Goal: Communication & Community: Answer question/provide support

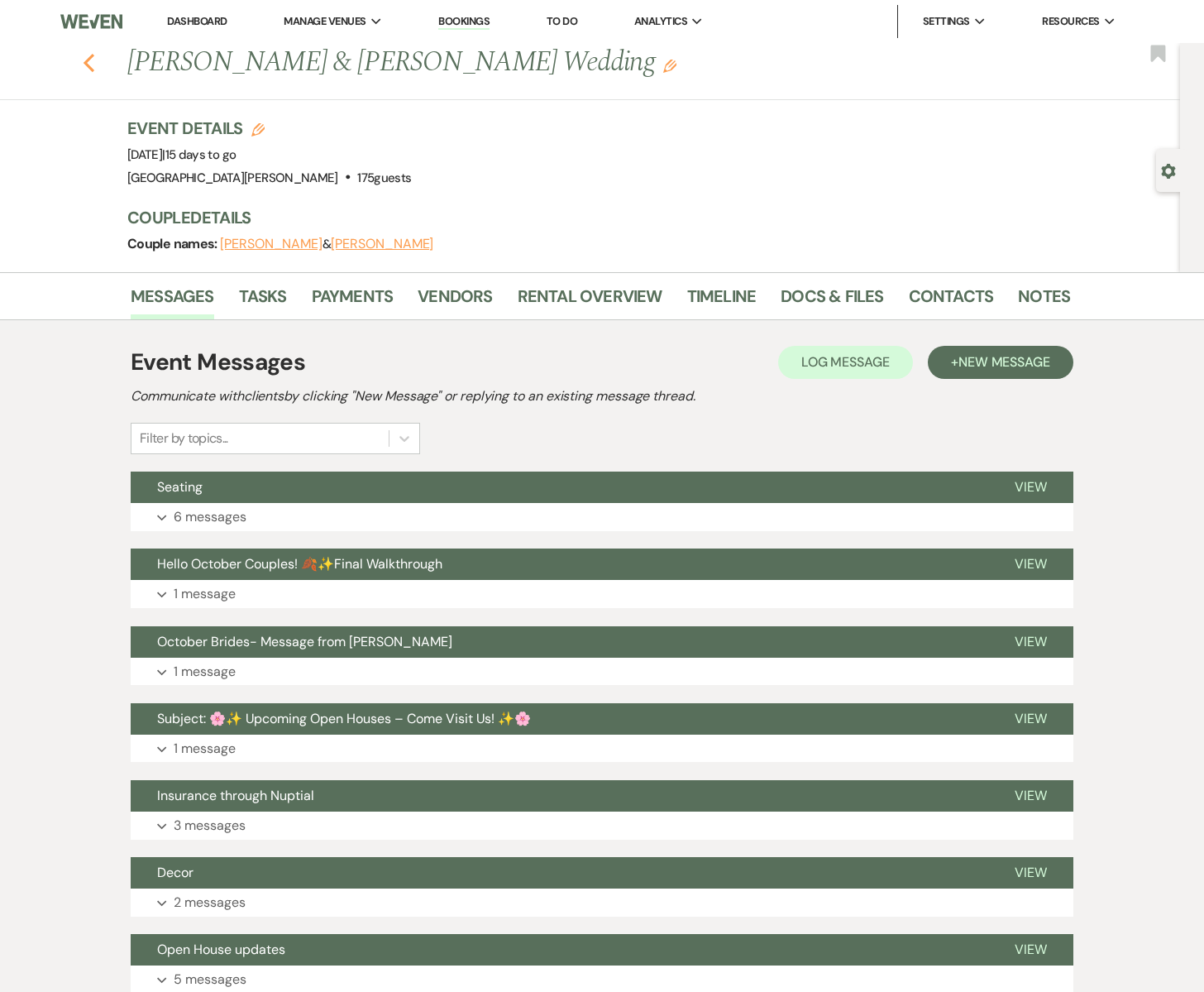
click at [90, 65] on icon "Previous" at bounding box center [89, 63] width 12 height 19
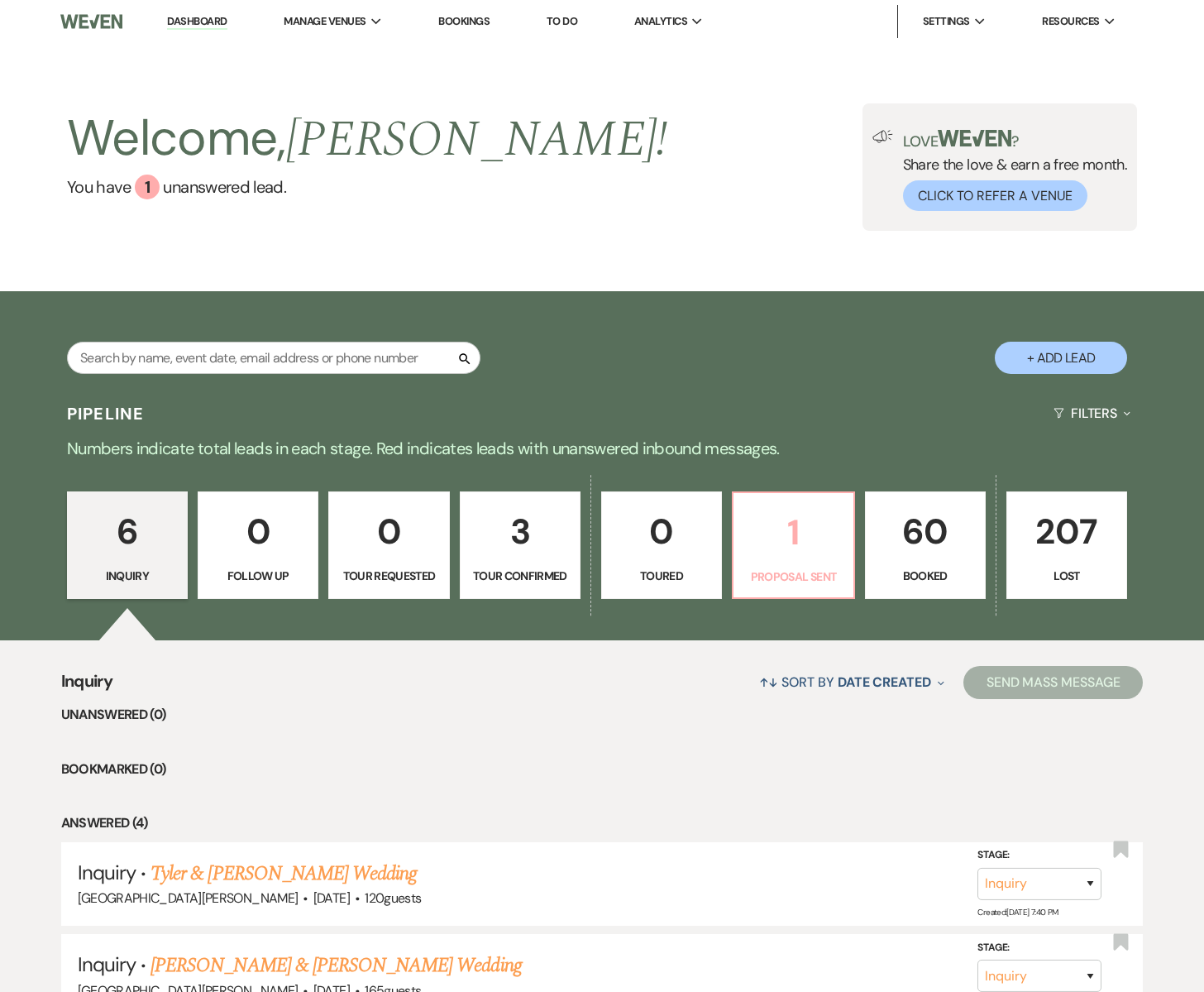
click at [771, 545] on p "1" at bounding box center [794, 532] width 99 height 56
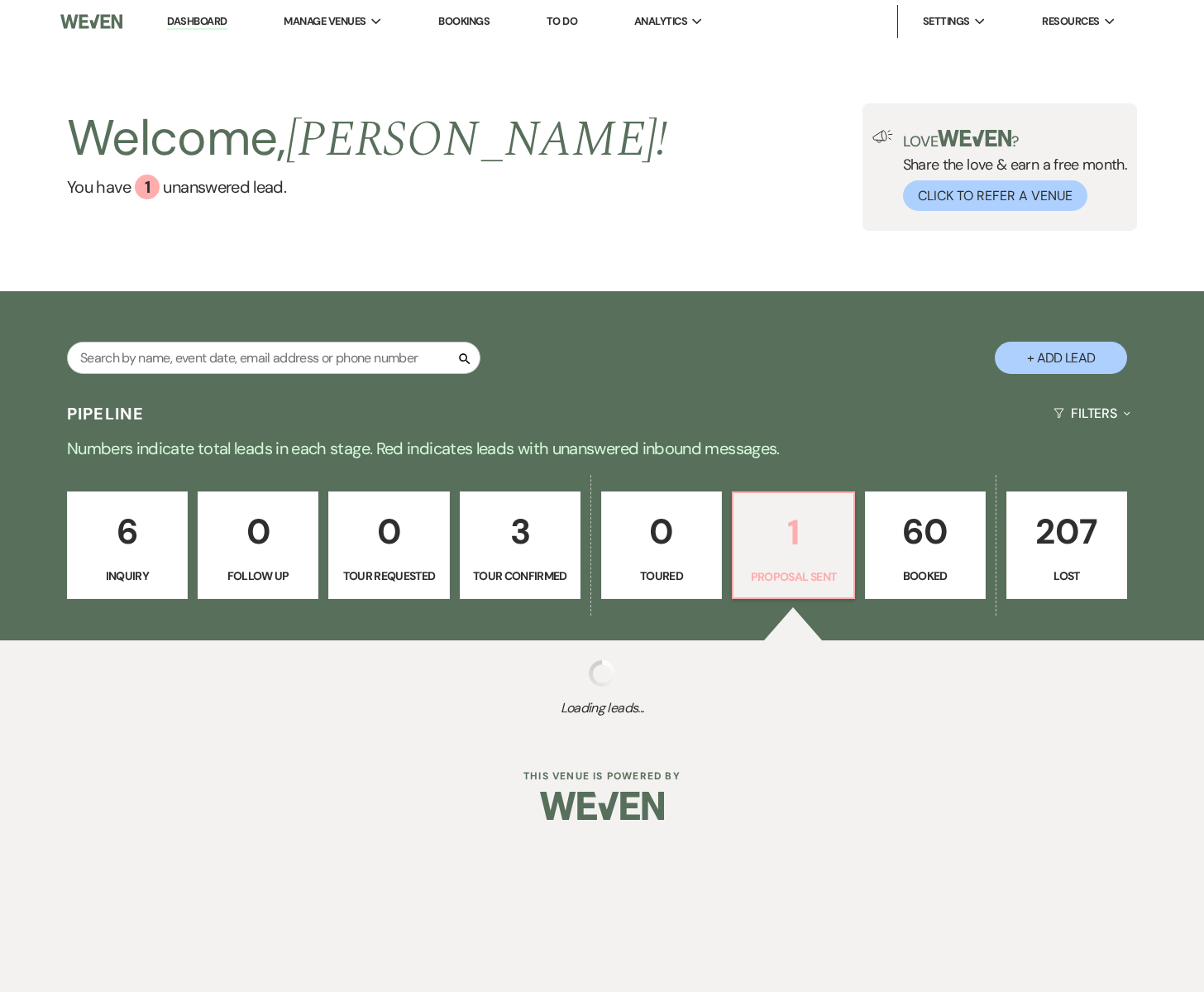
select select "6"
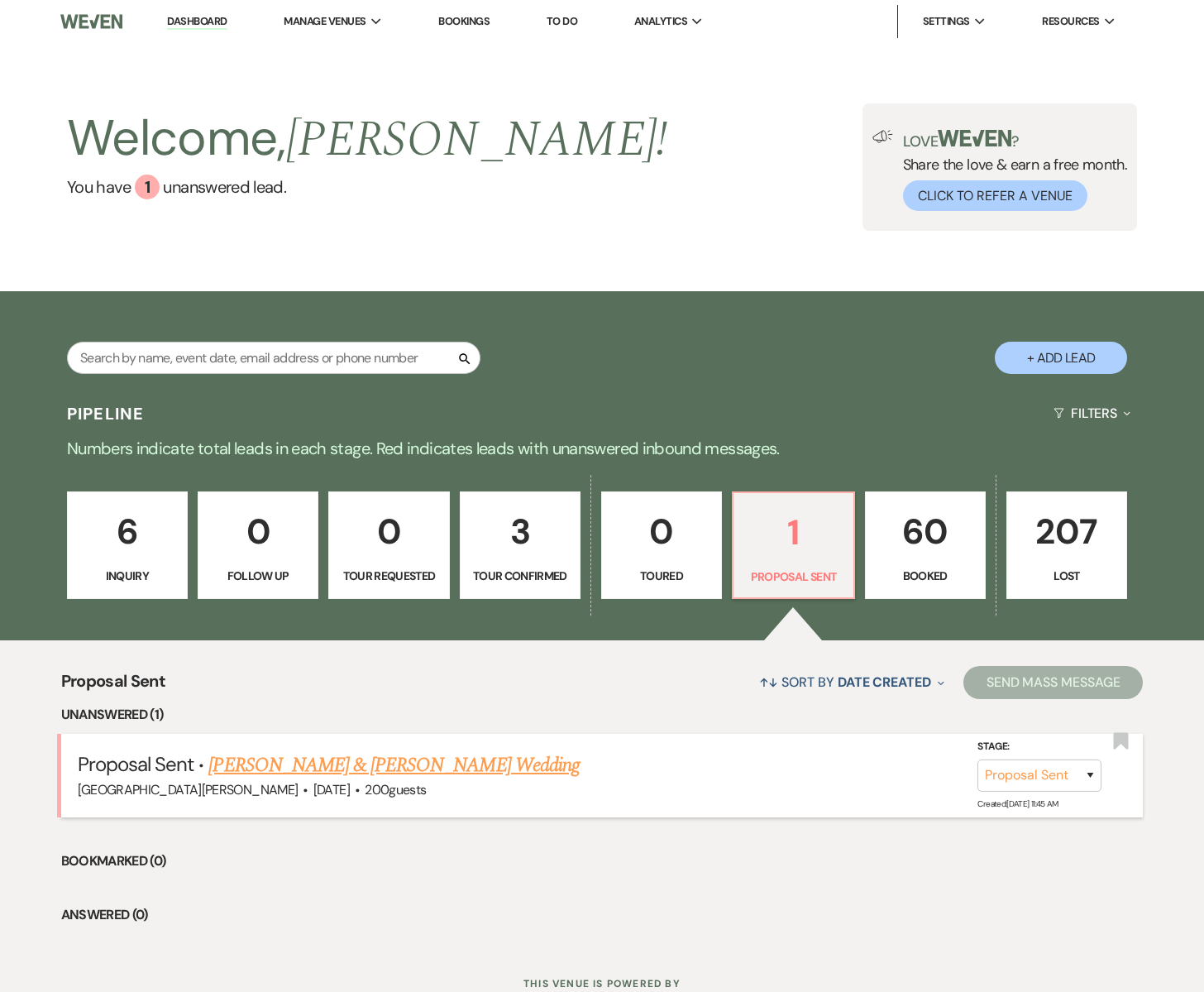
click at [317, 765] on link "Lily Schimmel & Grant DeClue's Wedding" at bounding box center [394, 765] width 371 height 30
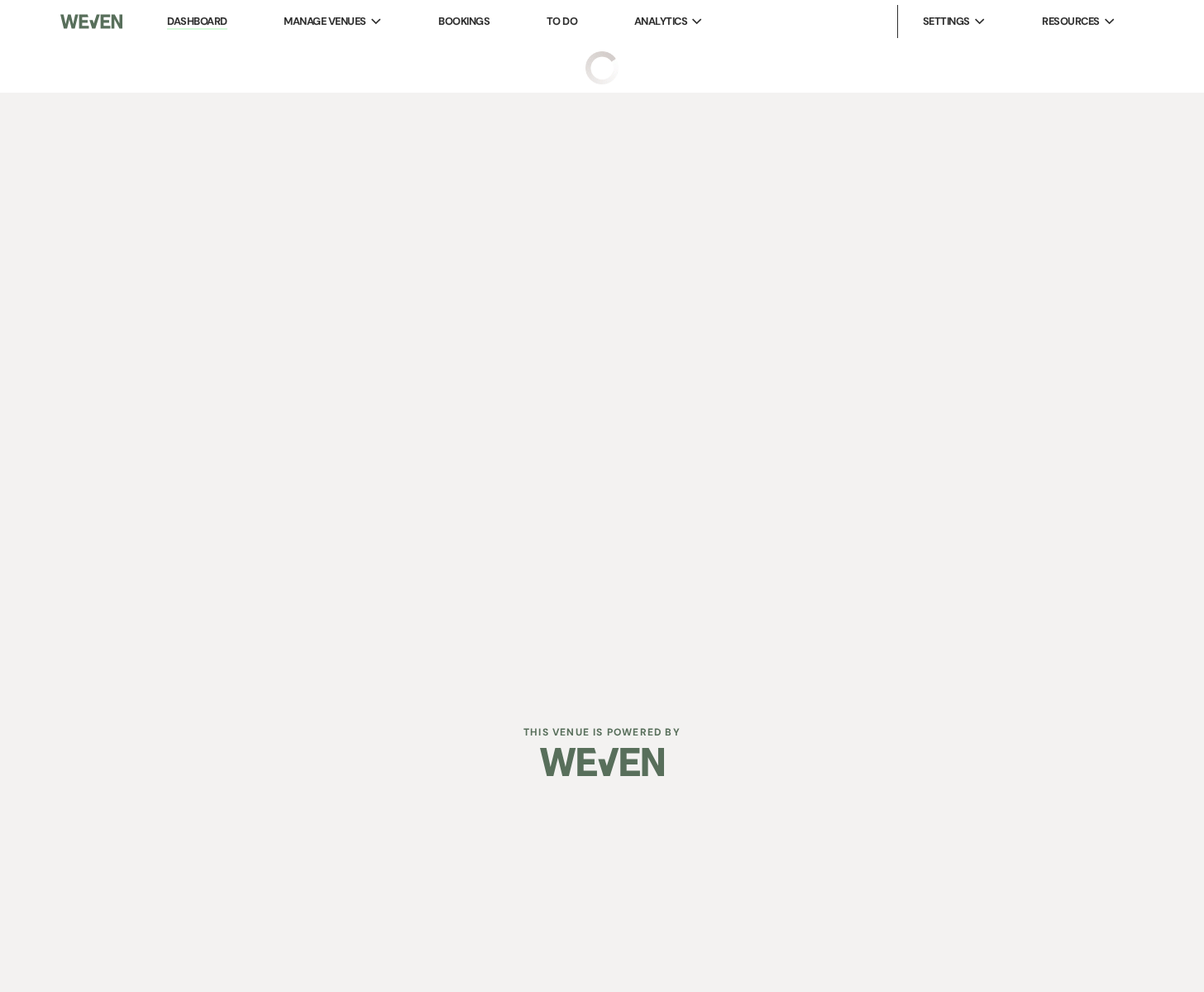
select select "6"
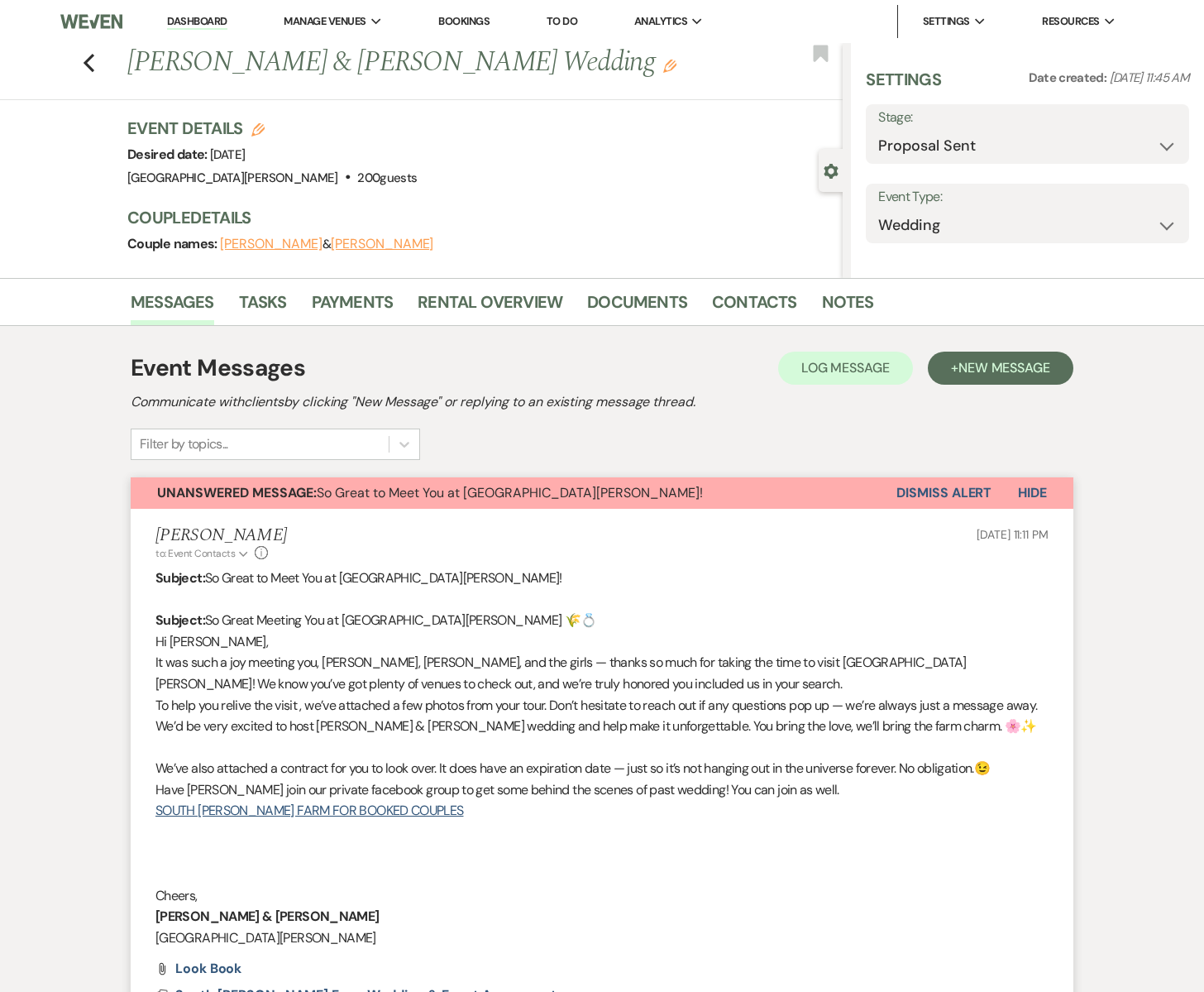
select select "5"
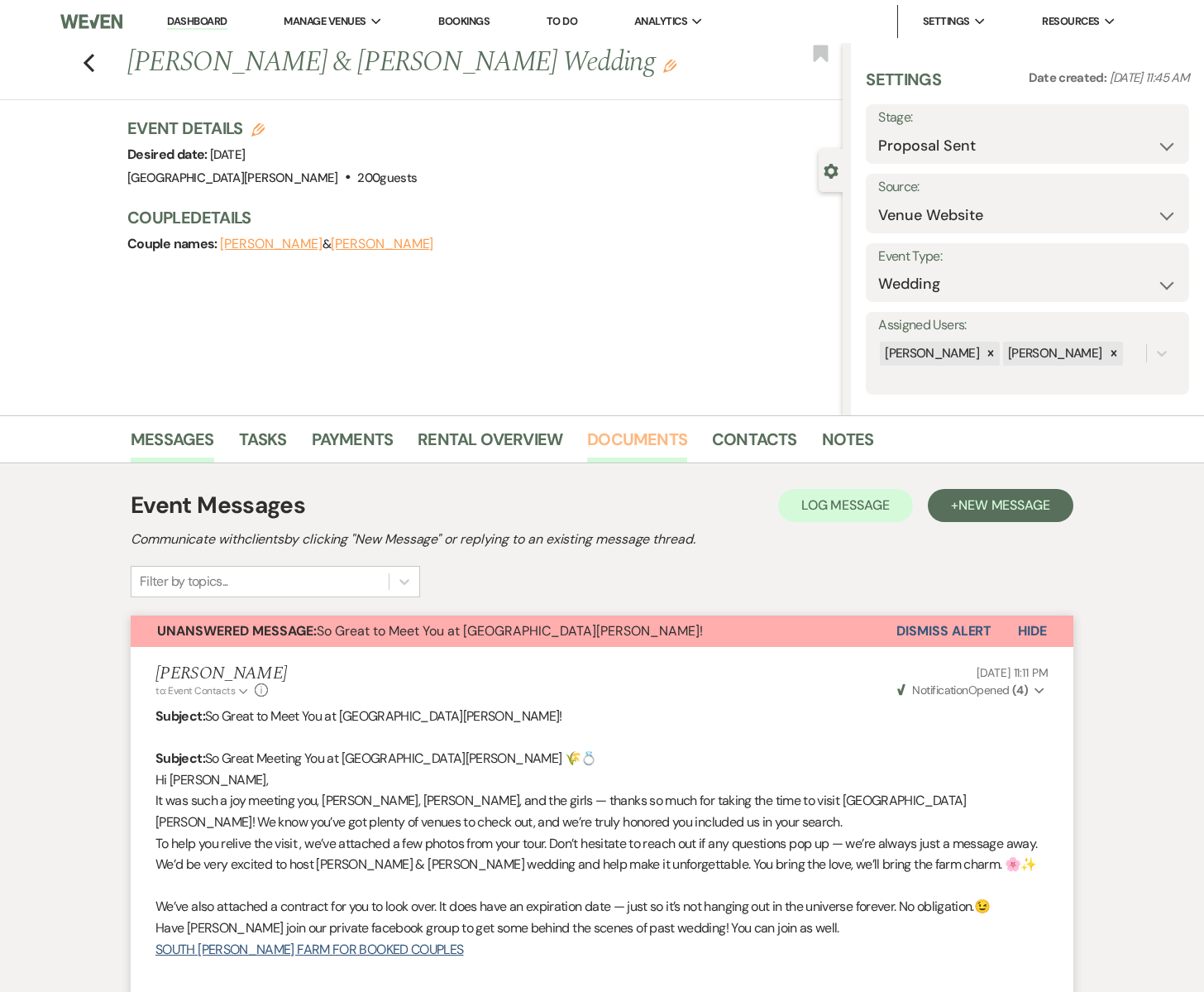
click at [647, 441] on link "Documents" at bounding box center [637, 444] width 100 height 36
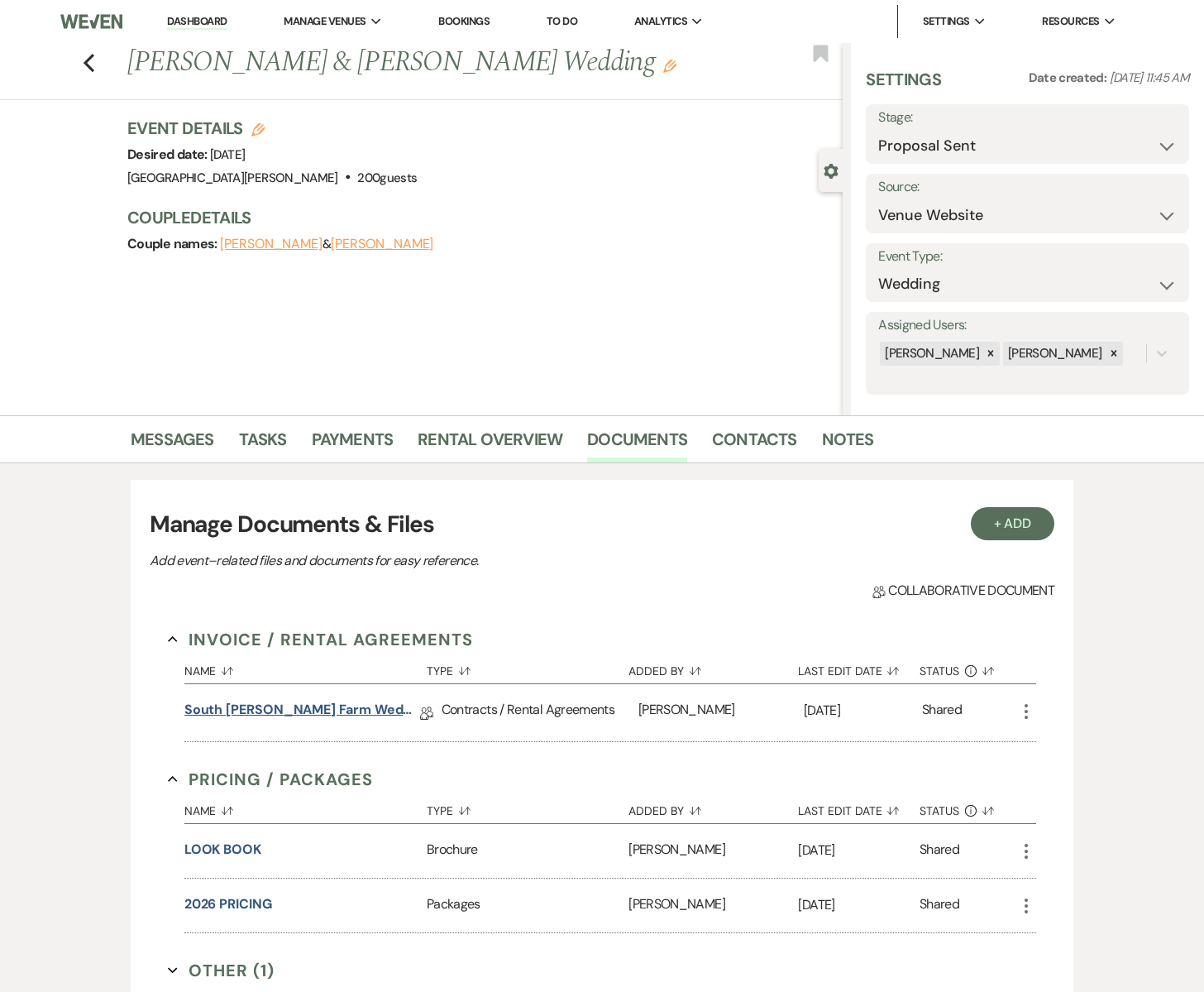
click at [336, 711] on link "South Glen Farm Wedding & Event Agreement" at bounding box center [303, 712] width 235 height 26
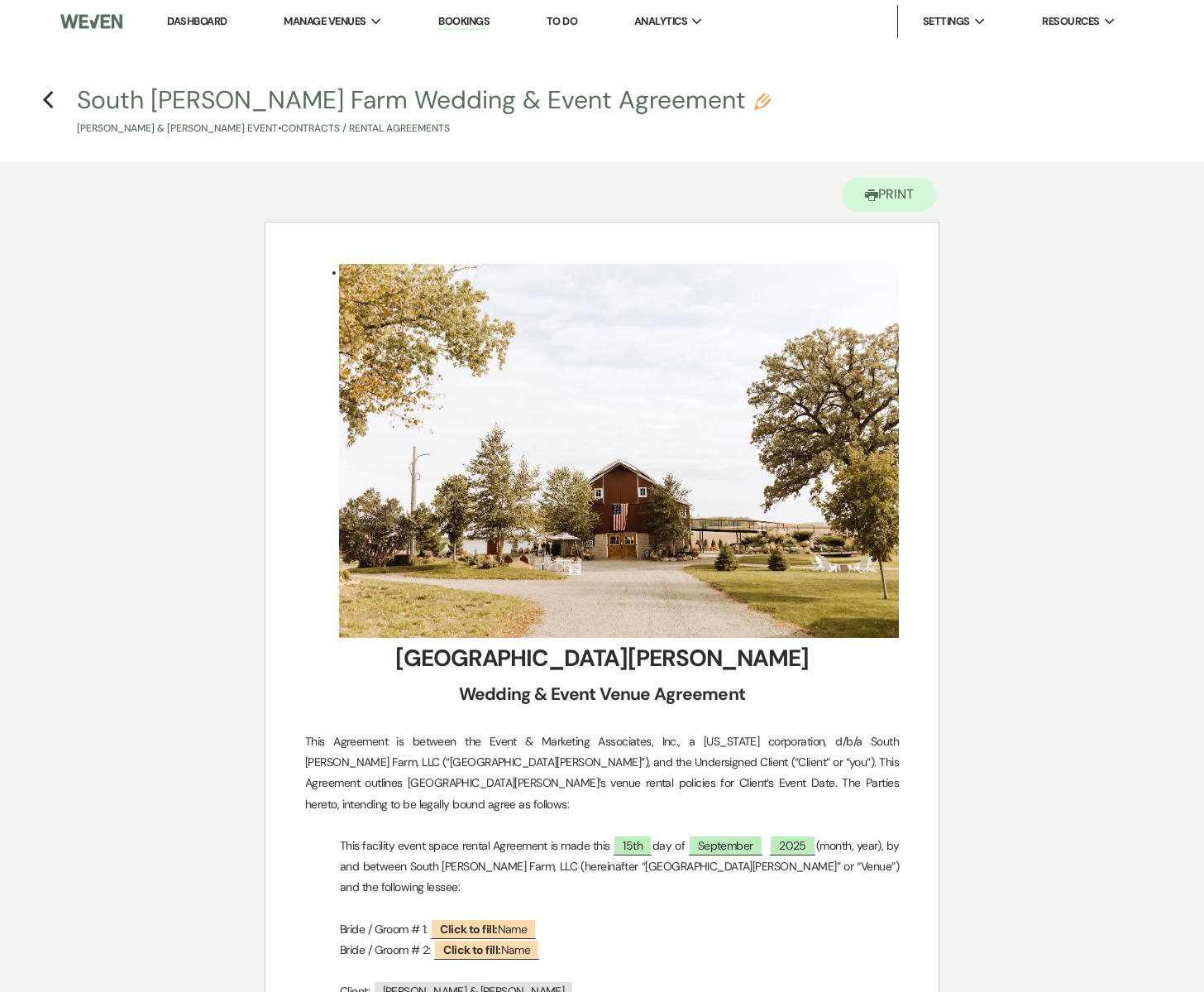
click at [61, 98] on h4 "Previous South Glen Farm Wedding & Event Agreement Pencil Lily Schimmel & Grant…" at bounding box center [602, 110] width 1192 height 54
click at [42, 101] on icon "Previous" at bounding box center [49, 100] width 12 height 19
select select "6"
select select "5"
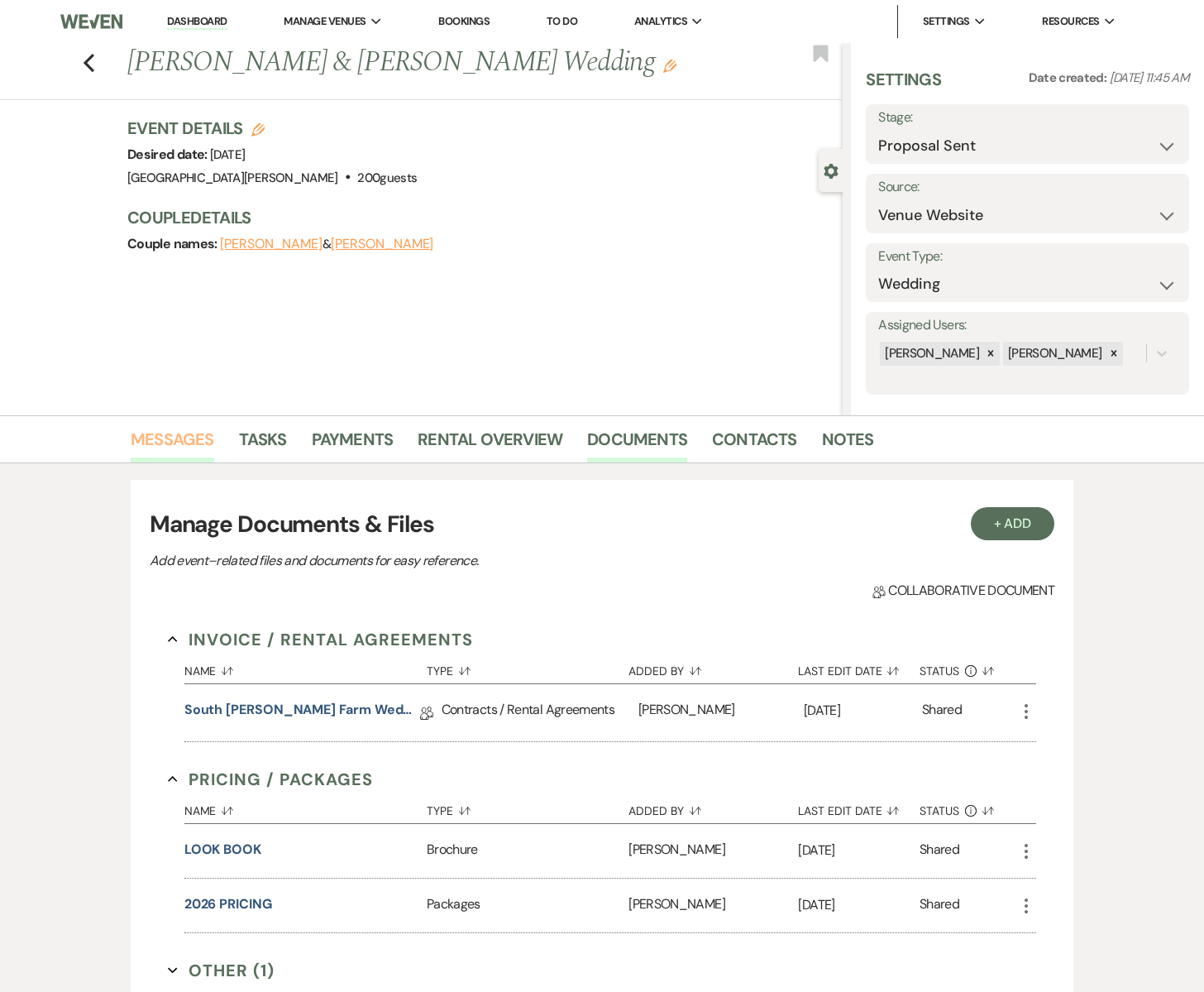
click at [184, 440] on link "Messages" at bounding box center [173, 444] width 83 height 36
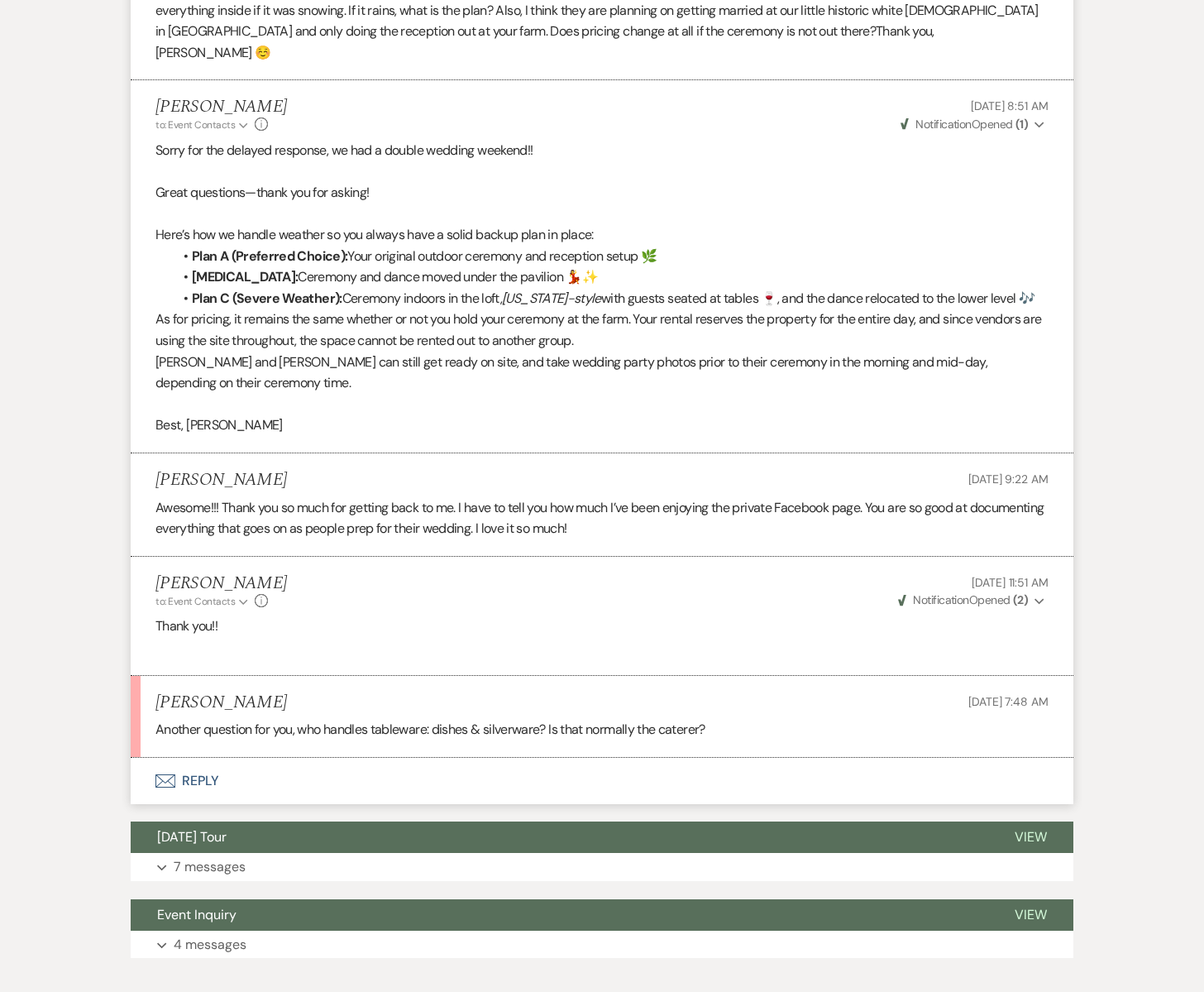
scroll to position [3853, 0]
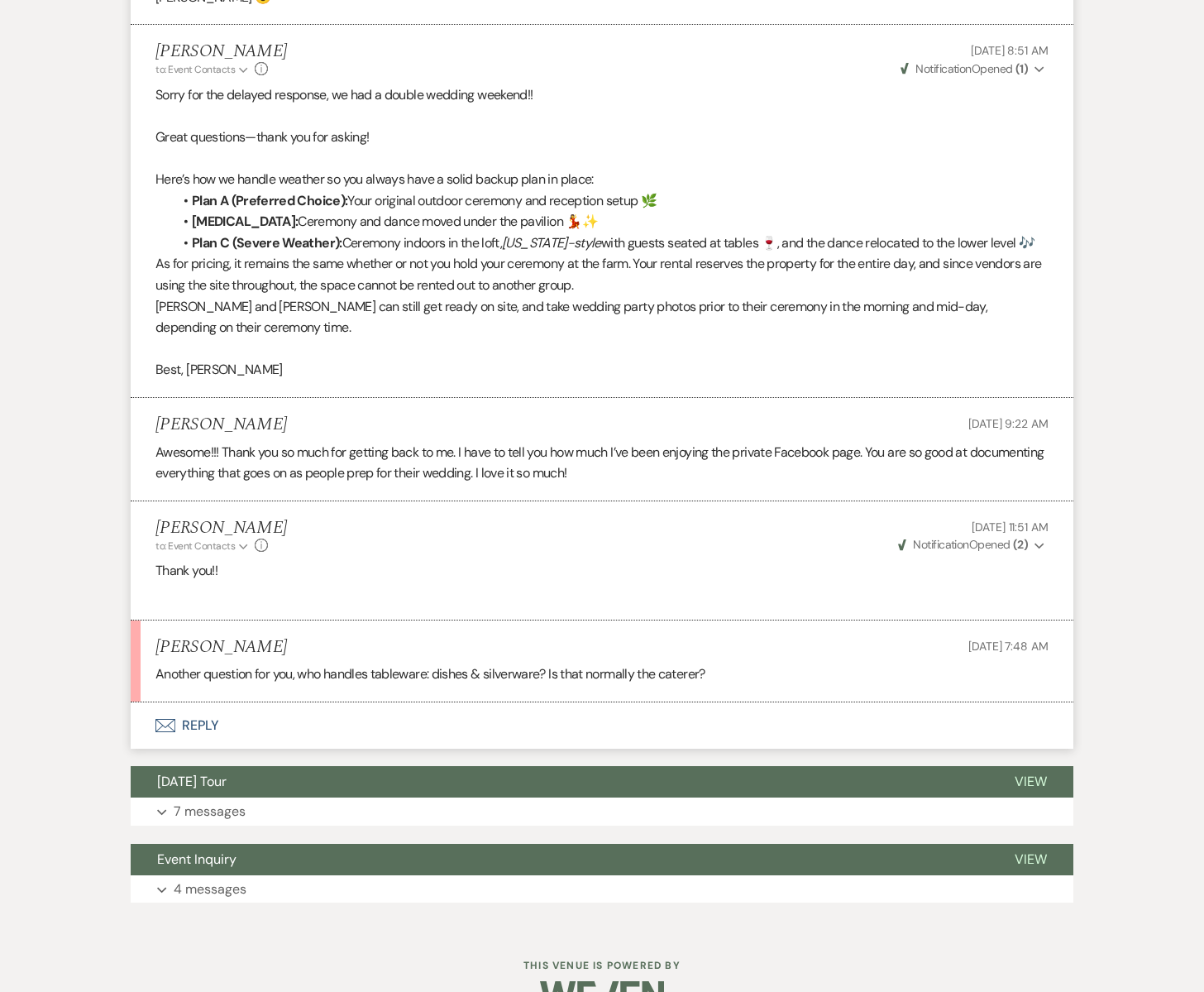
click at [166, 719] on icon "Envelope" at bounding box center [165, 726] width 19 height 13
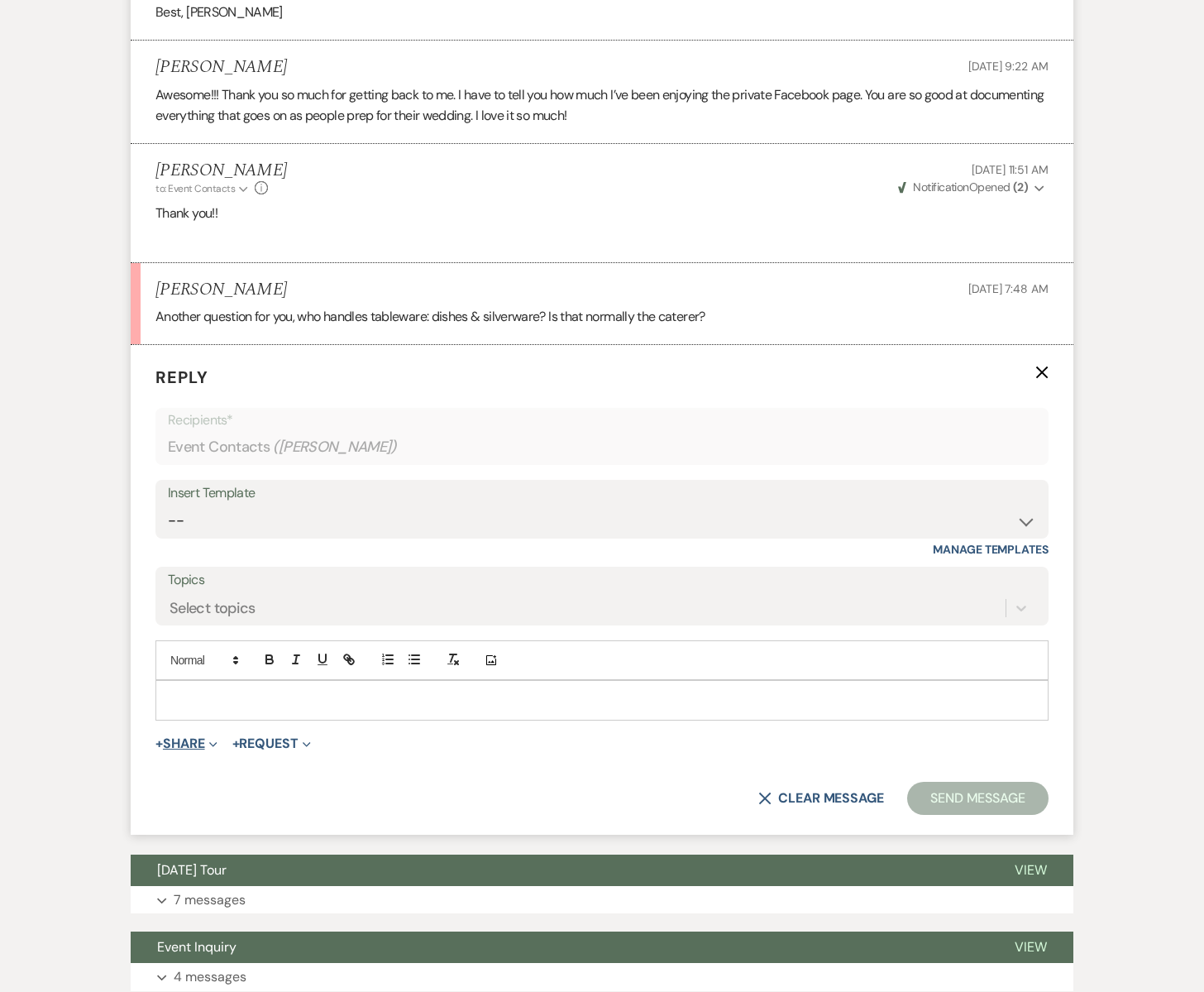
scroll to position [4210, 0]
click at [209, 691] on p at bounding box center [602, 700] width 867 height 19
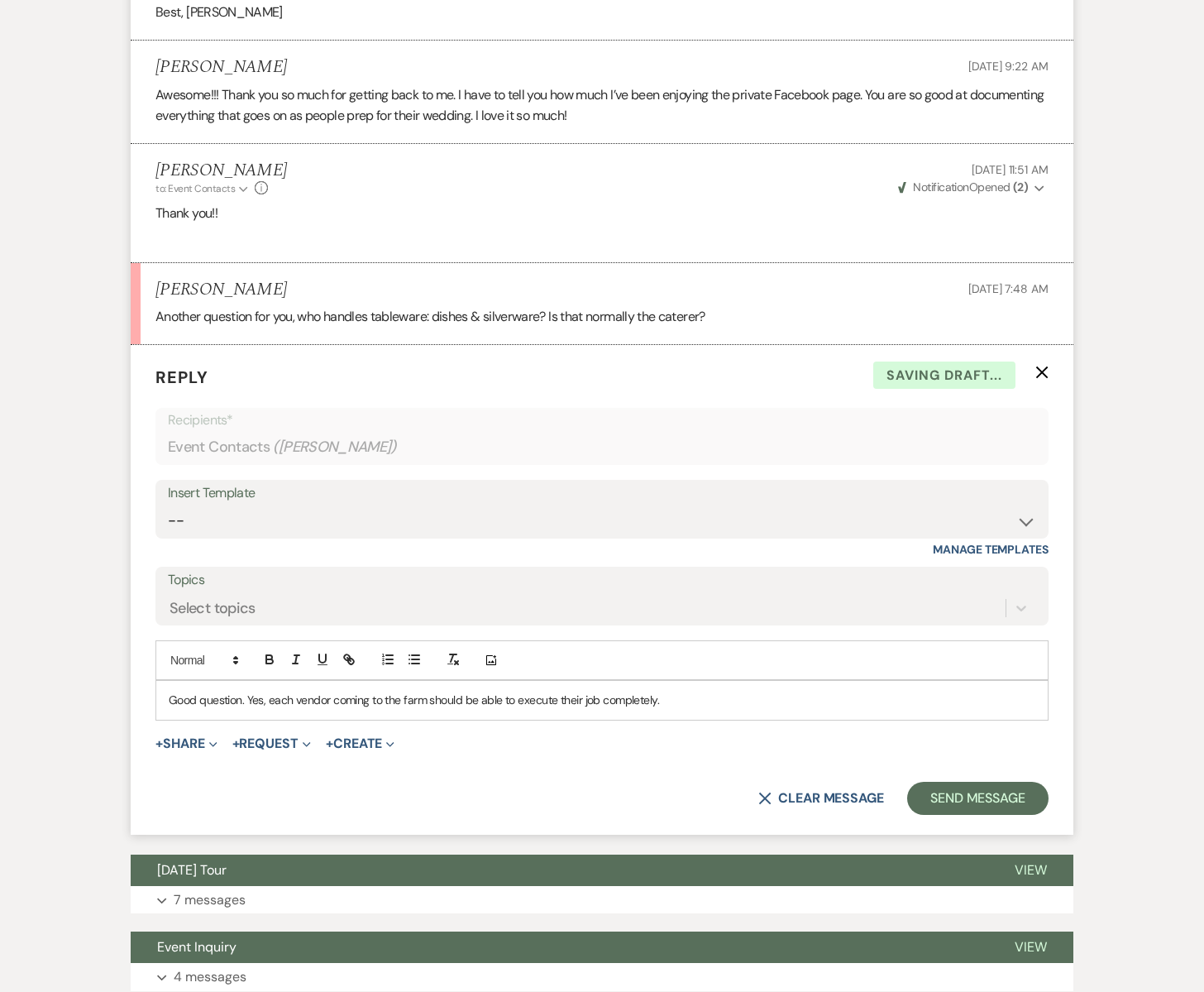
click at [666, 691] on p "Good question. Yes, each vendor coming to the farm should be able to execute th…" at bounding box center [602, 700] width 867 height 19
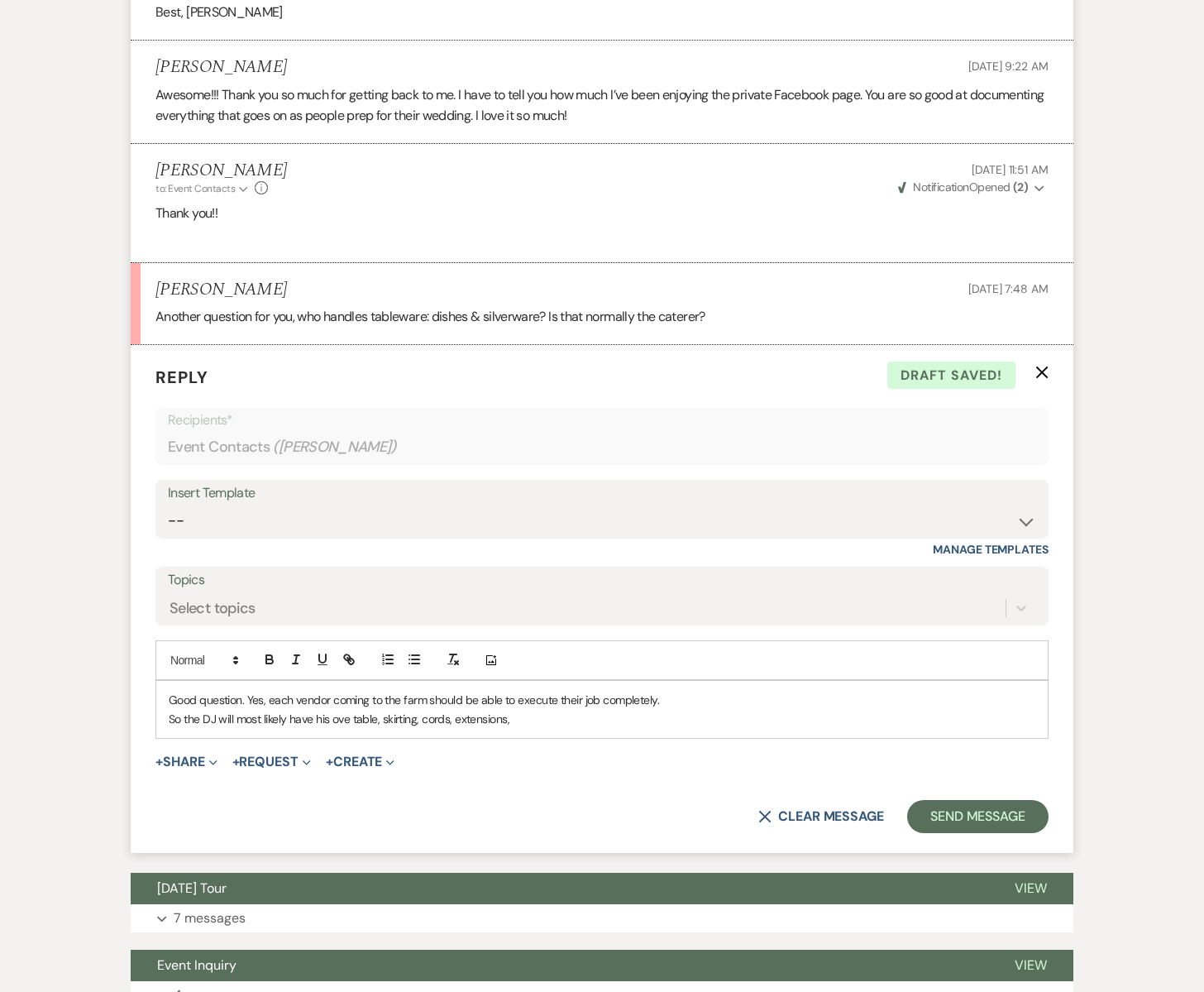
click at [350, 710] on p "So the DJ will most likely have his ove table, skirting, cords, extensions," at bounding box center [602, 719] width 867 height 19
click at [518, 710] on p "So the DJ will most likely have his own table, skirting, cords, extensions," at bounding box center [602, 719] width 867 height 19
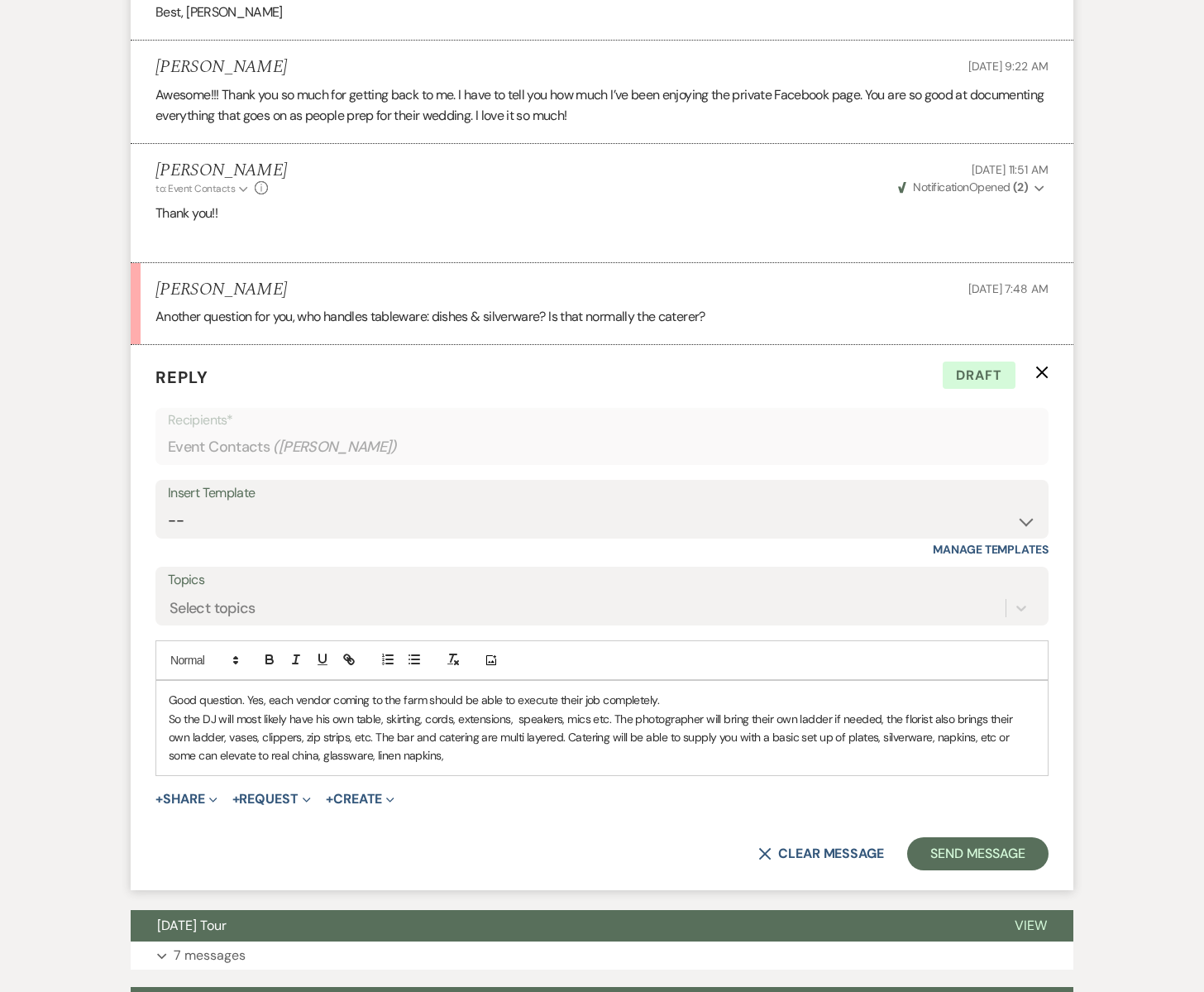
click at [945, 710] on p "So the DJ will most likely have his own table, skirting, cords, extensions, spe…" at bounding box center [602, 737] width 867 height 56
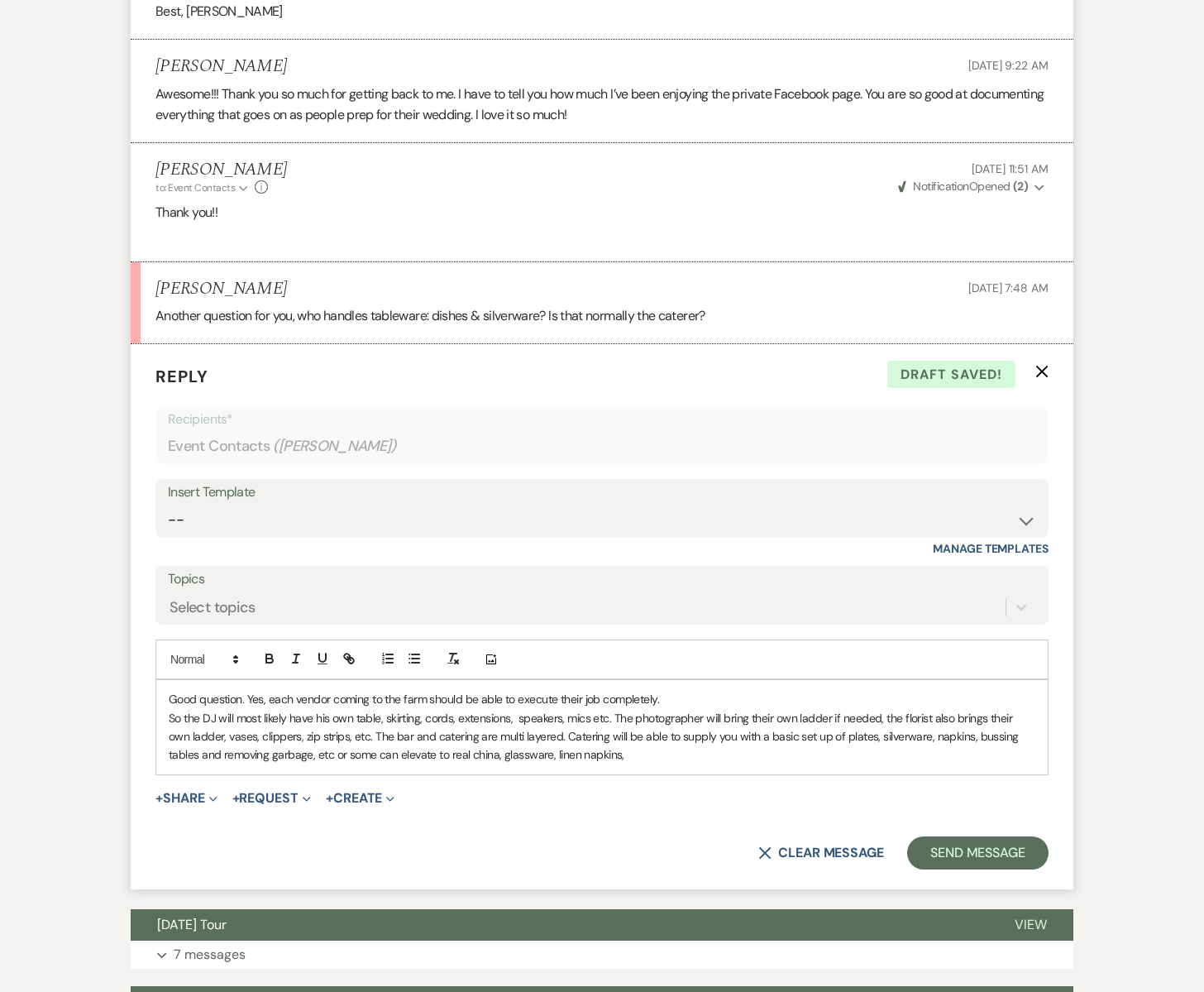
click at [598, 716] on p "So the DJ will most likely have his own table, skirting, cords, extensions, spe…" at bounding box center [602, 736] width 867 height 56
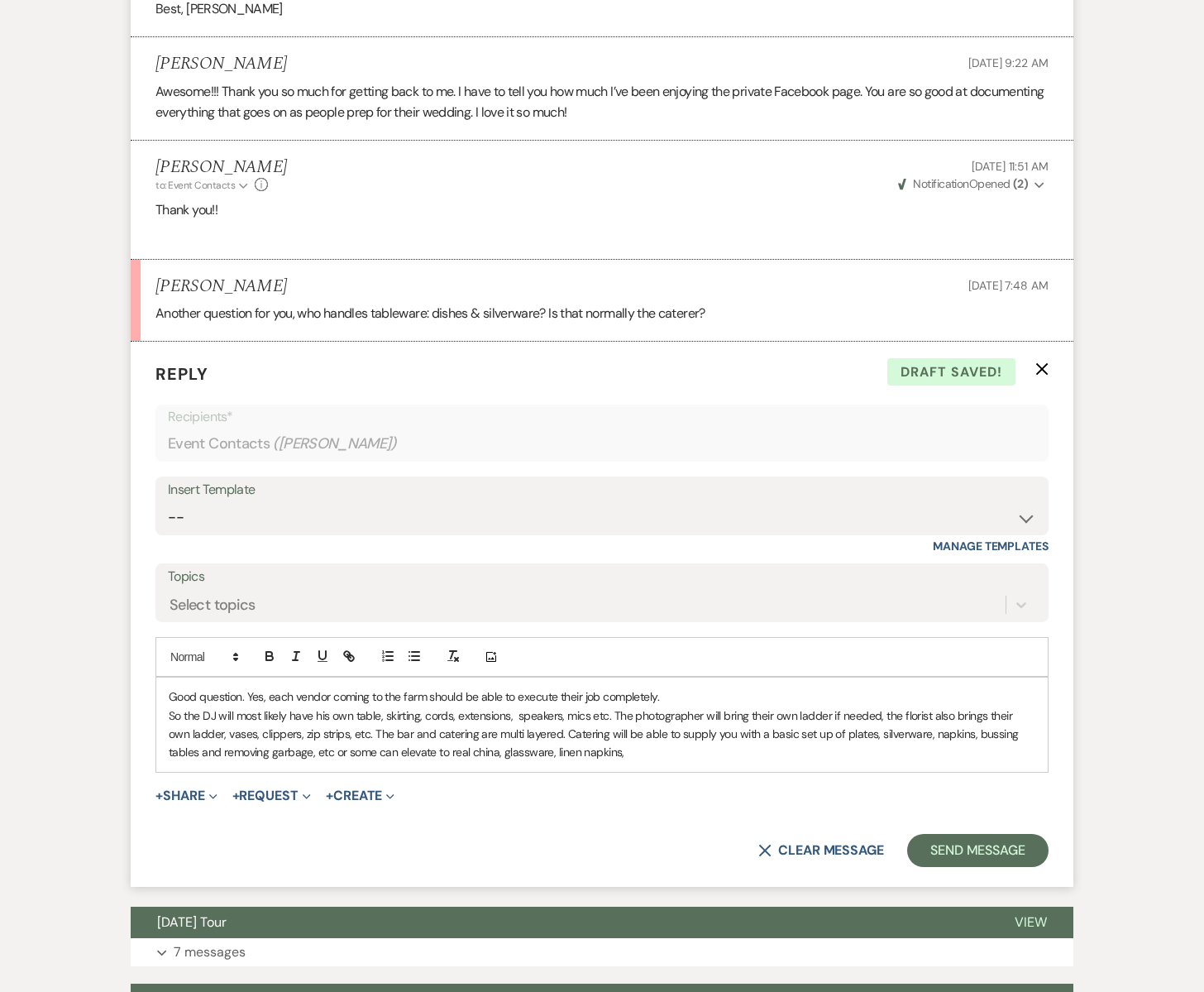
scroll to position [4217, 0]
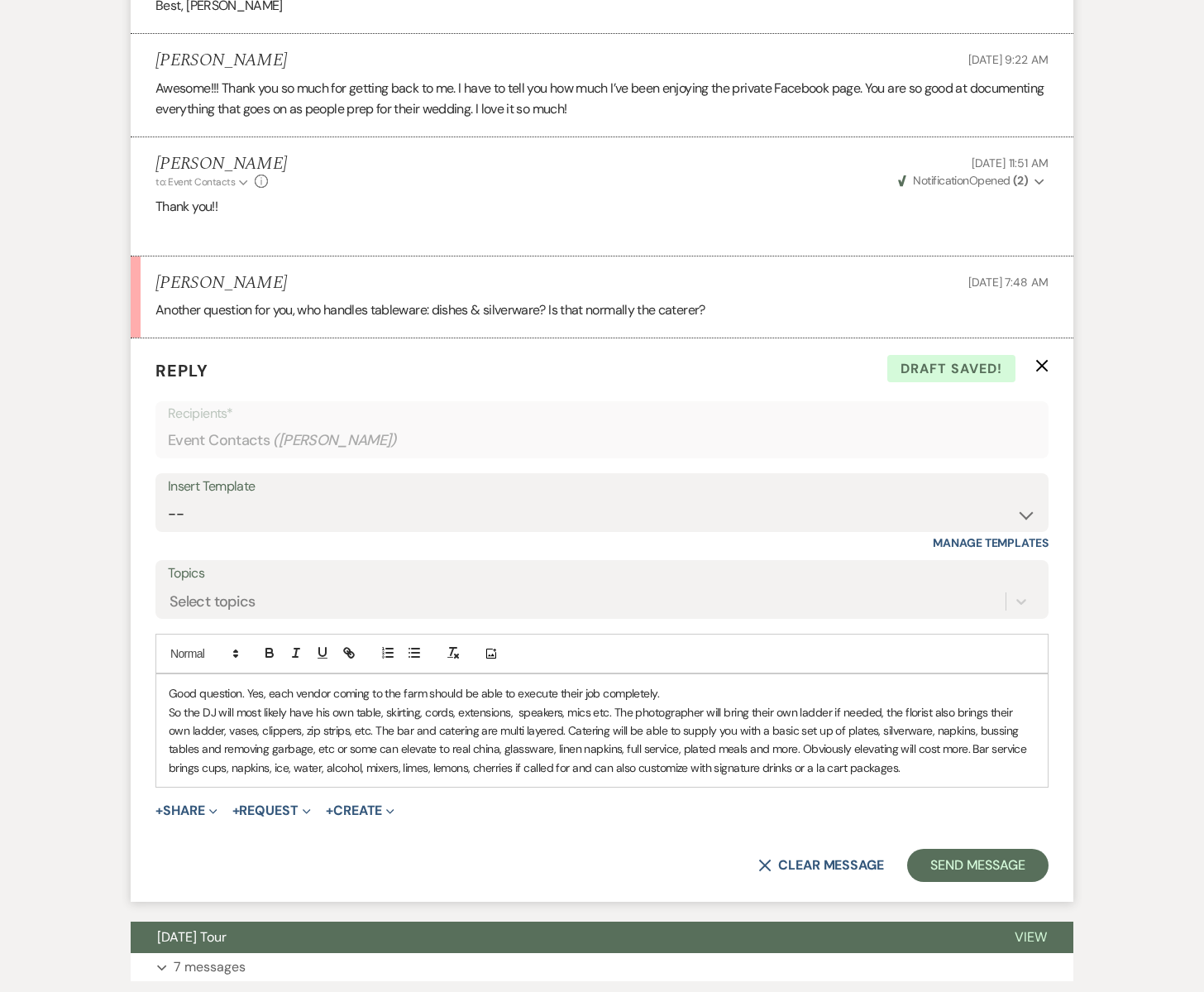
click at [933, 707] on p "So the DJ will most likely have his own table, skirting, cords, extensions, spe…" at bounding box center [602, 741] width 867 height 74
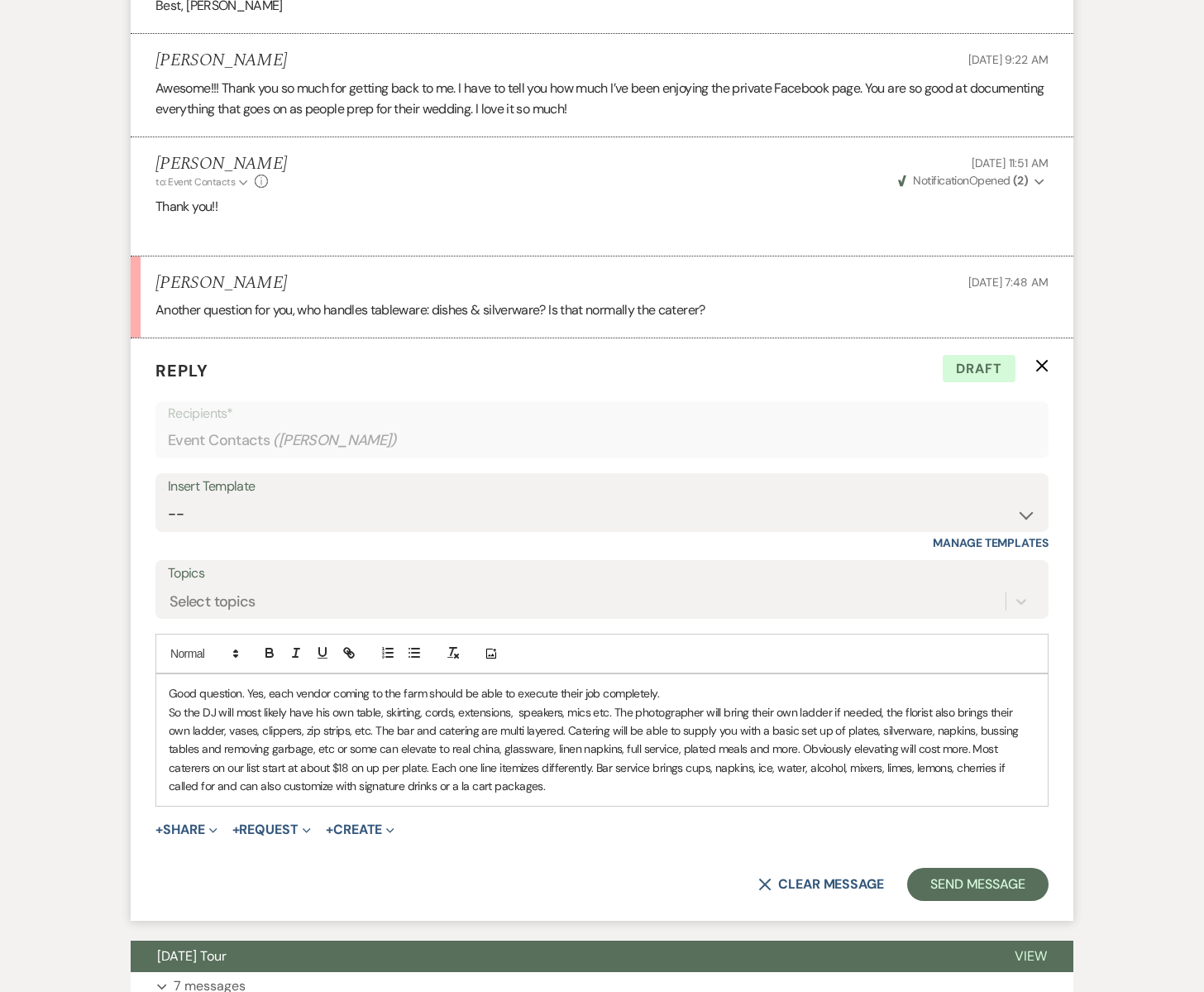
click at [465, 722] on p "So the DJ will most likely have his own table, skirting, cords, extensions, spe…" at bounding box center [602, 750] width 867 height 93
click at [530, 746] on p "So the DJ will most likely have his own table, skirting, cords, extensions, spe…" at bounding box center [602, 750] width 867 height 93
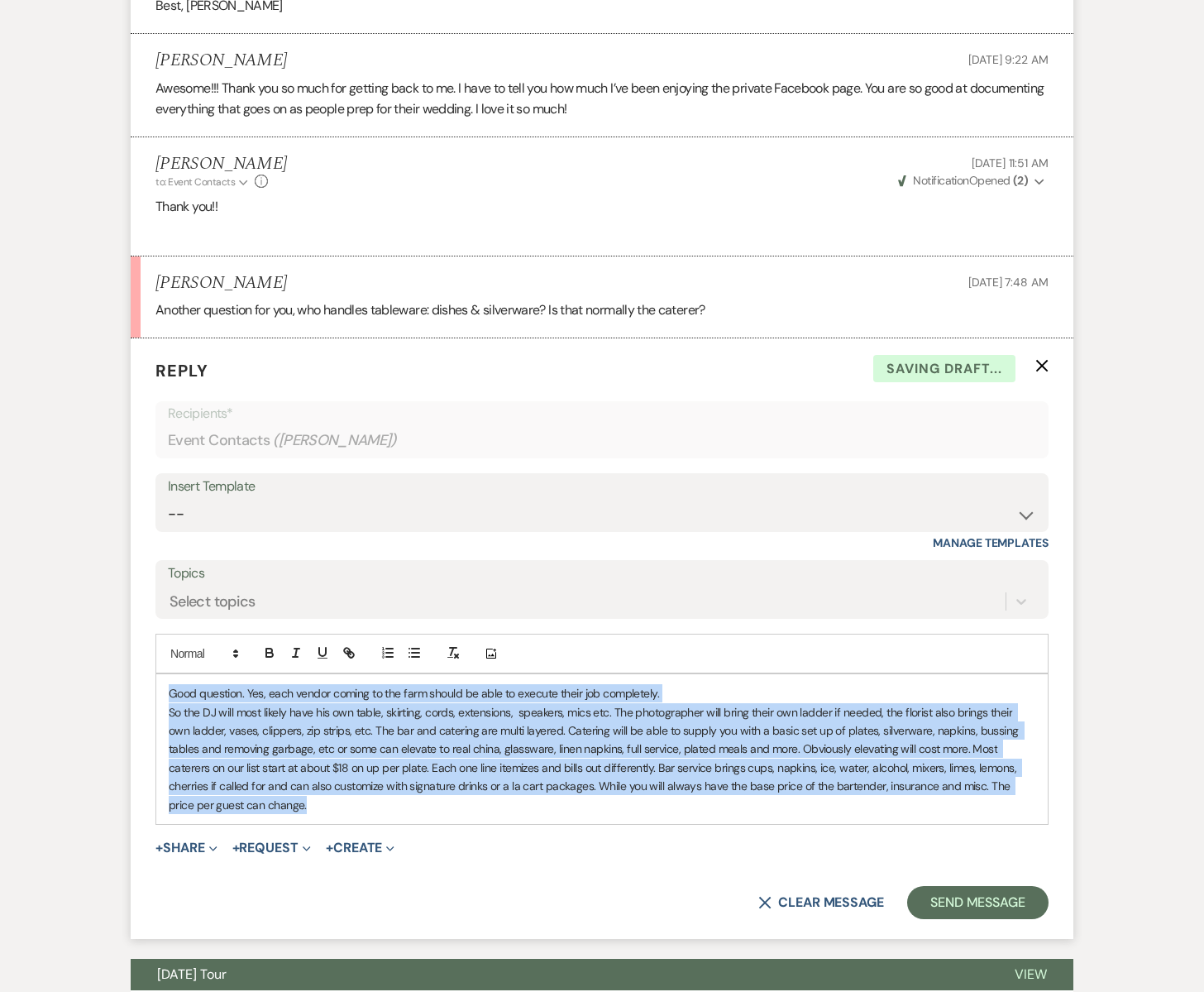
drag, startPoint x: 226, startPoint y: 769, endPoint x: 155, endPoint y: 650, distance: 138.6
click at [156, 673] on div "Good question. Yes, each vendor coming to the farm should be able to execute th…" at bounding box center [602, 749] width 893 height 151
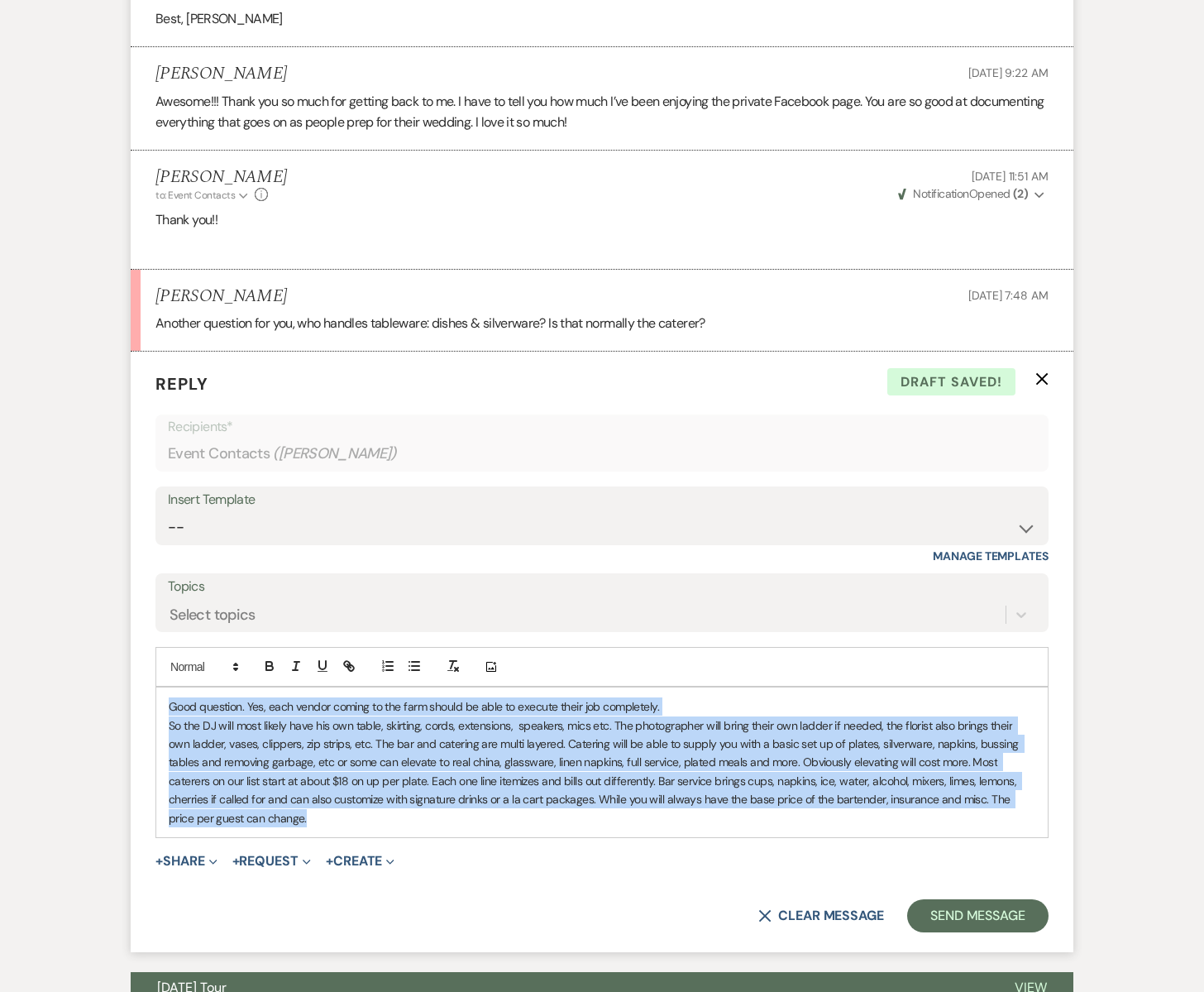
scroll to position [4203, 0]
copy div "Good question. Yes, each vendor coming to the farm should be able to execute th…"
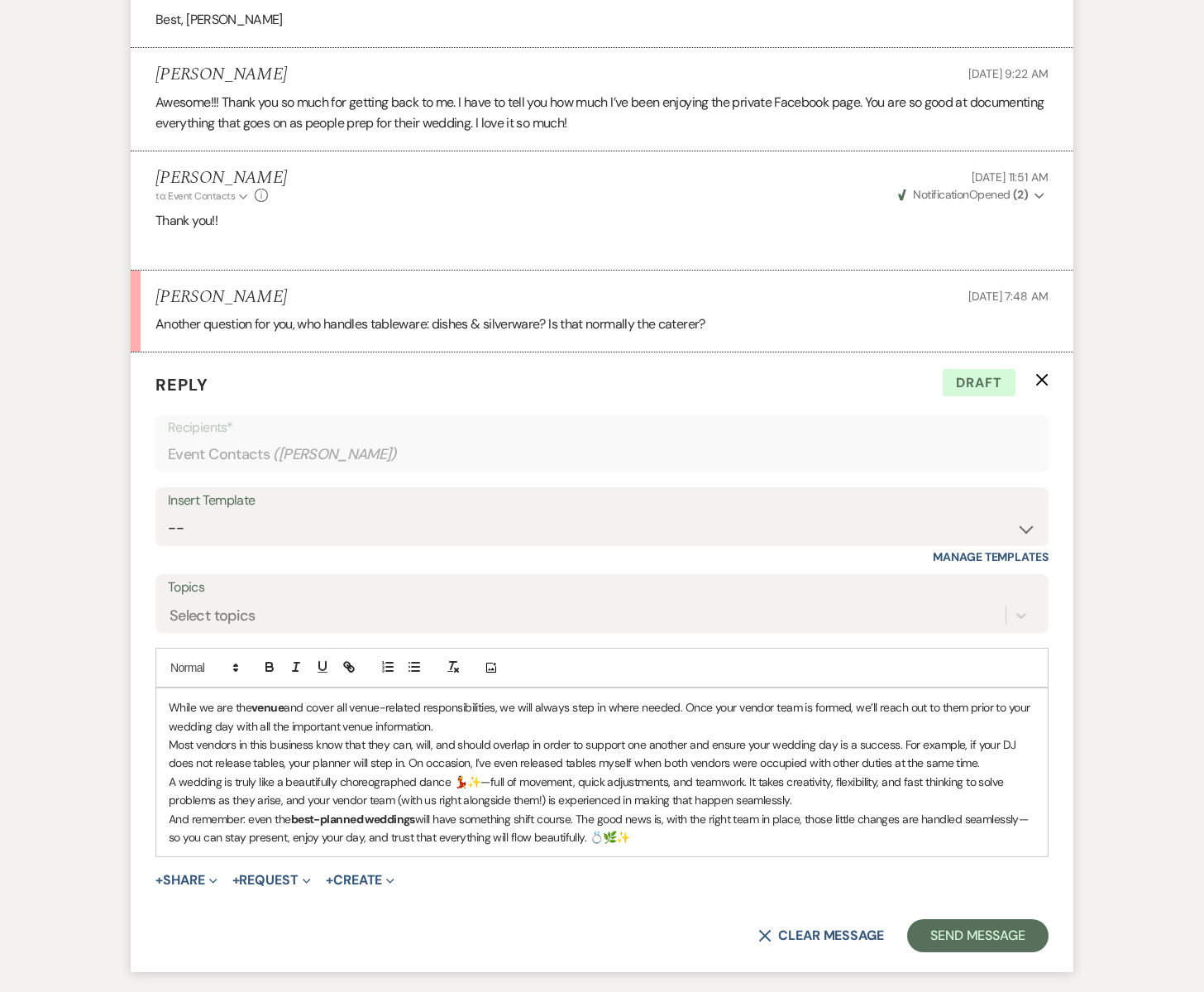
click at [170, 698] on p "While we are the venue and cover all venue-related responsibilities, we will al…" at bounding box center [602, 717] width 867 height 37
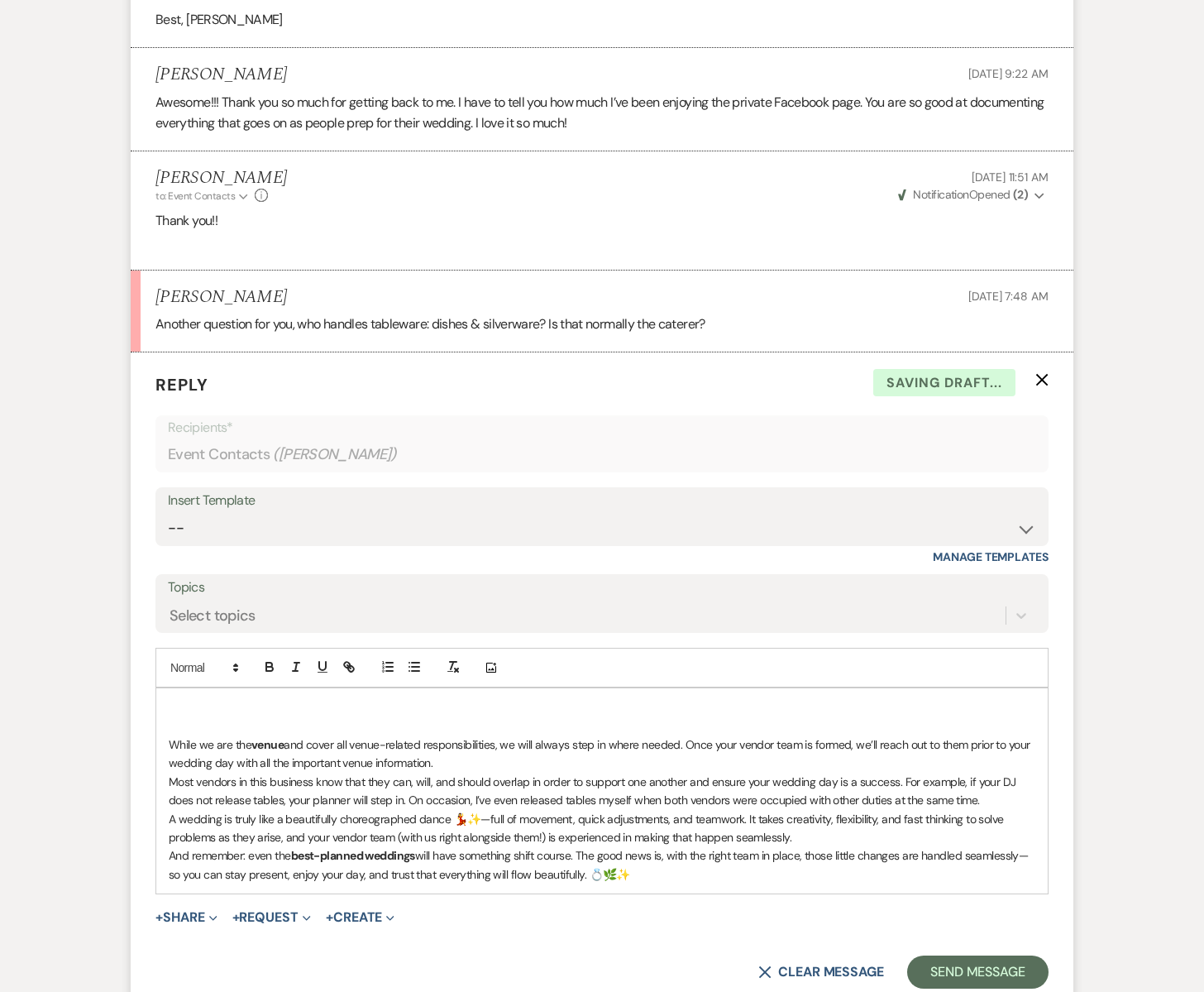
click at [172, 698] on p at bounding box center [602, 707] width 867 height 19
copy br
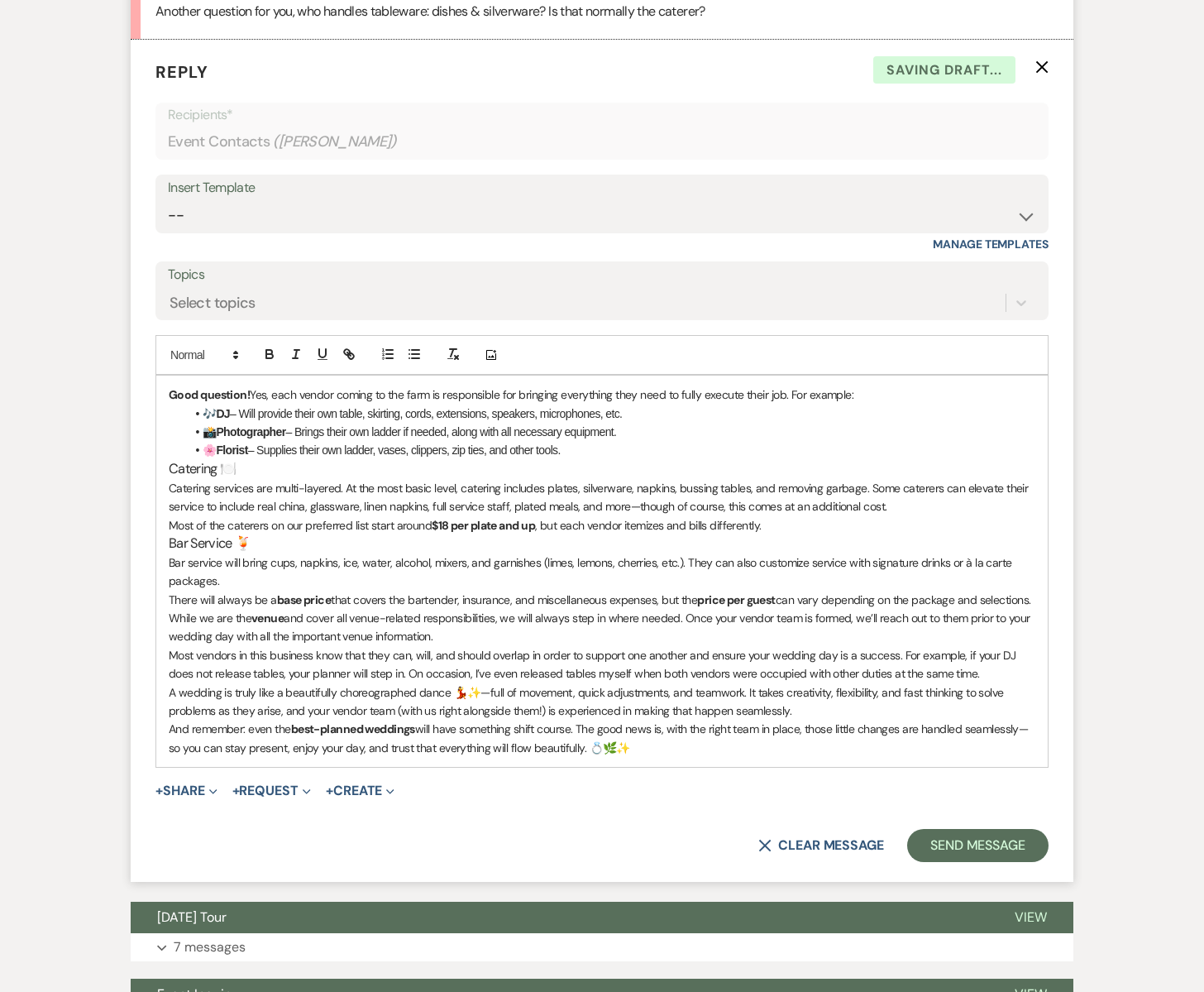
scroll to position [4517, 0]
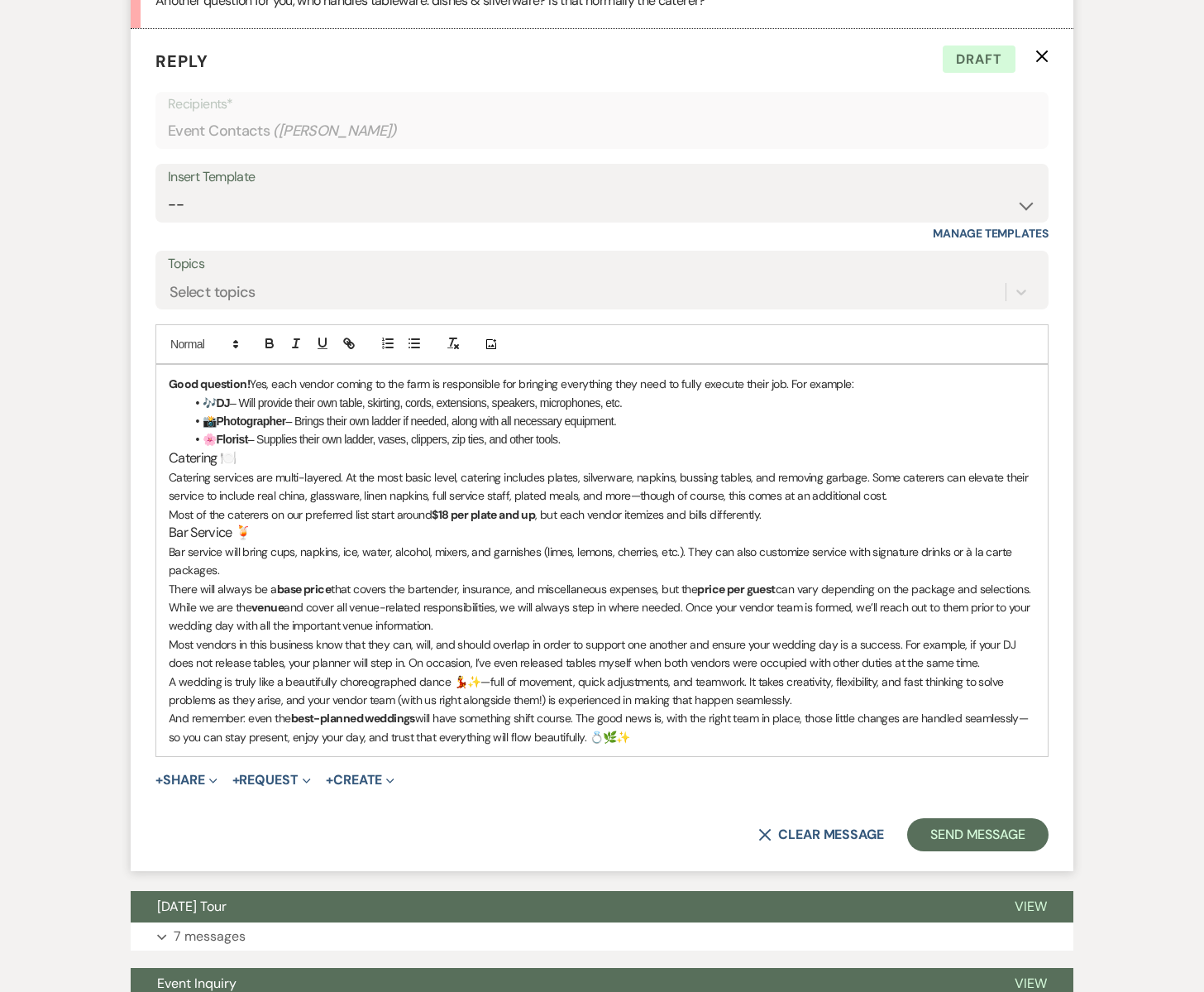
click at [465, 593] on div "Good question! Yes, each vendor coming to the farm is responsible for bringing …" at bounding box center [602, 560] width 892 height 391
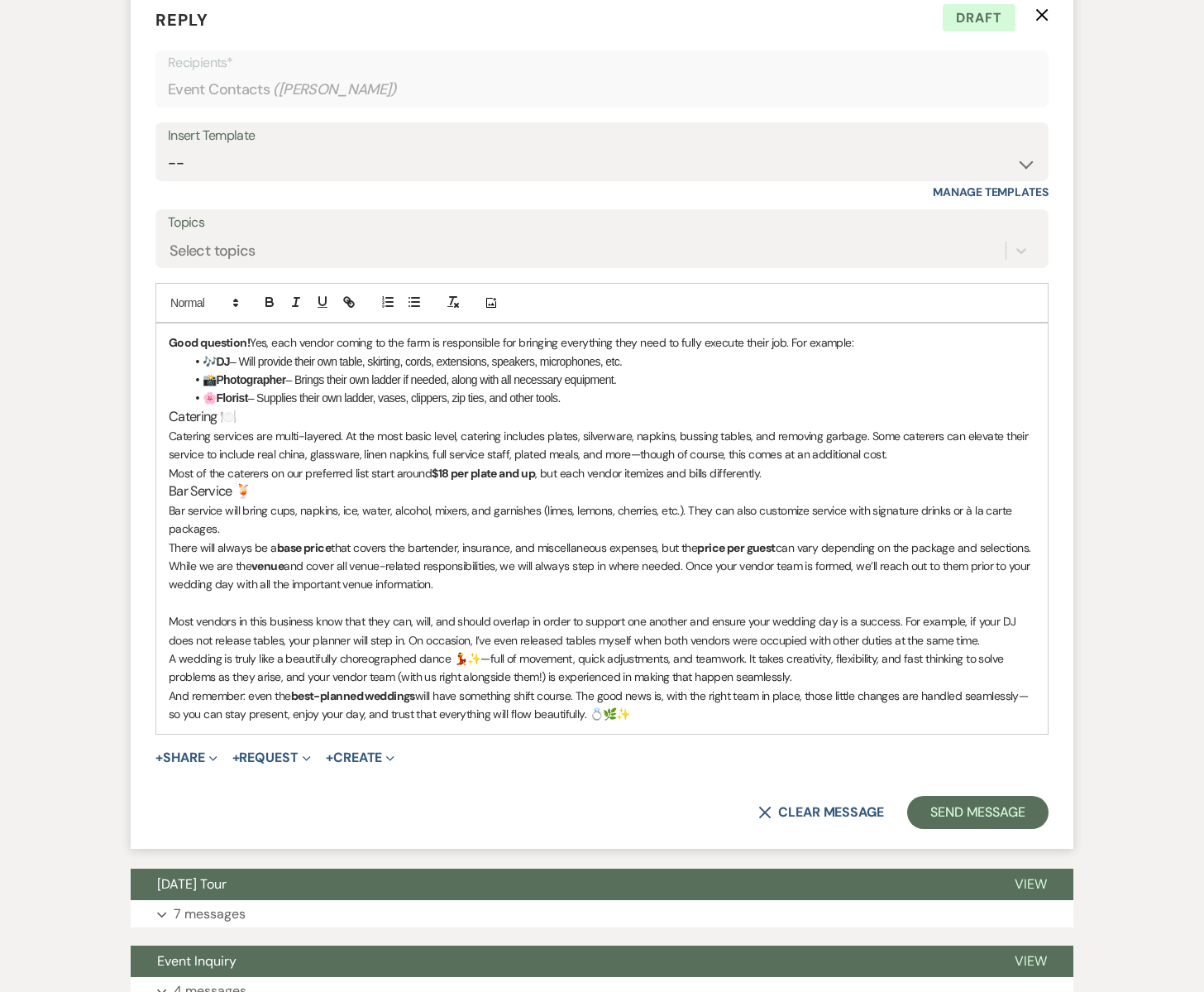
scroll to position [4569, 0]
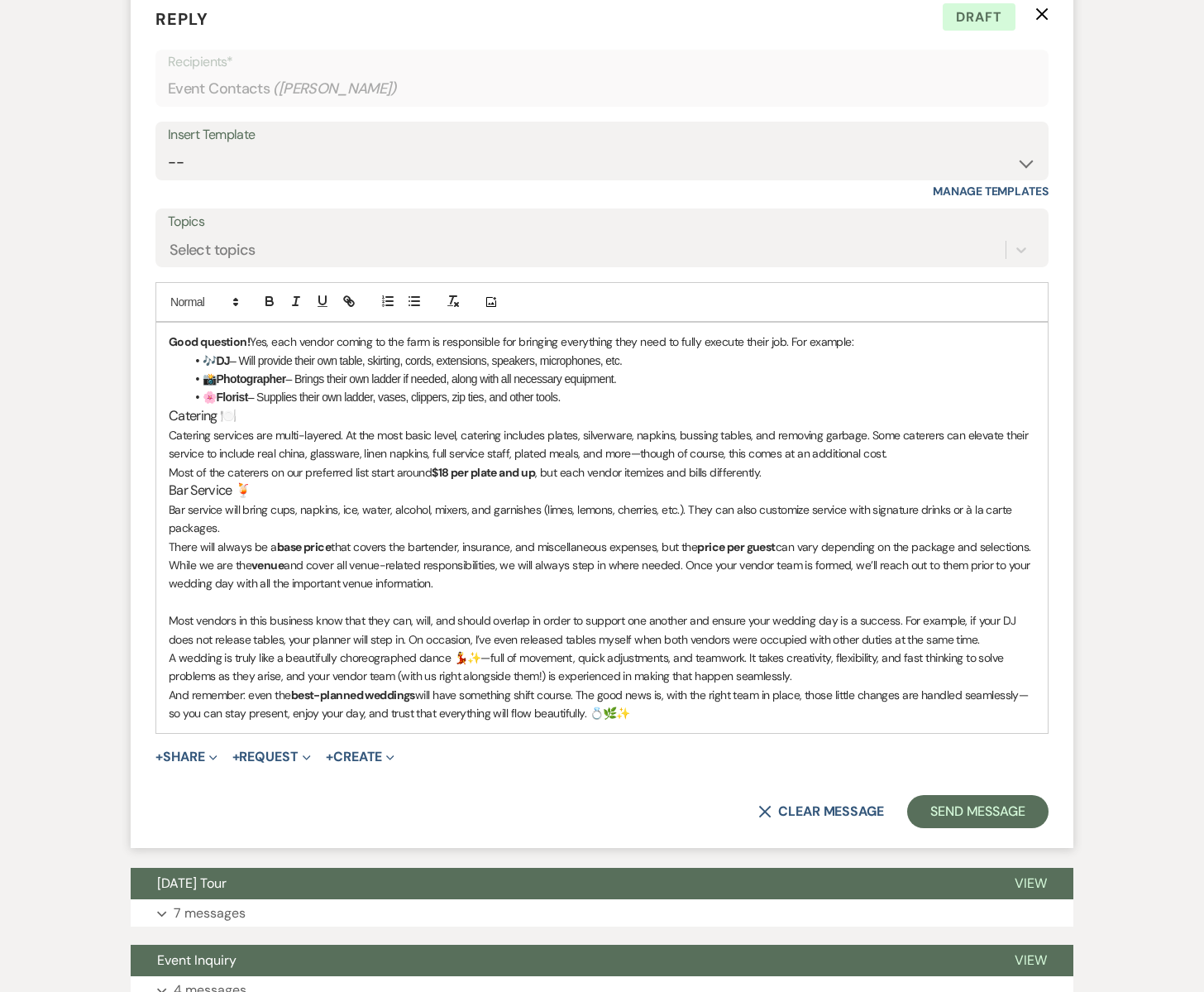
click at [657, 538] on p "There will always be a base price that covers the bartender, insurance, and mis…" at bounding box center [602, 547] width 867 height 19
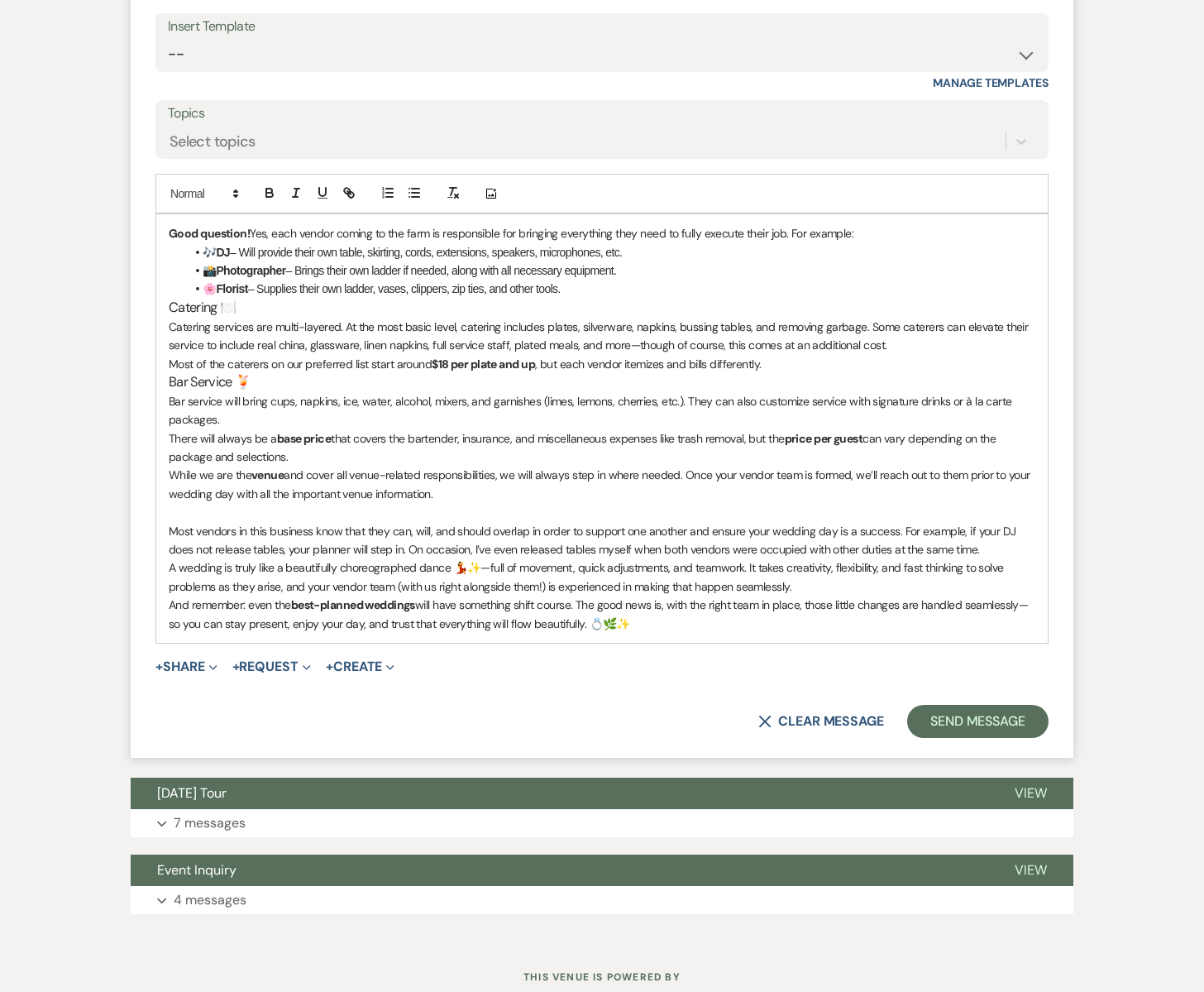
scroll to position [4687, 0]
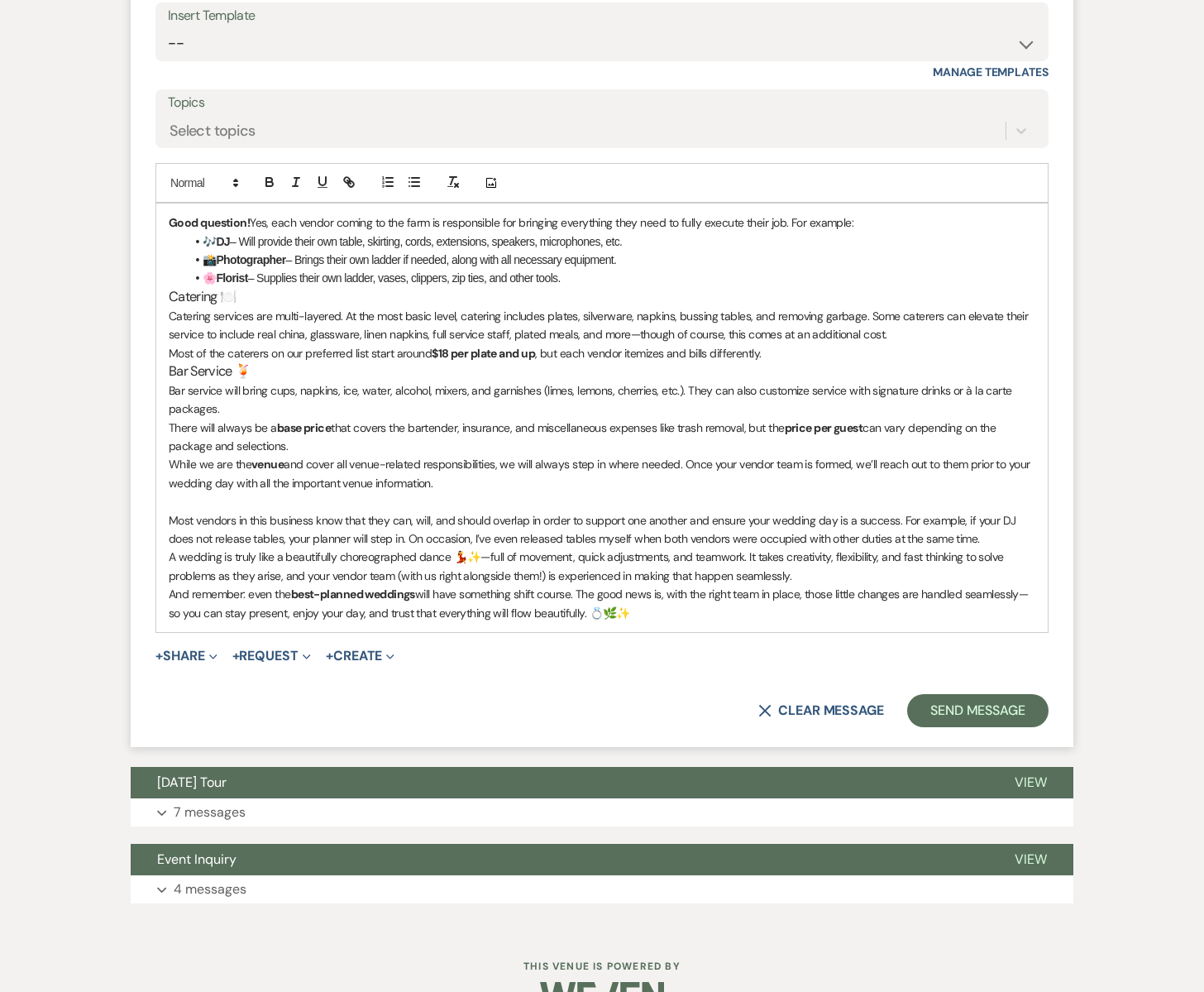
click at [796, 548] on p "A wedding is truly like a beautifully choreographed dance 💃✨—full of movement, …" at bounding box center [602, 566] width 867 height 37
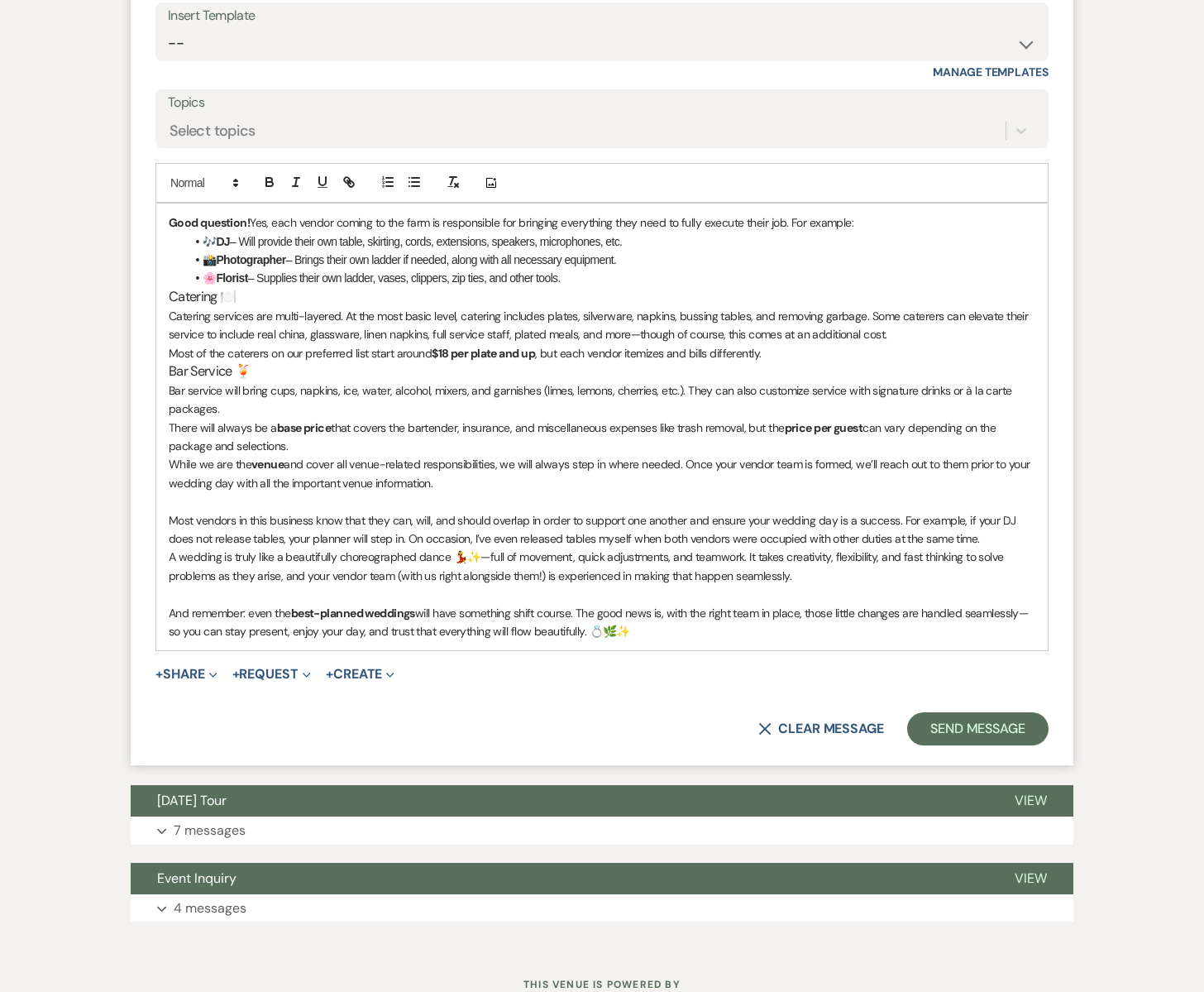
click at [645, 604] on p "And remember: even the best-planned weddings will have something shift course. …" at bounding box center [602, 623] width 867 height 37
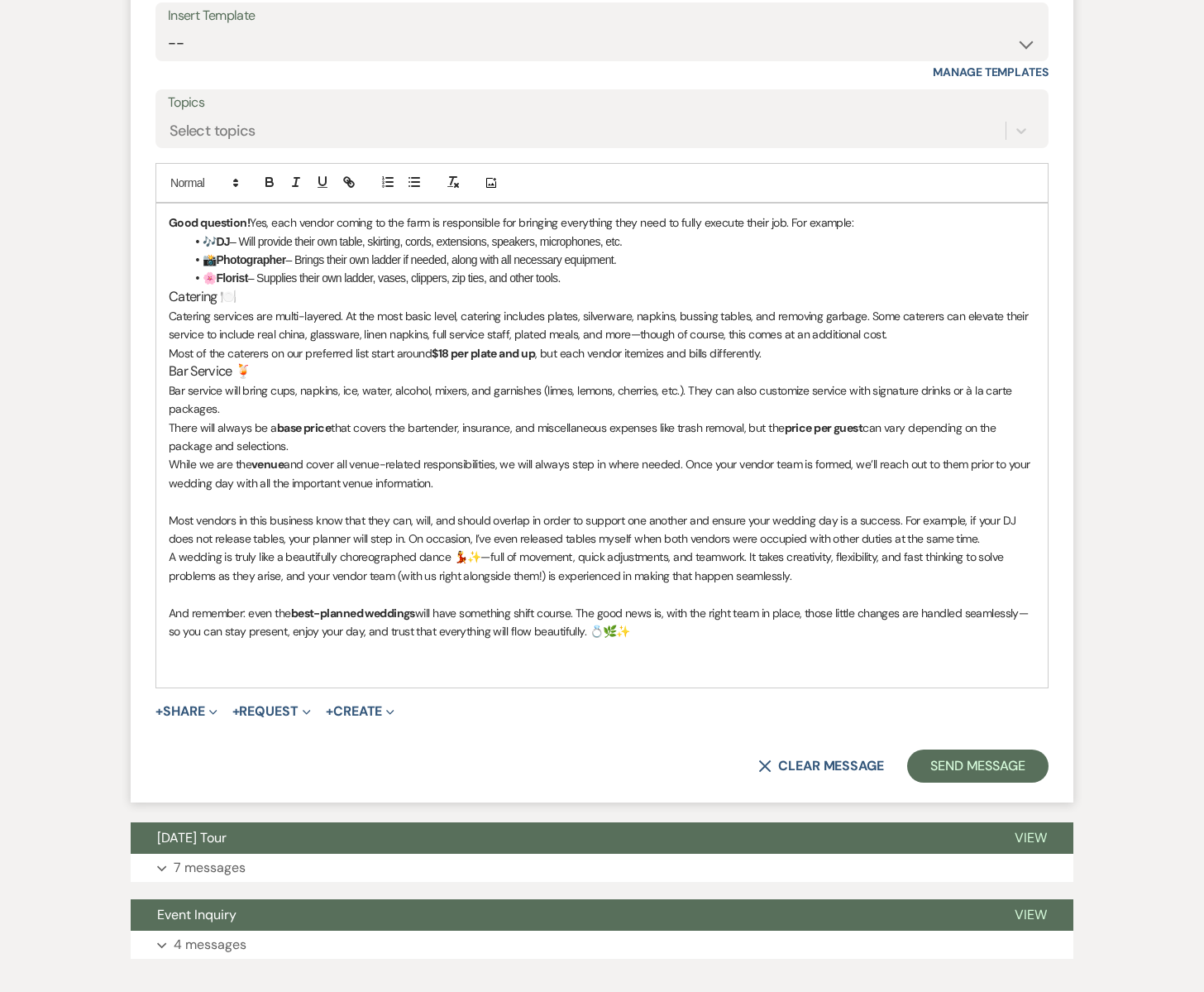
scroll to position [4685, 0]
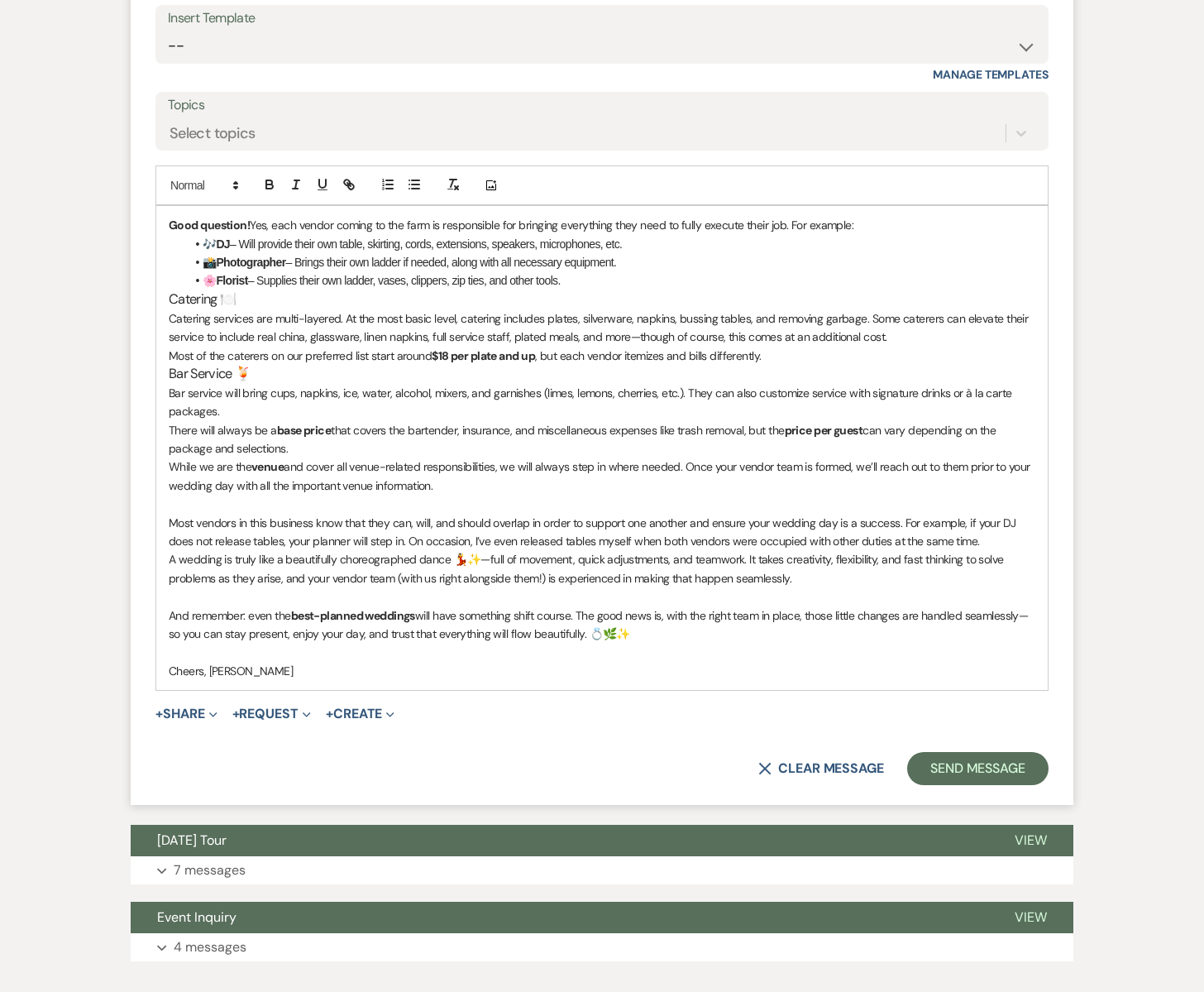
click at [220, 662] on p "Cheers, SHerry" at bounding box center [602, 671] width 867 height 19
click at [636, 606] on p "And remember: even the best-planned weddings will have something shift course. …" at bounding box center [602, 625] width 867 height 37
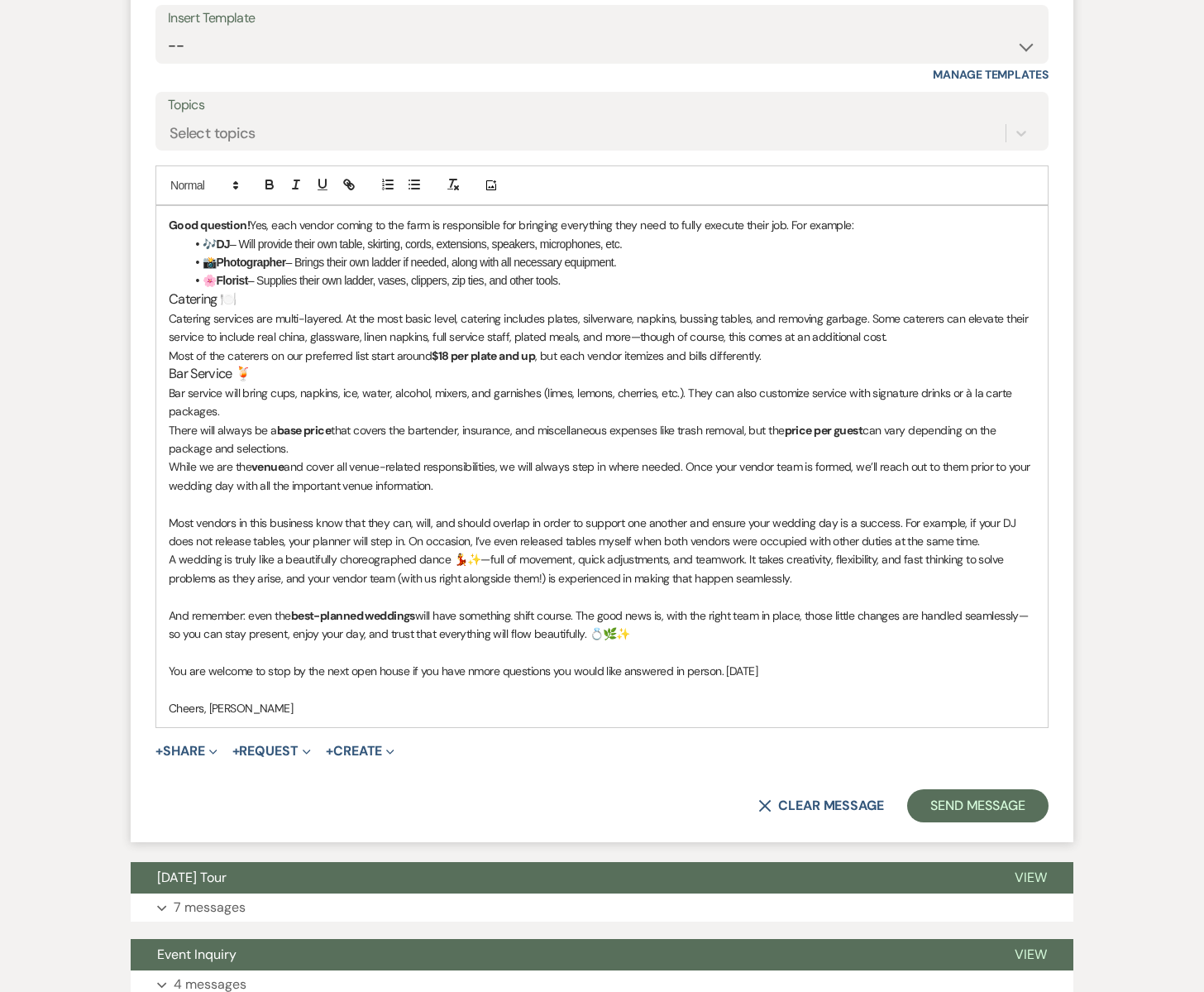
drag, startPoint x: 723, startPoint y: 625, endPoint x: 818, endPoint y: 622, distance: 95.0
click at [817, 662] on p "You are welcome to stop by the next open house if you have nmore questions you …" at bounding box center [602, 671] width 867 height 19
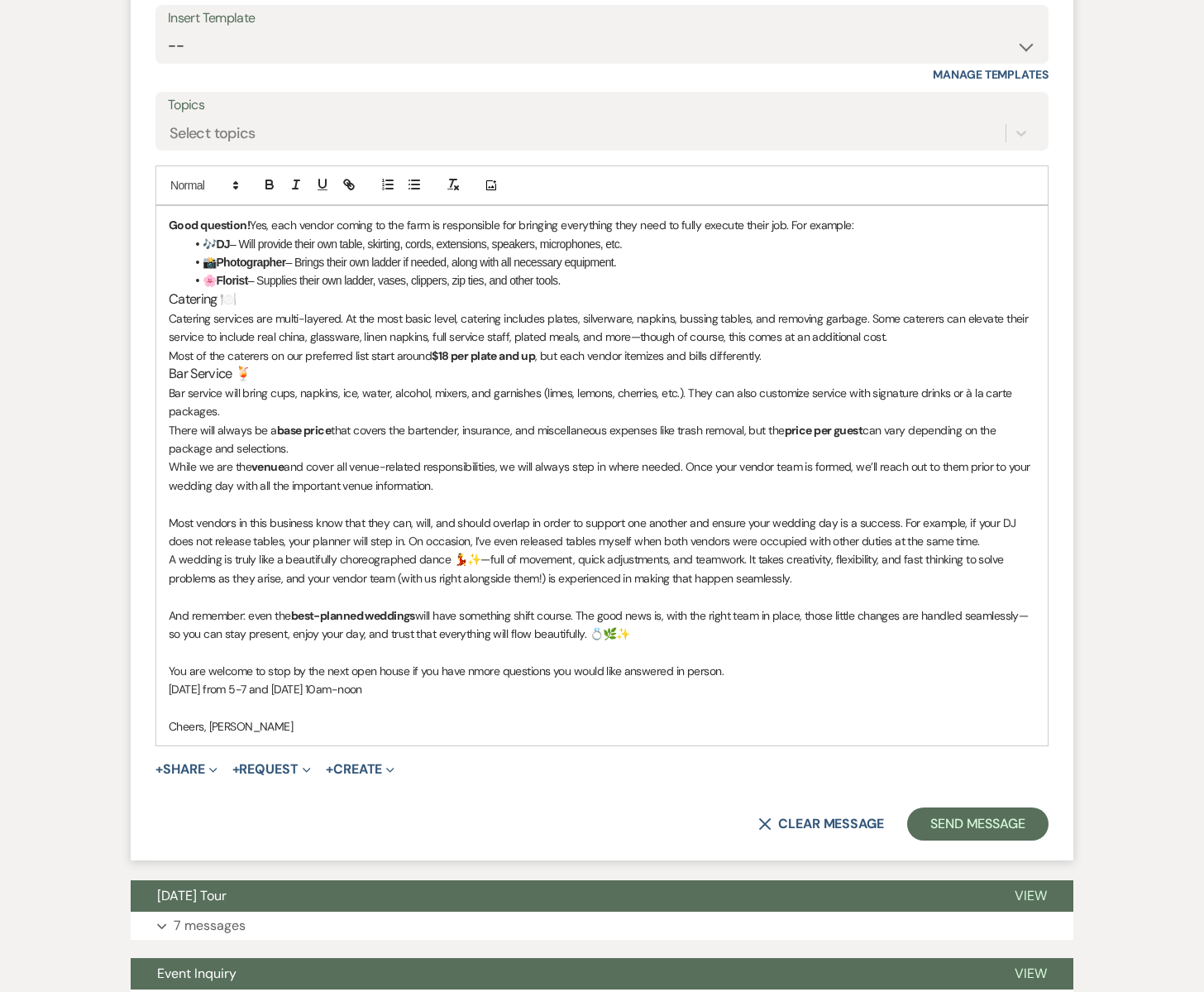
click at [472, 662] on p "You are welcome to stop by the next open house if you have nmore questions you …" at bounding box center [602, 671] width 867 height 19
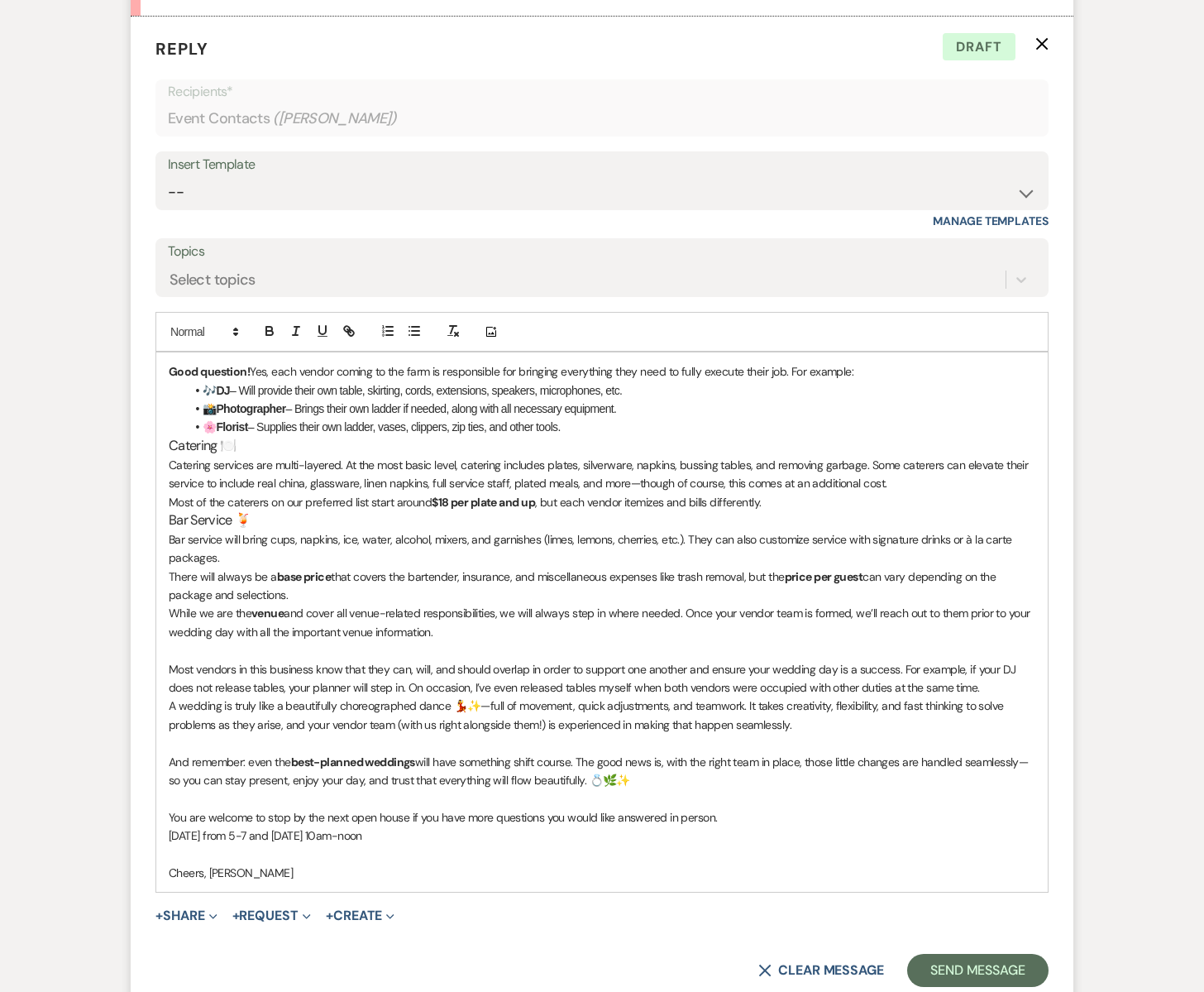
scroll to position [4582, 0]
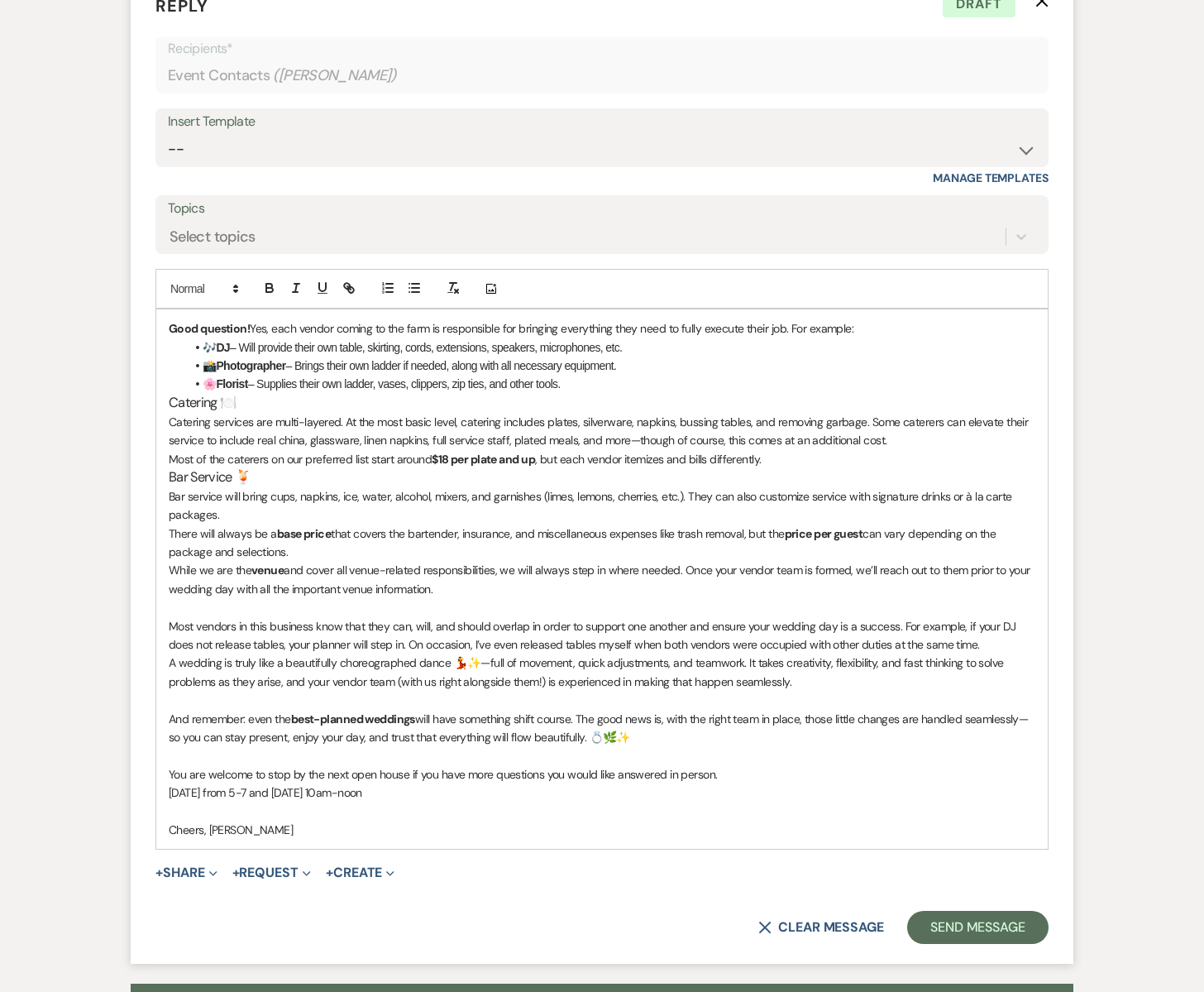
click at [774, 450] on p "Most of the caterers on our preferred list start around $18 per plate and up , …" at bounding box center [602, 459] width 867 height 19
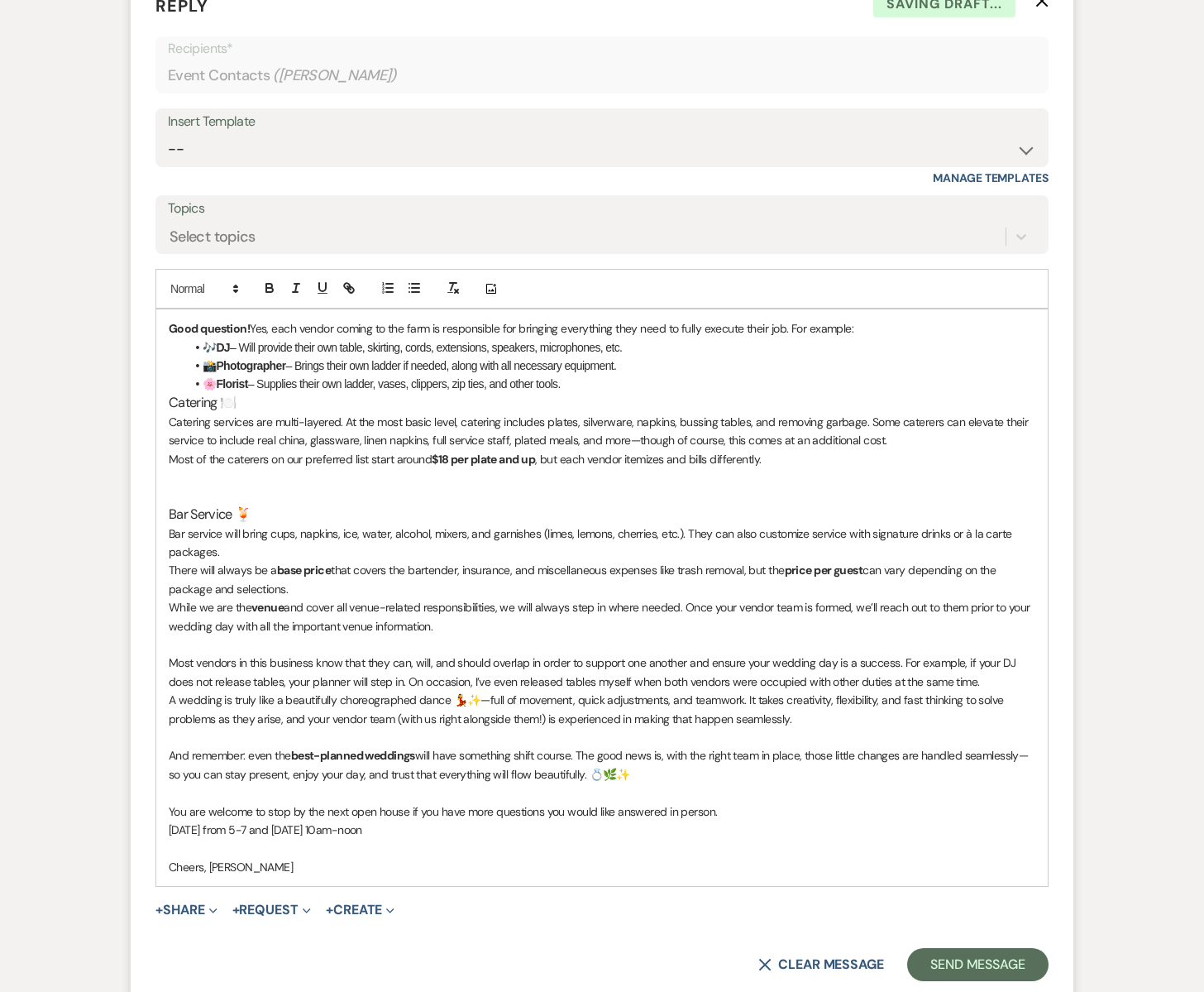
click at [173, 468] on p at bounding box center [602, 477] width 867 height 19
click at [499, 468] on p "Desserts can be seperate from your main caterer. They can be Sams club, a cotta…" at bounding box center [602, 477] width 867 height 19
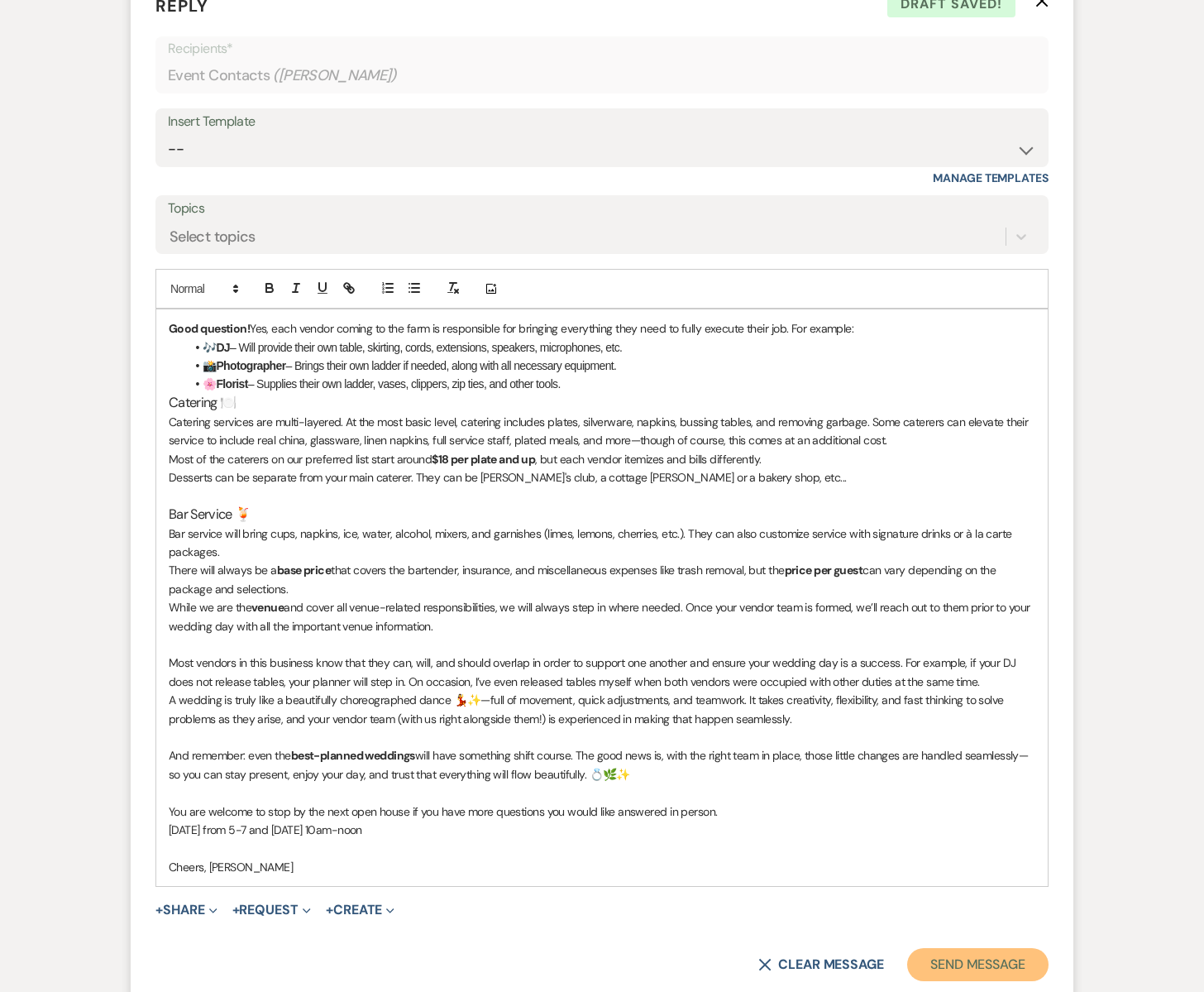
click at [963, 949] on button "Send Message" at bounding box center [978, 965] width 142 height 33
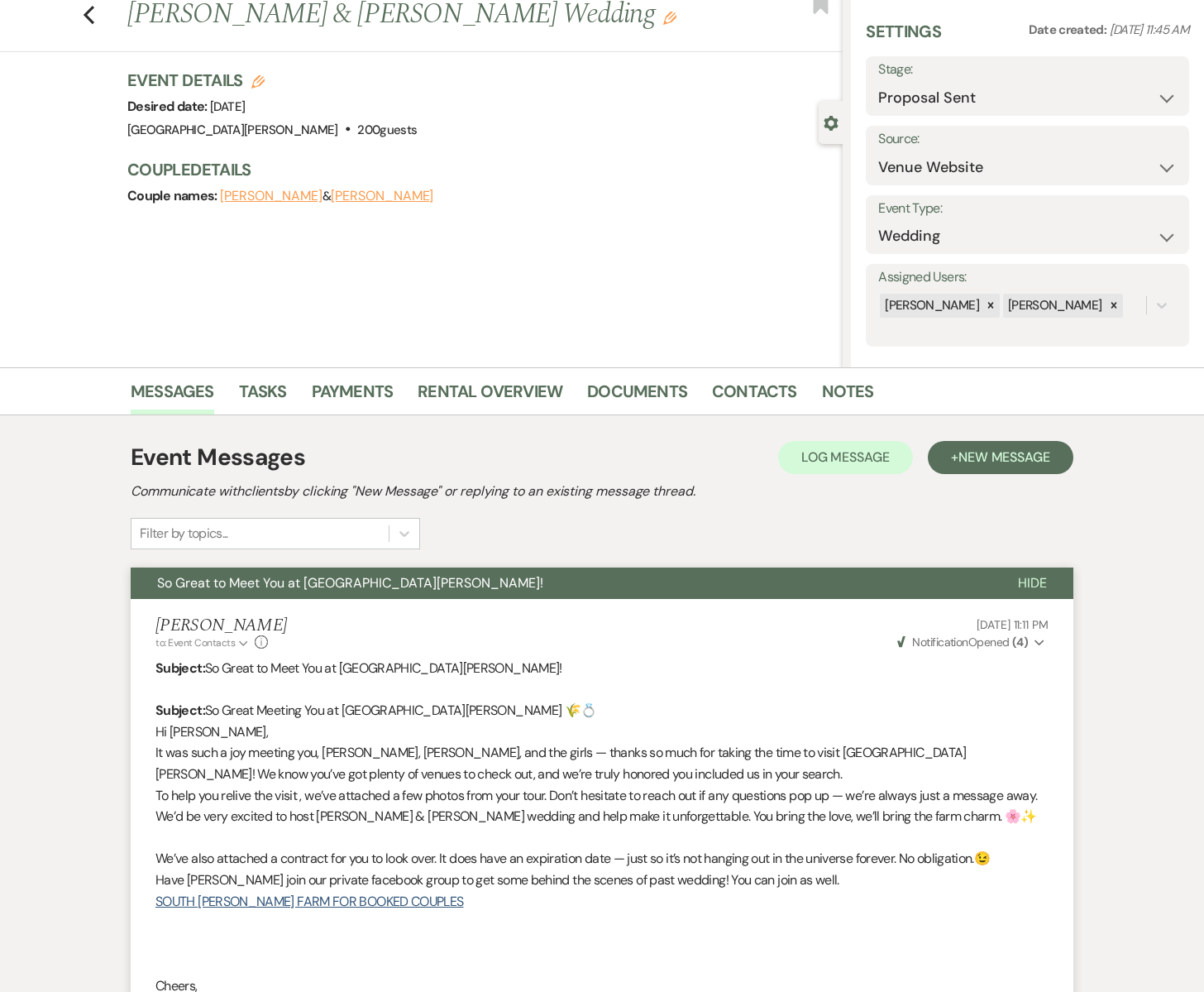
scroll to position [0, 0]
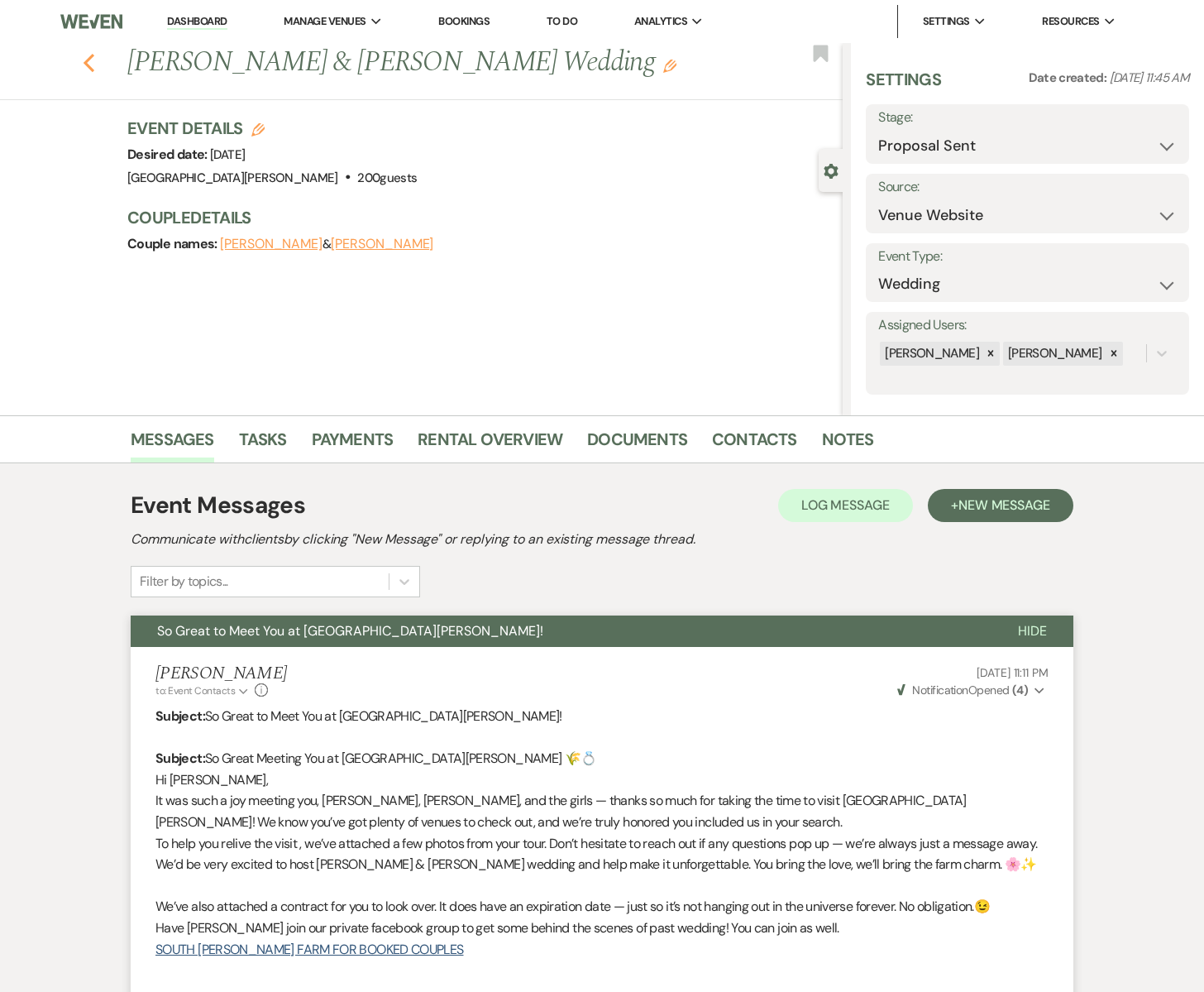
click at [91, 56] on use "button" at bounding box center [88, 63] width 11 height 19
select select "6"
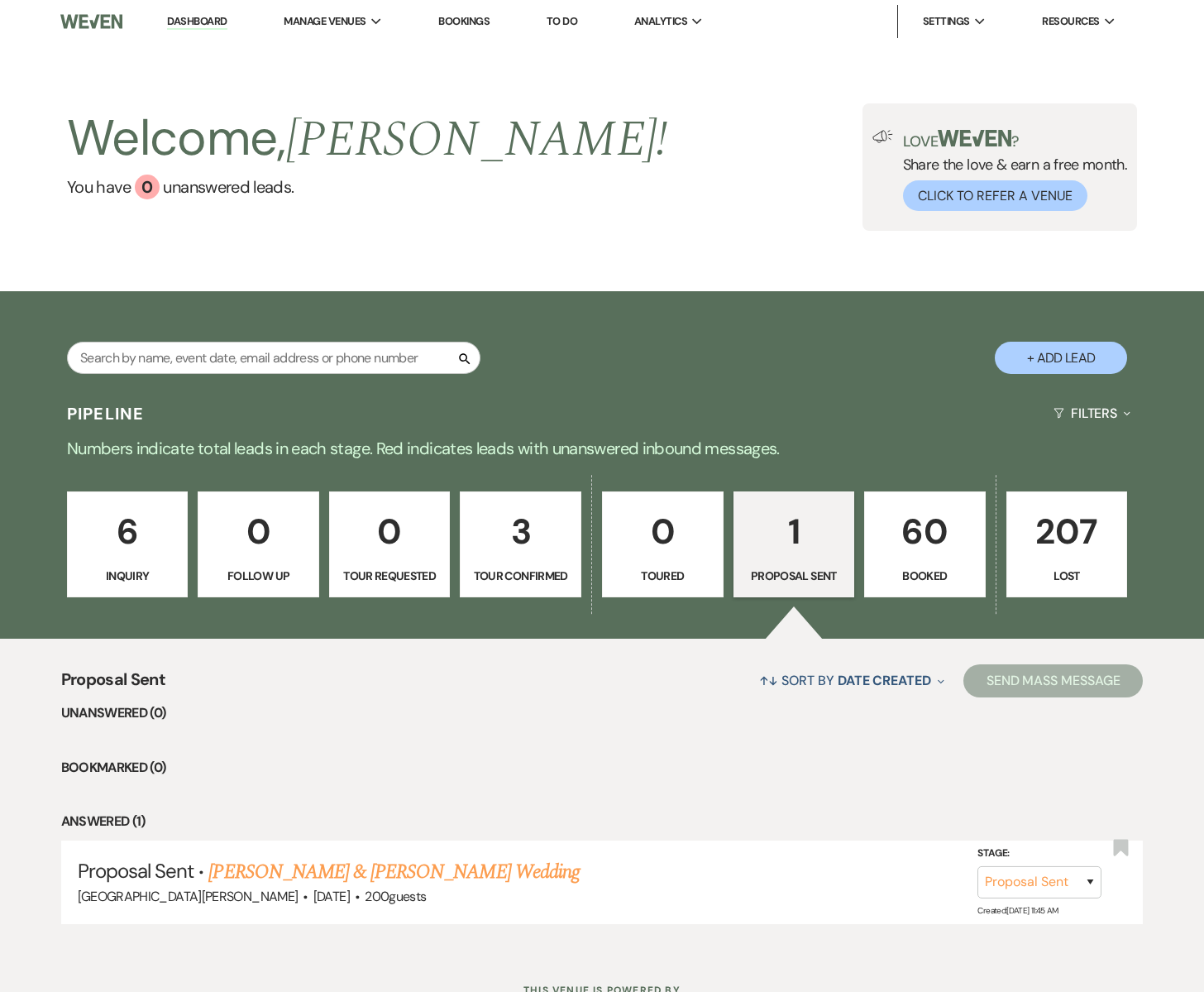
click at [123, 551] on p "6" at bounding box center [127, 531] width 100 height 56
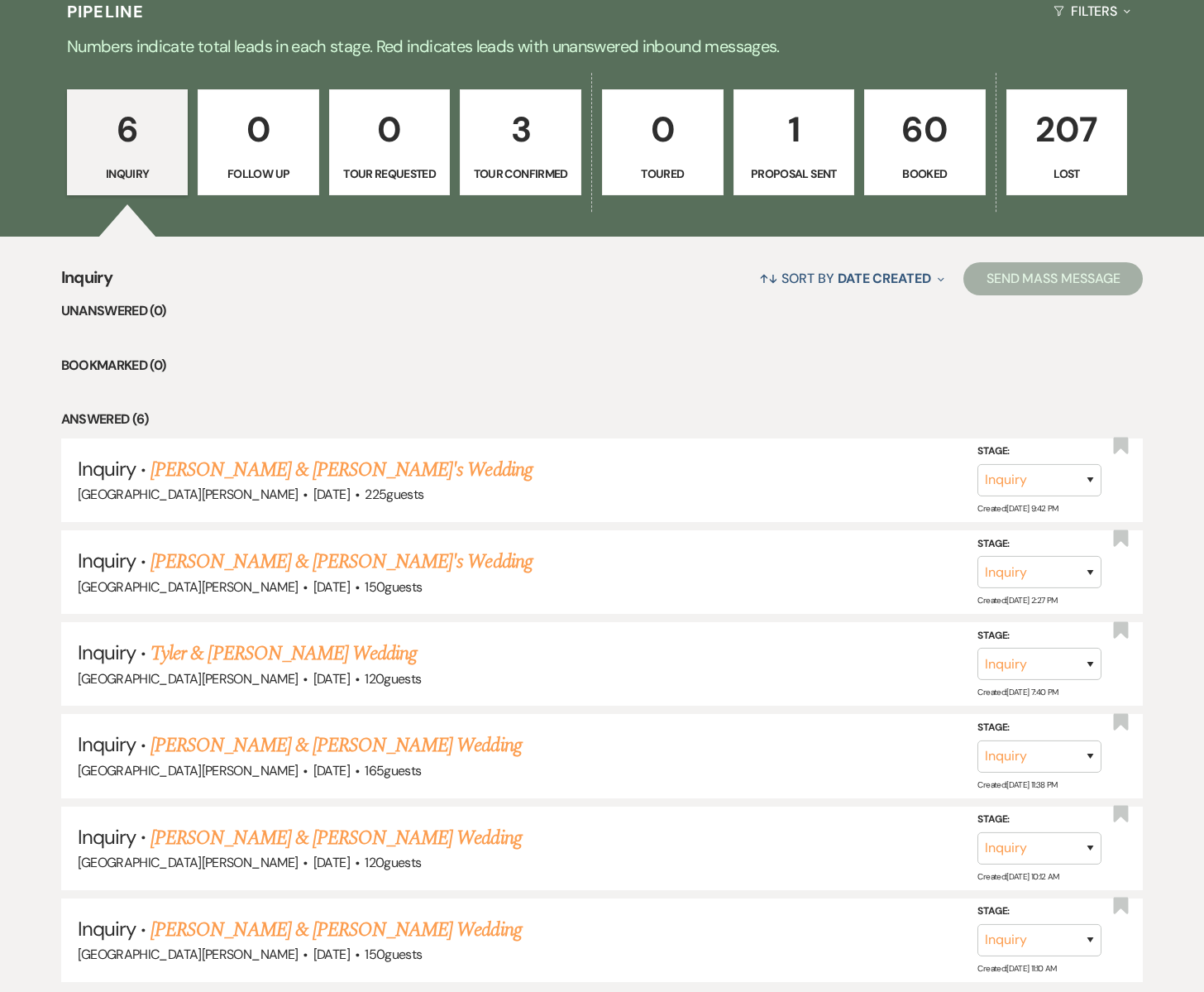
scroll to position [522, 0]
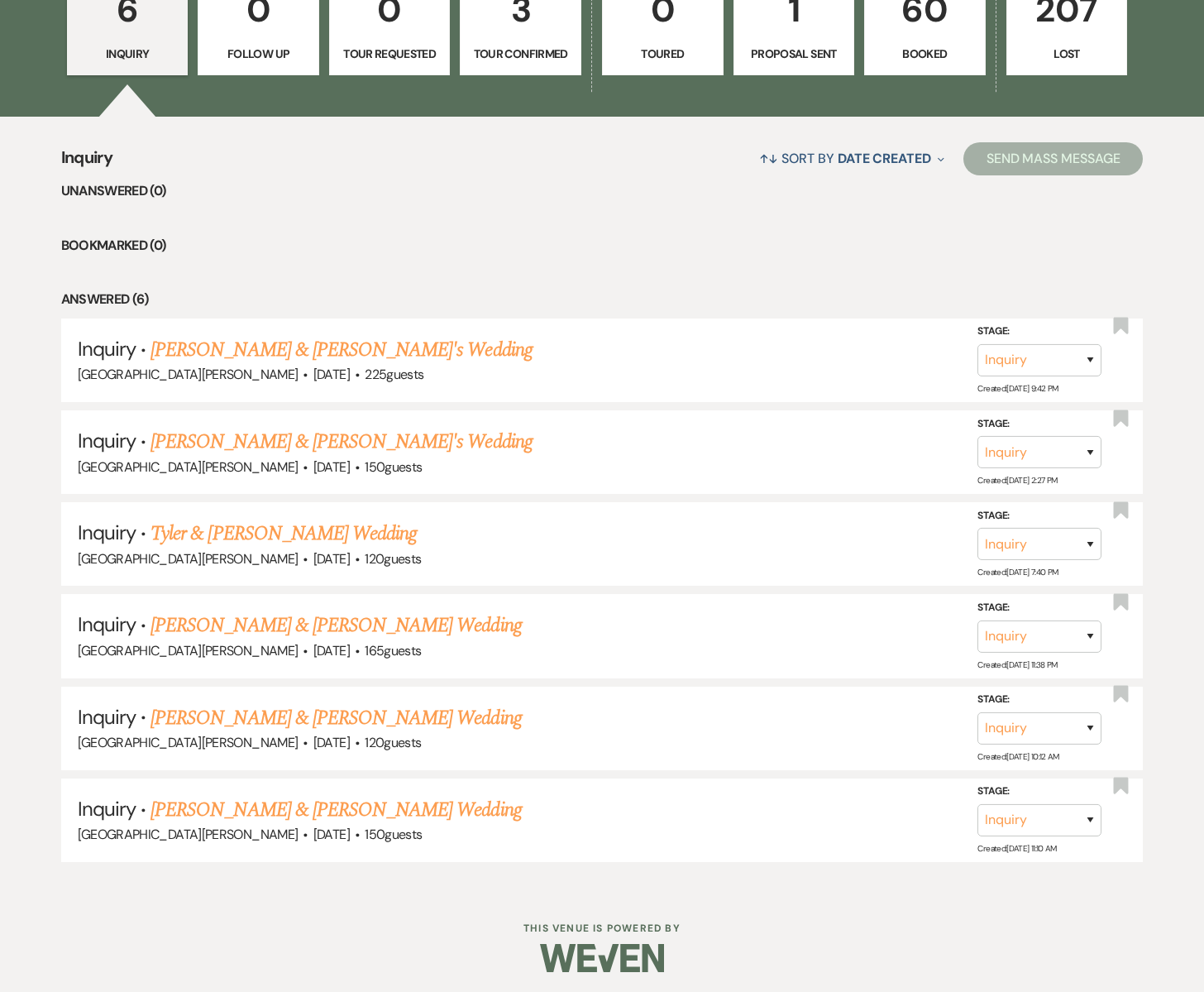
click at [527, 38] on link "3 Tour Confirmed" at bounding box center [520, 22] width 121 height 106
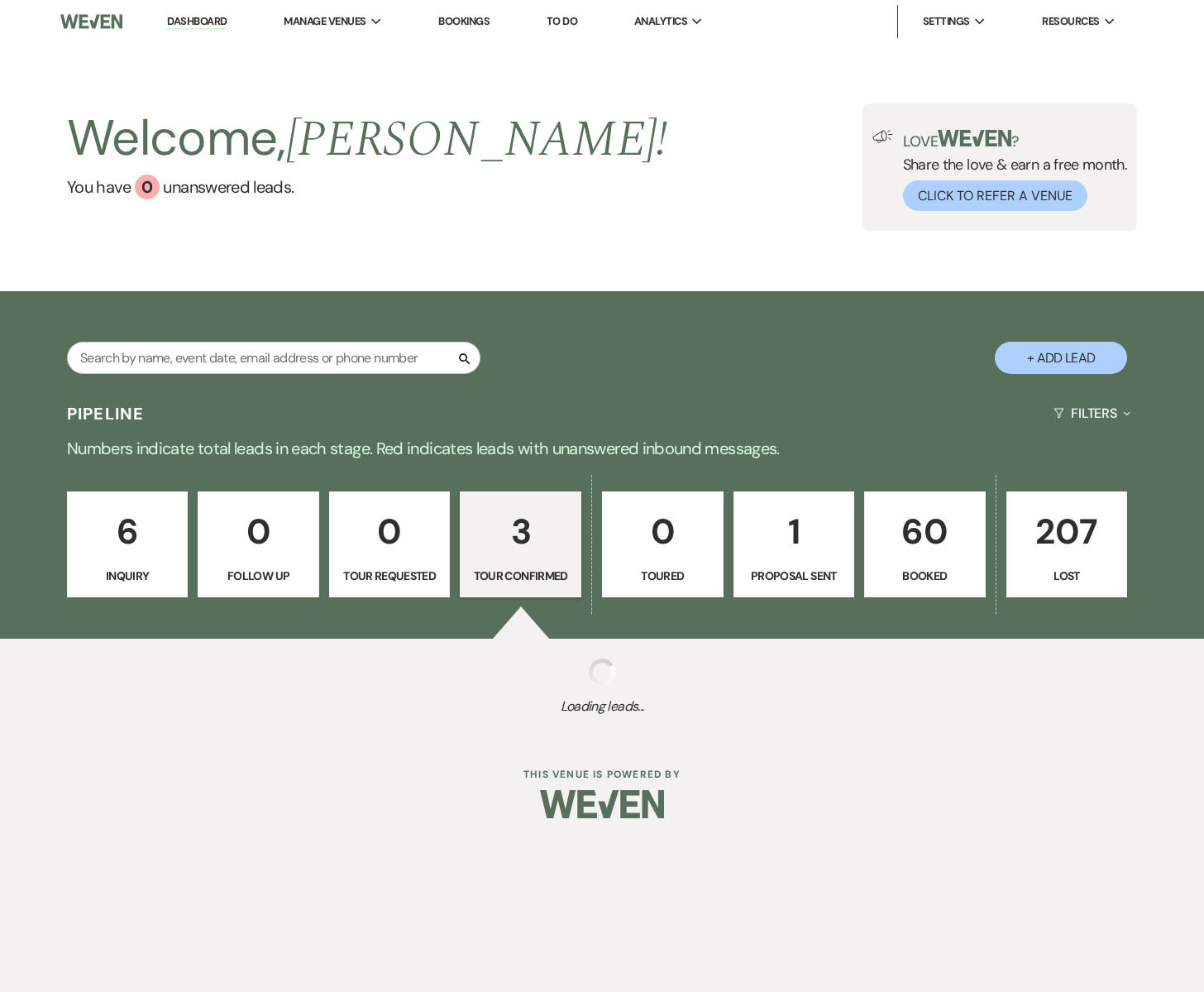
select select "4"
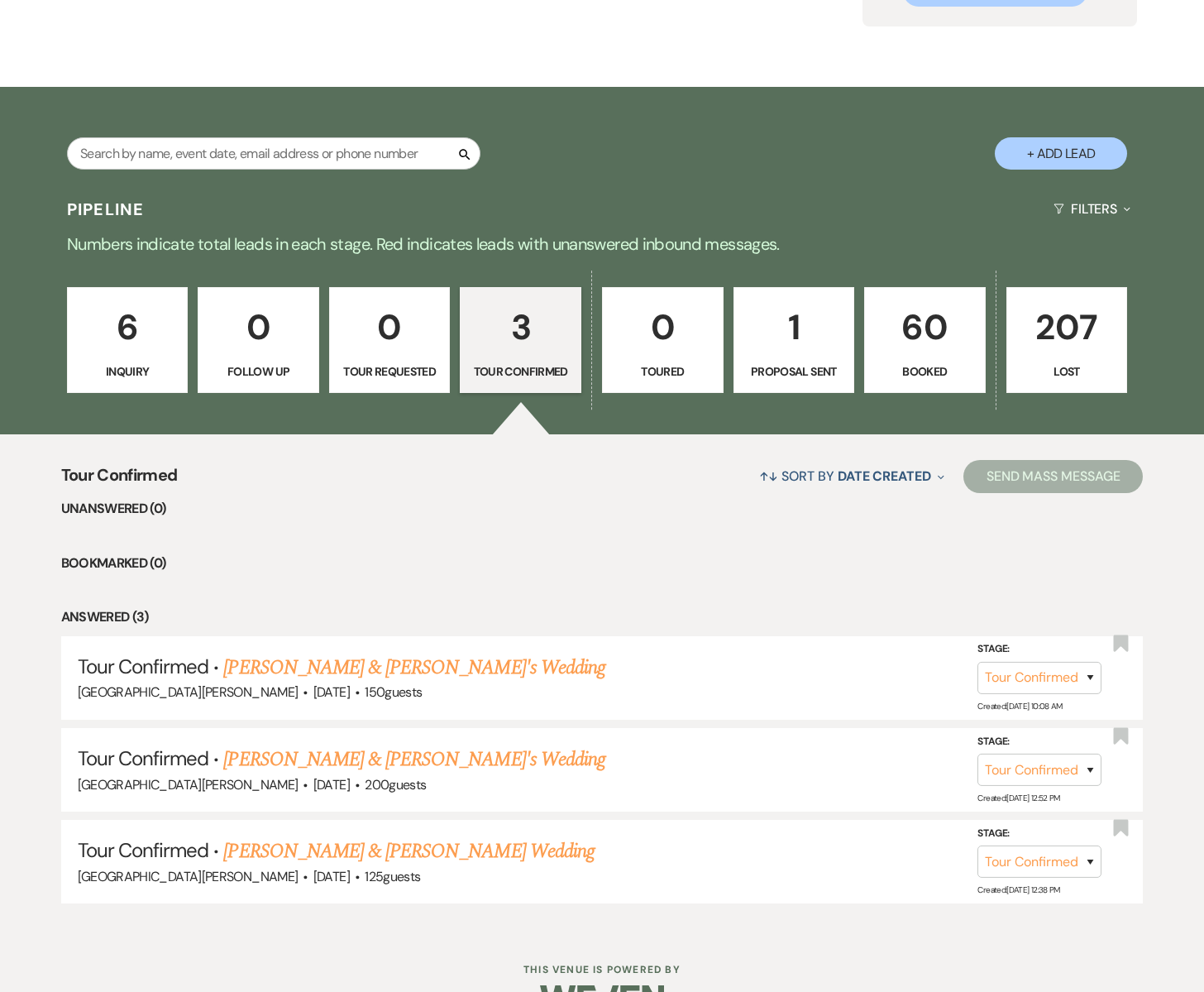
scroll to position [249, 0]
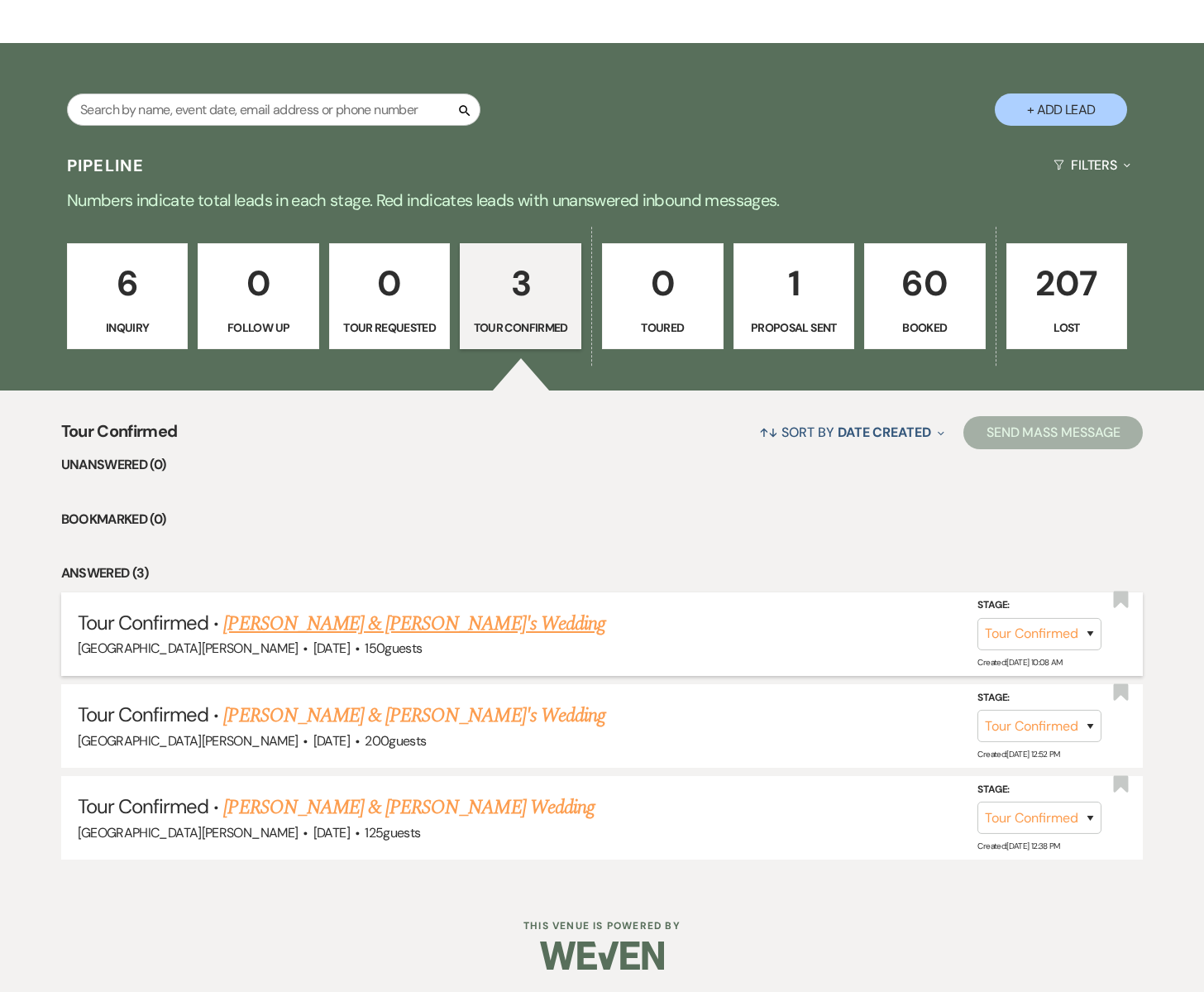
click at [322, 627] on link "Charlie & Lily's Wedding" at bounding box center [414, 624] width 382 height 30
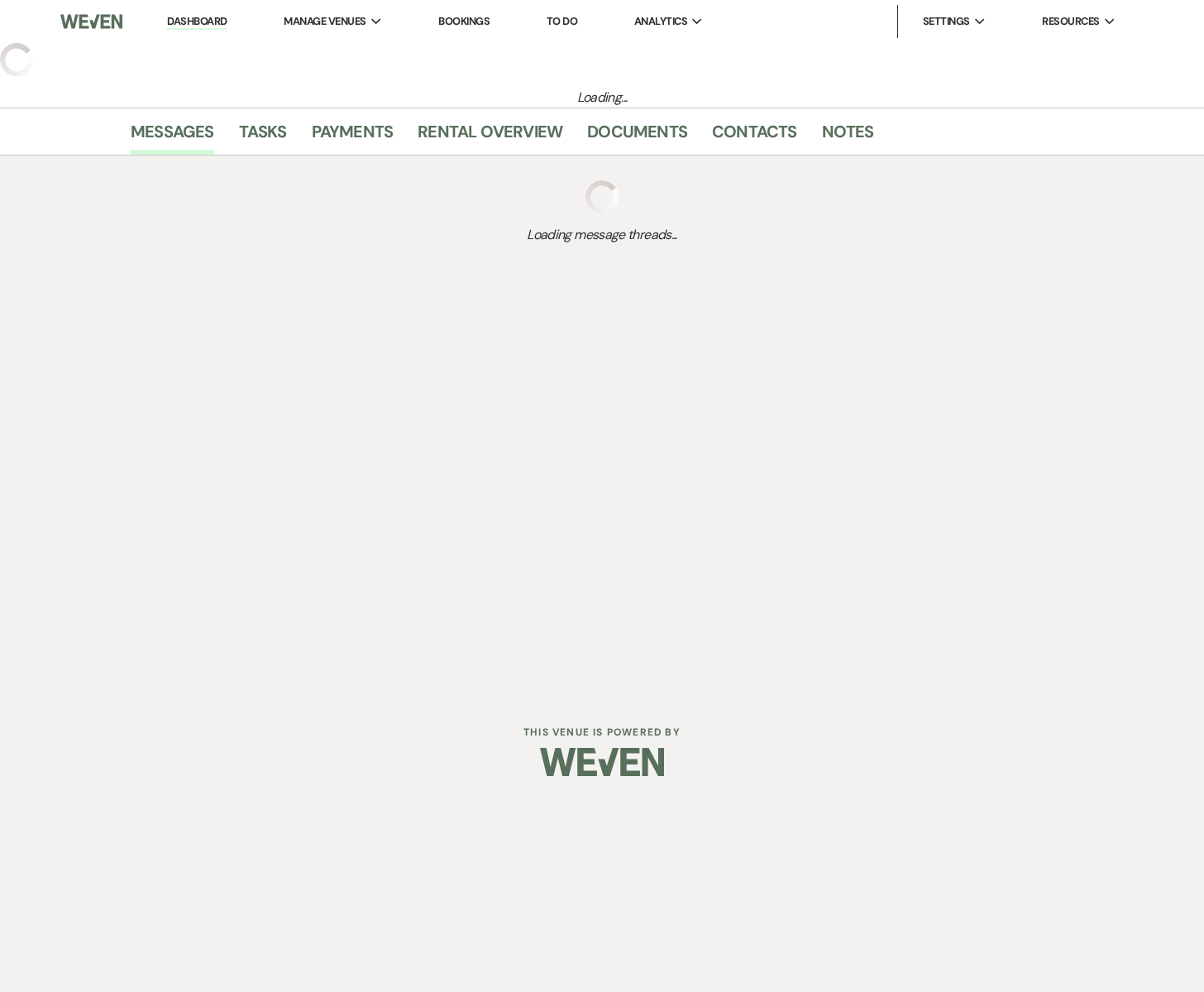
select select "4"
select select "5"
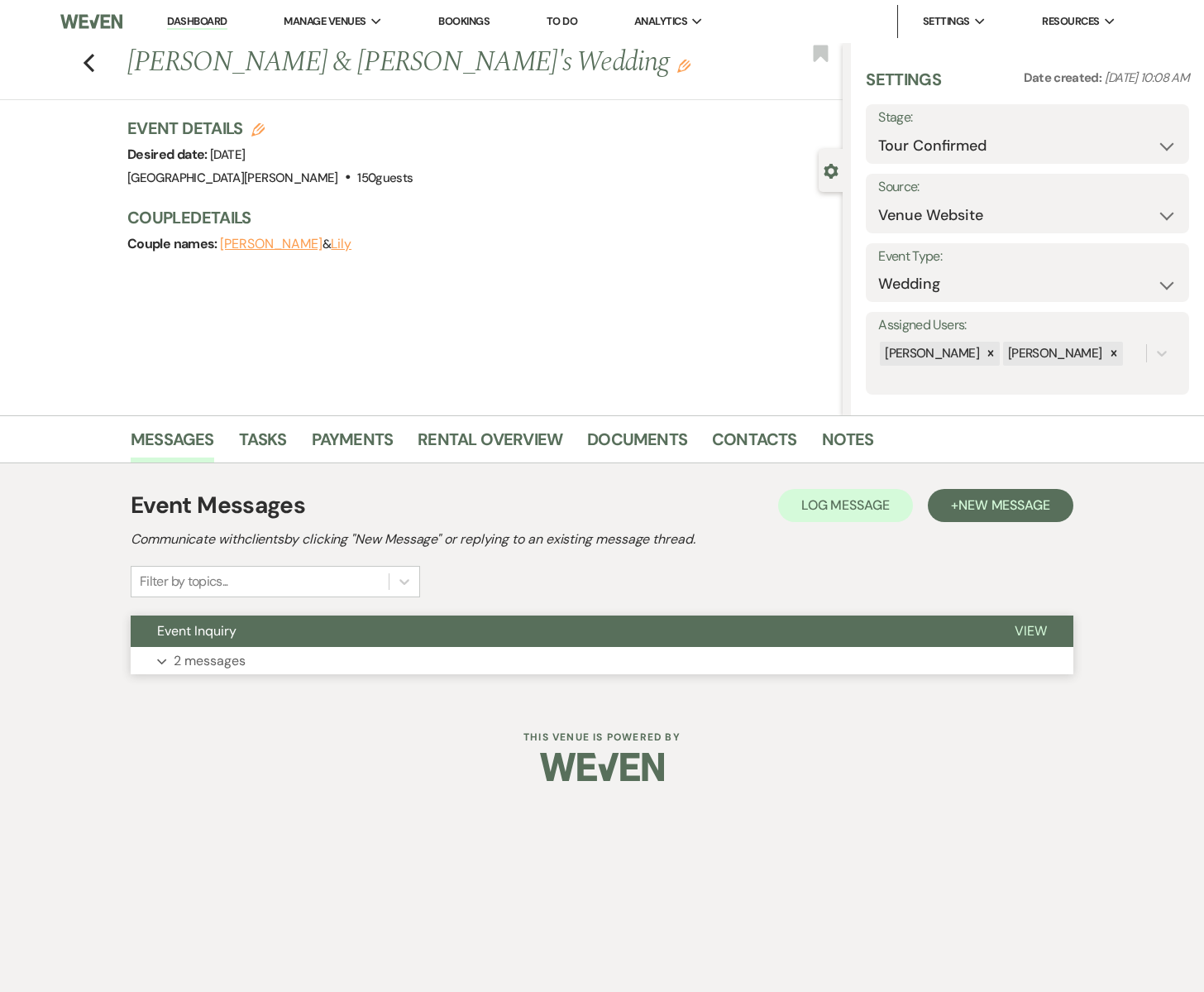
click at [244, 643] on button "Event Inquiry" at bounding box center [560, 632] width 858 height 32
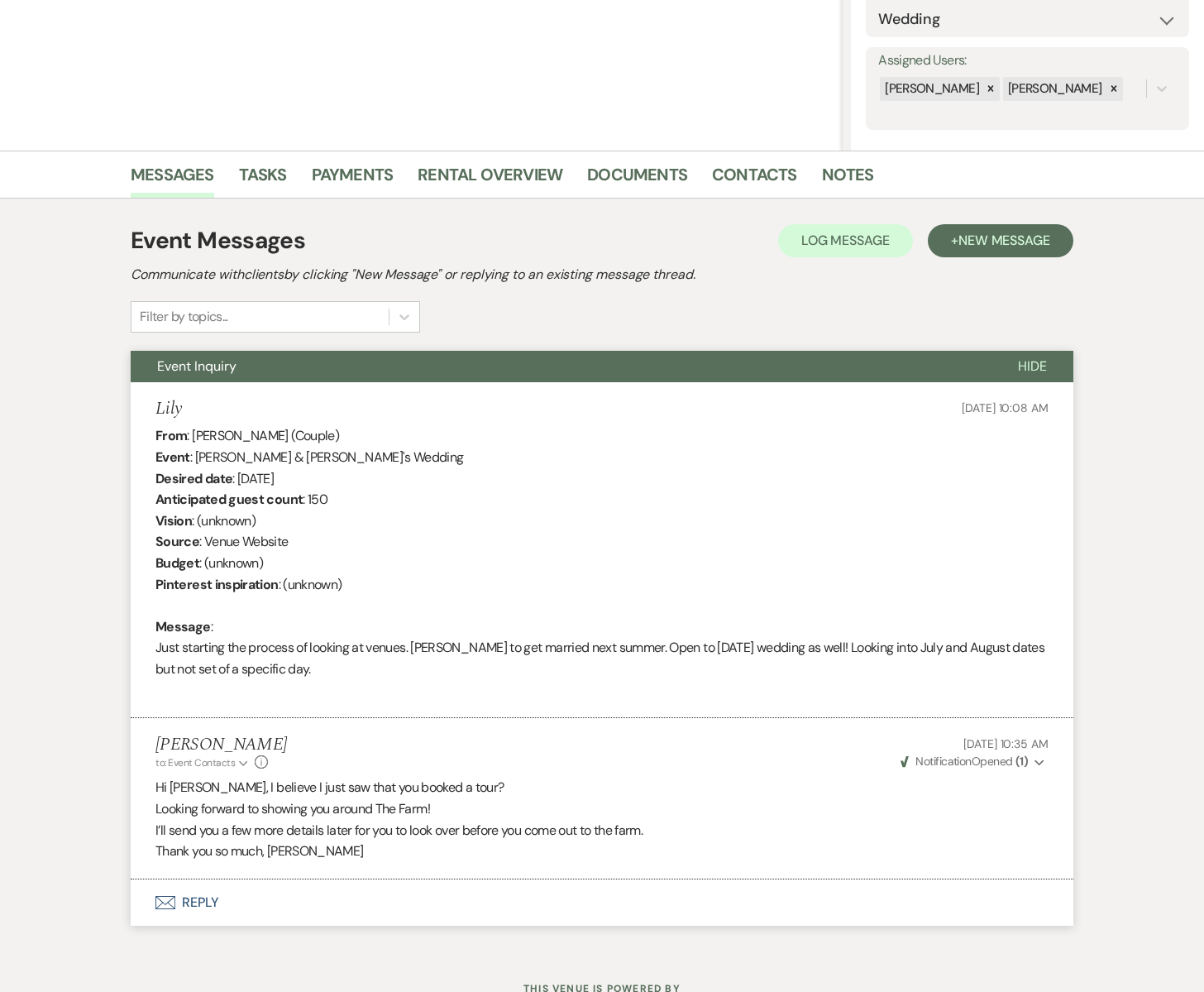
scroll to position [329, 0]
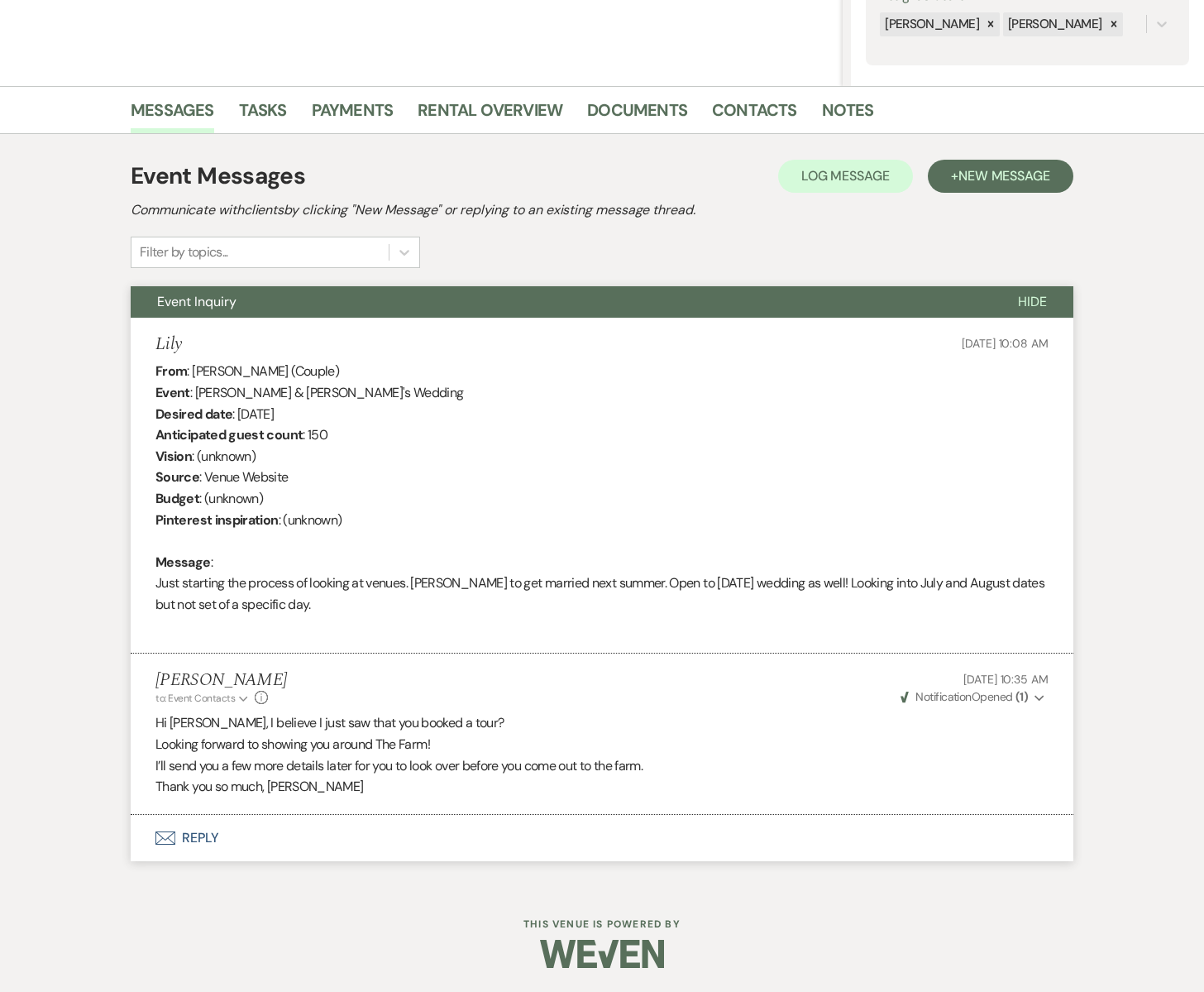
click at [171, 843] on use "button" at bounding box center [165, 838] width 19 height 13
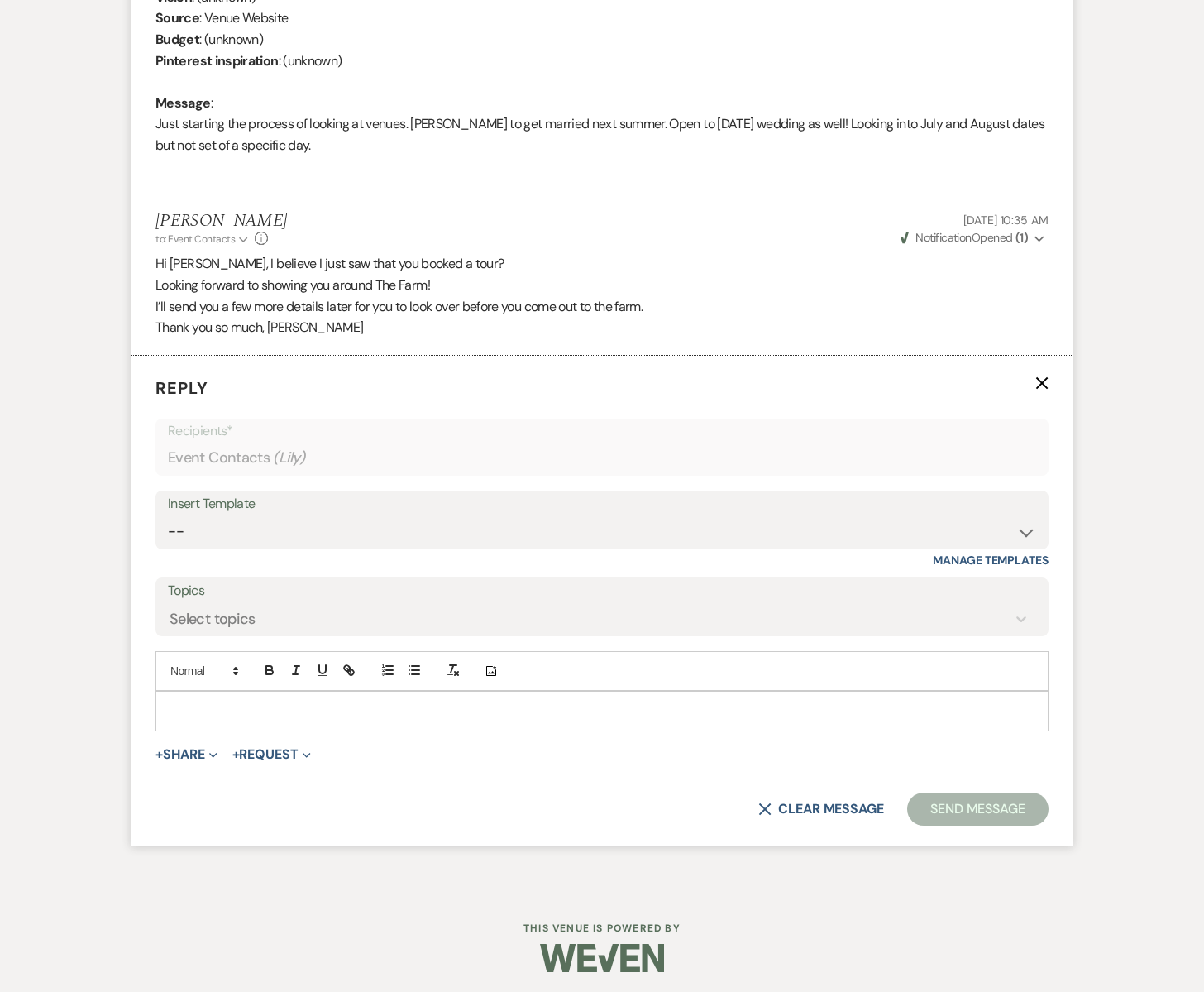
scroll to position [793, 0]
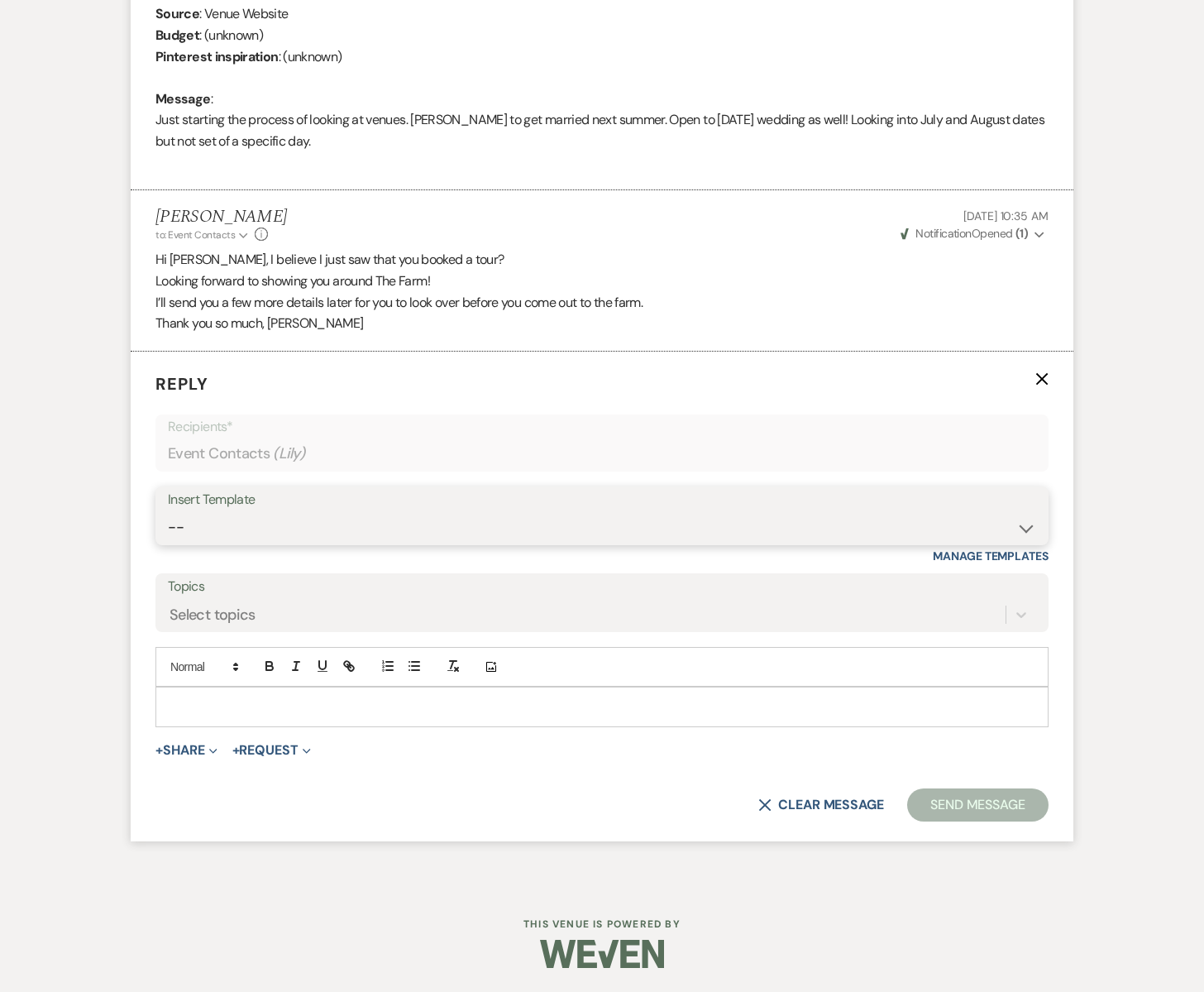
click at [205, 516] on select "-- Subject: So Great to Meet You at South Glen Farm! Subject: 🎉 Let’s Make It O…" at bounding box center [602, 527] width 869 height 32
select select "3613"
click at [168, 511] on select "-- Subject: So Great to Meet You at South Glen Farm! Subject: 🎉 Let’s Make It O…" at bounding box center [602, 527] width 869 height 32
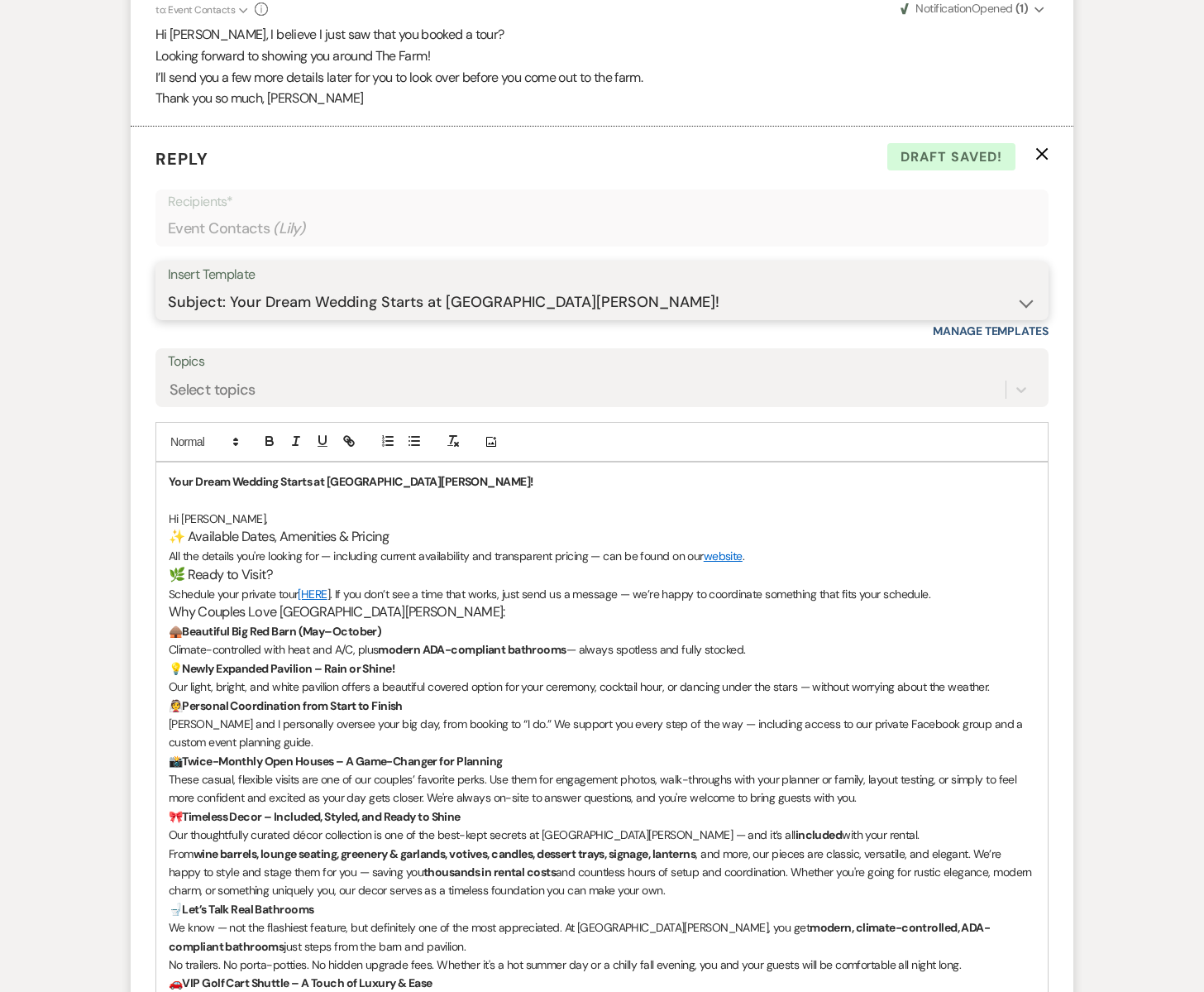
scroll to position [1039, 0]
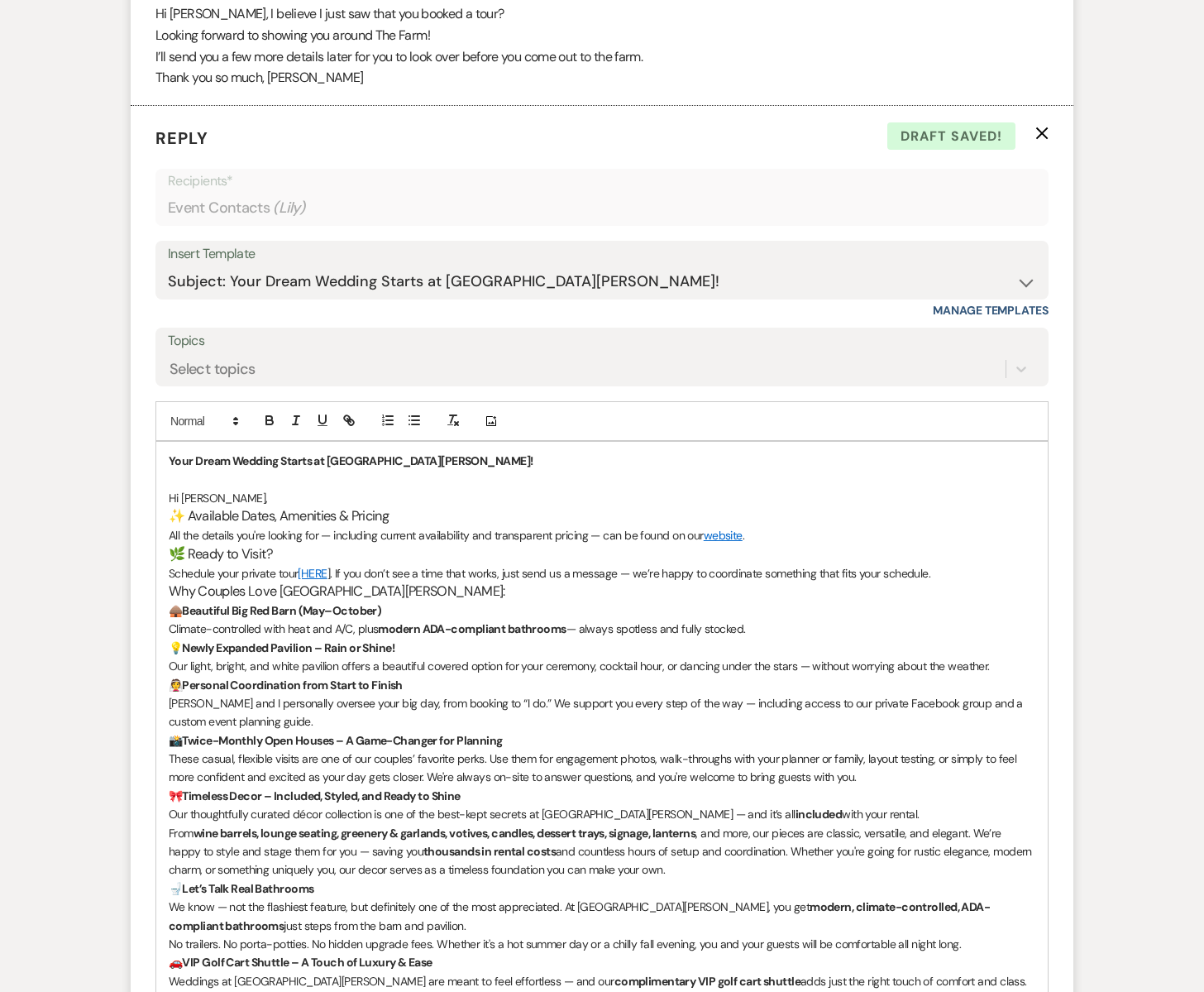
click at [196, 500] on span "Hi Lily," at bounding box center [218, 498] width 98 height 15
drag, startPoint x: 395, startPoint y: 518, endPoint x: 188, endPoint y: 524, distance: 207.1
click at [188, 524] on h3 "✨ Available Dates, Amenities & Pricing" at bounding box center [602, 517] width 867 height 19
click at [172, 535] on p "All the details you're looking for — including current availability and transpa…" at bounding box center [602, 535] width 867 height 19
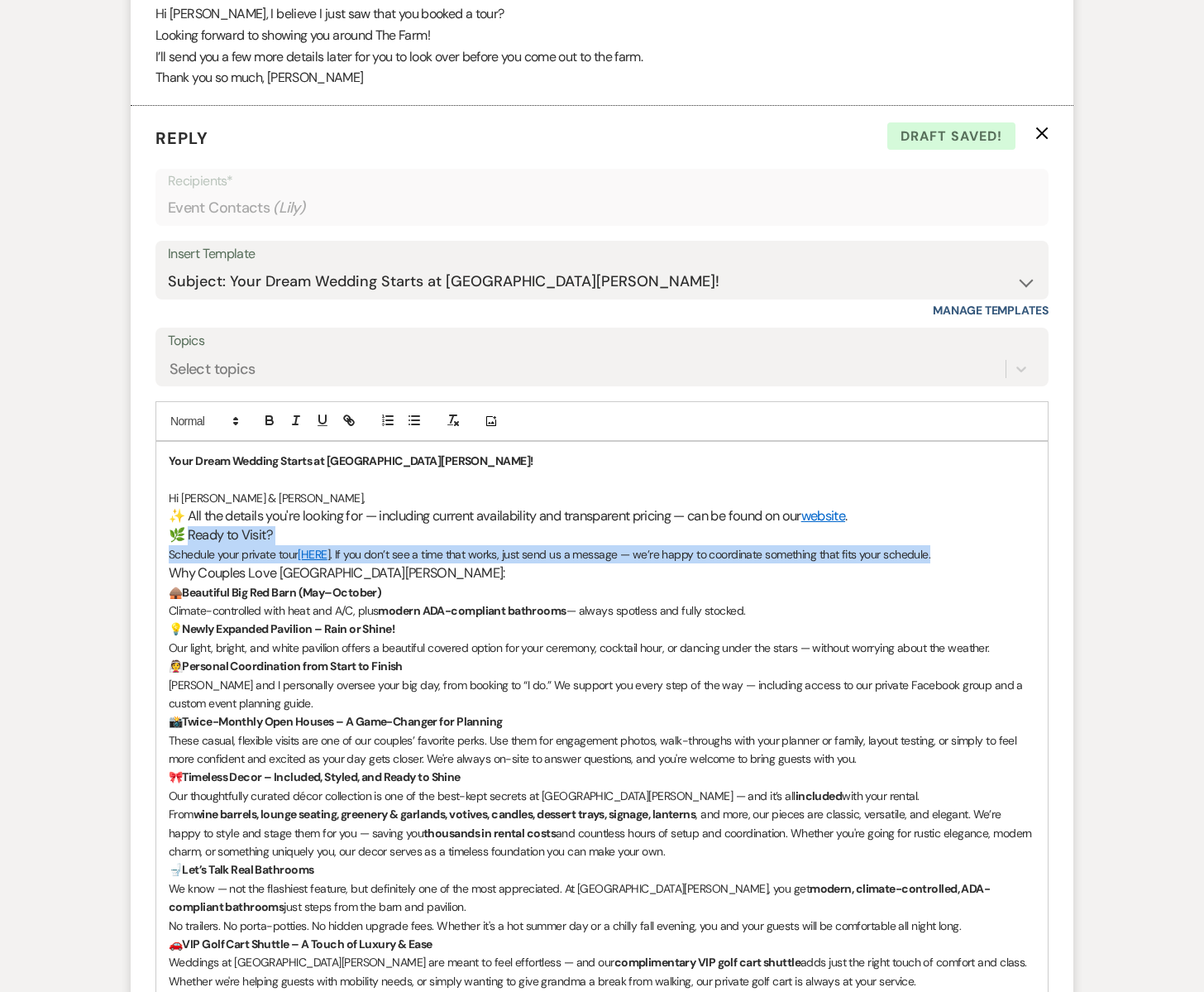
drag, startPoint x: 185, startPoint y: 538, endPoint x: 928, endPoint y: 550, distance: 743.1
click at [935, 550] on div "Your Dream Wedding Starts at South Glen Farm! Hi Lily & Charlei, ✨ All the deta…" at bounding box center [602, 925] width 892 height 966
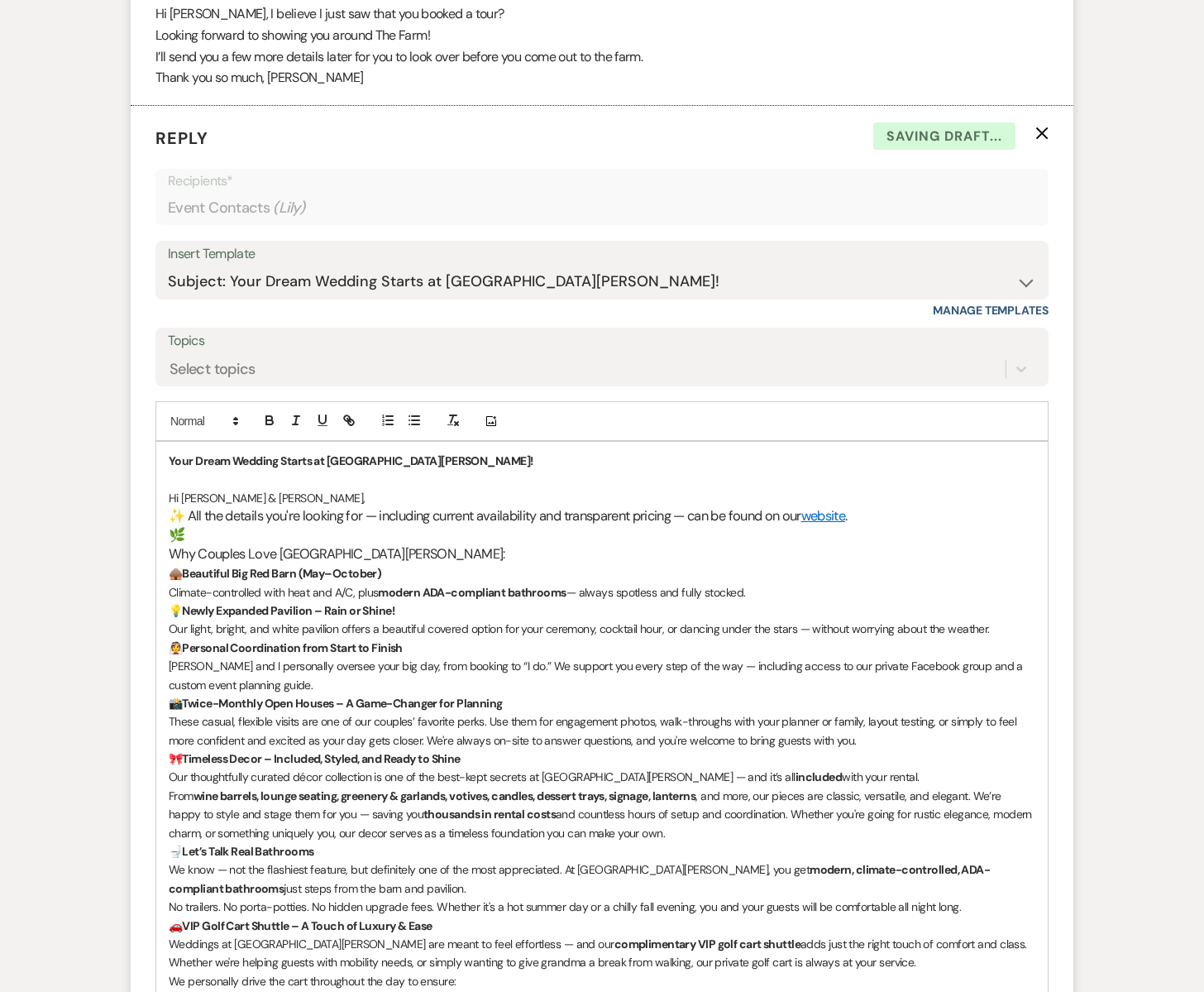
click at [169, 557] on div "Your Dream Wedding Starts at South Glen Farm! Hi Lily & Charlei, ✨ All the deta…" at bounding box center [602, 915] width 892 height 948
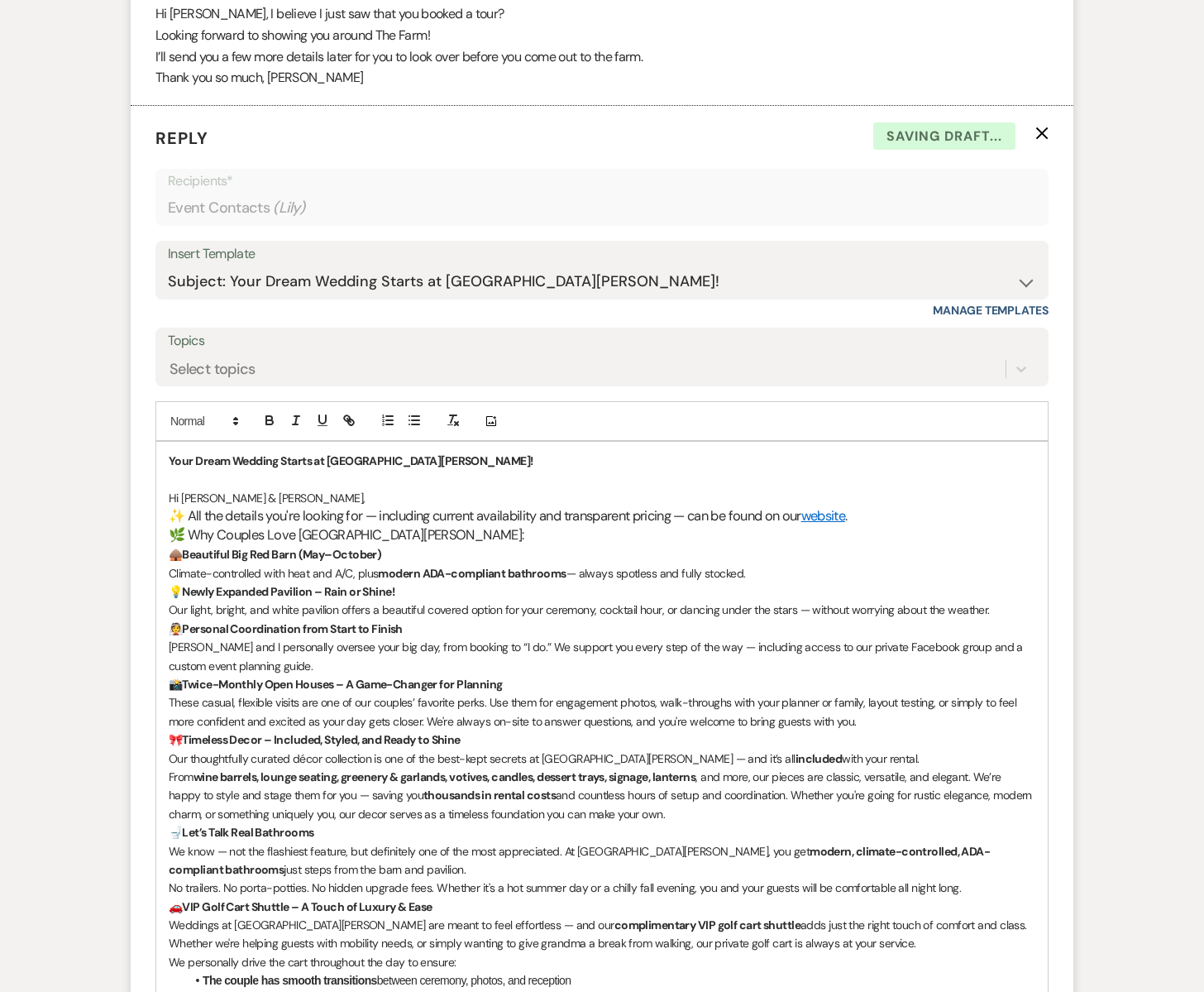
click at [878, 520] on h3 "✨ All the details you're looking for — including current availability and trans…" at bounding box center [602, 517] width 867 height 19
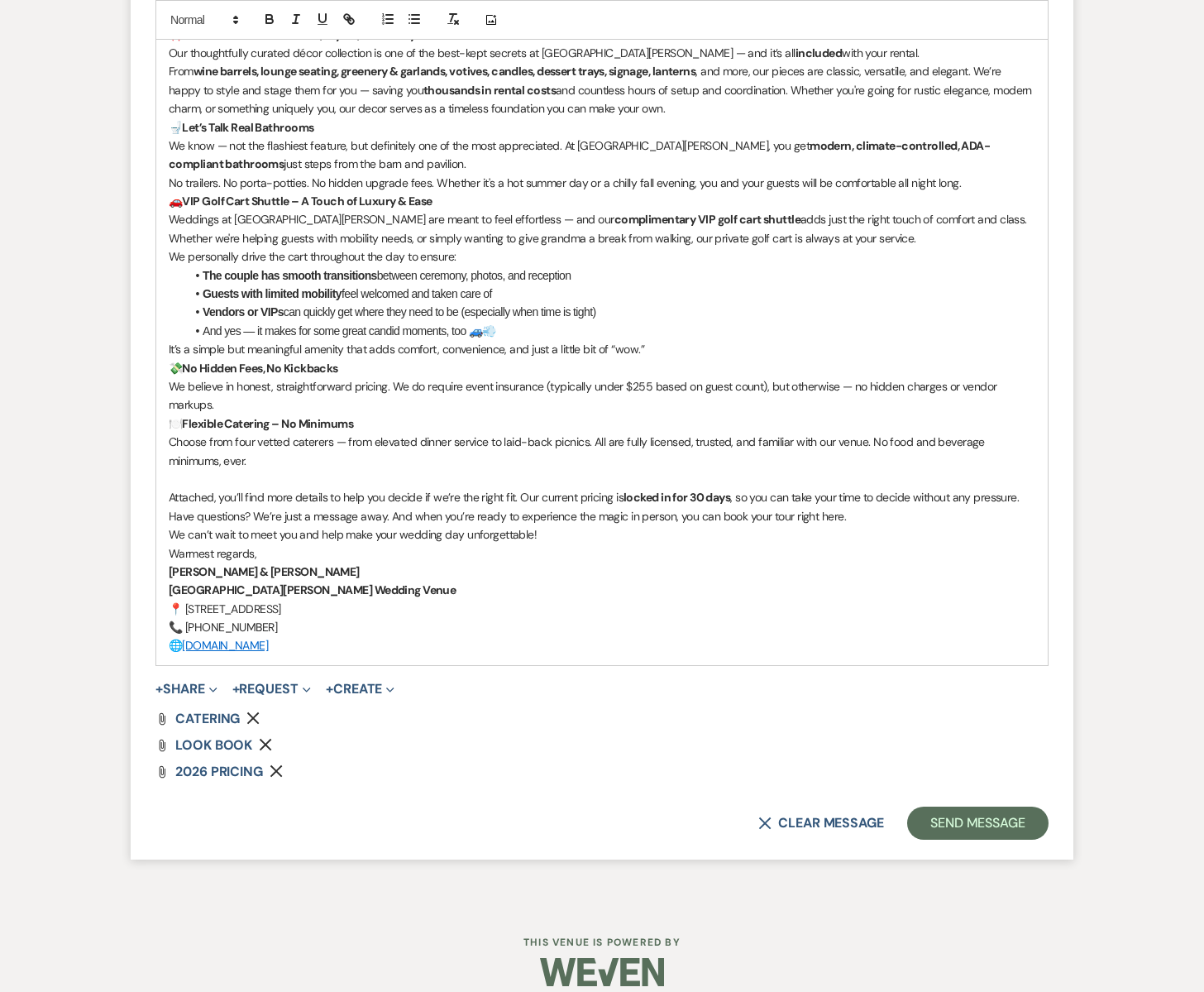
scroll to position [1765, 0]
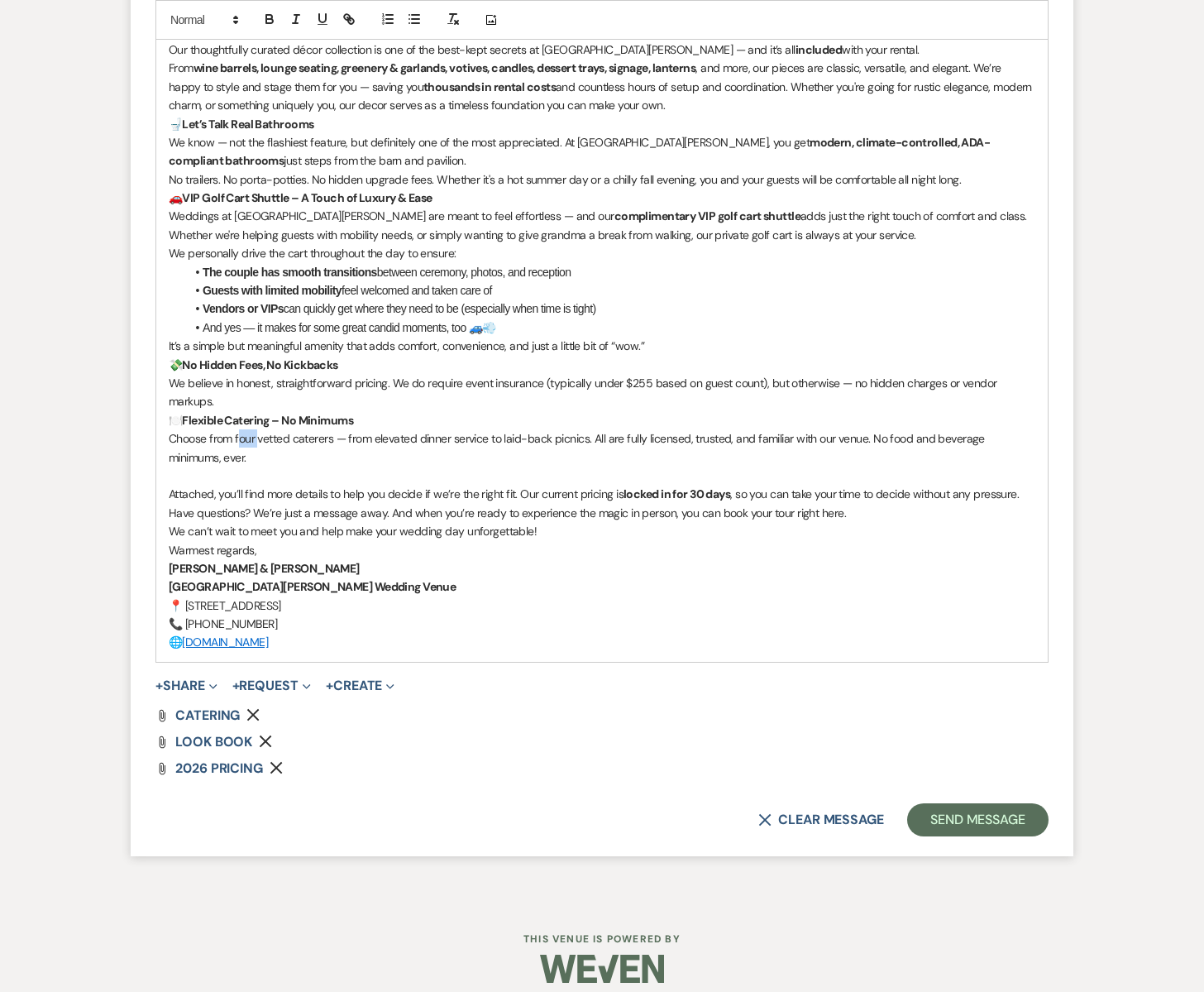
drag, startPoint x: 239, startPoint y: 439, endPoint x: 258, endPoint y: 438, distance: 19.0
click at [258, 438] on span "Choose from four vetted caterers — from elevated dinner service to laid-back pi…" at bounding box center [579, 447] width 819 height 33
drag, startPoint x: 388, startPoint y: 515, endPoint x: 853, endPoint y: 516, distance: 465.0
click at [853, 516] on p "Have questions? We’re just a message away. And when you’re ready to experience …" at bounding box center [602, 512] width 867 height 19
click at [550, 532] on p "We can’t wait to meet you and help make your wedding day unforgettable!" at bounding box center [602, 531] width 867 height 19
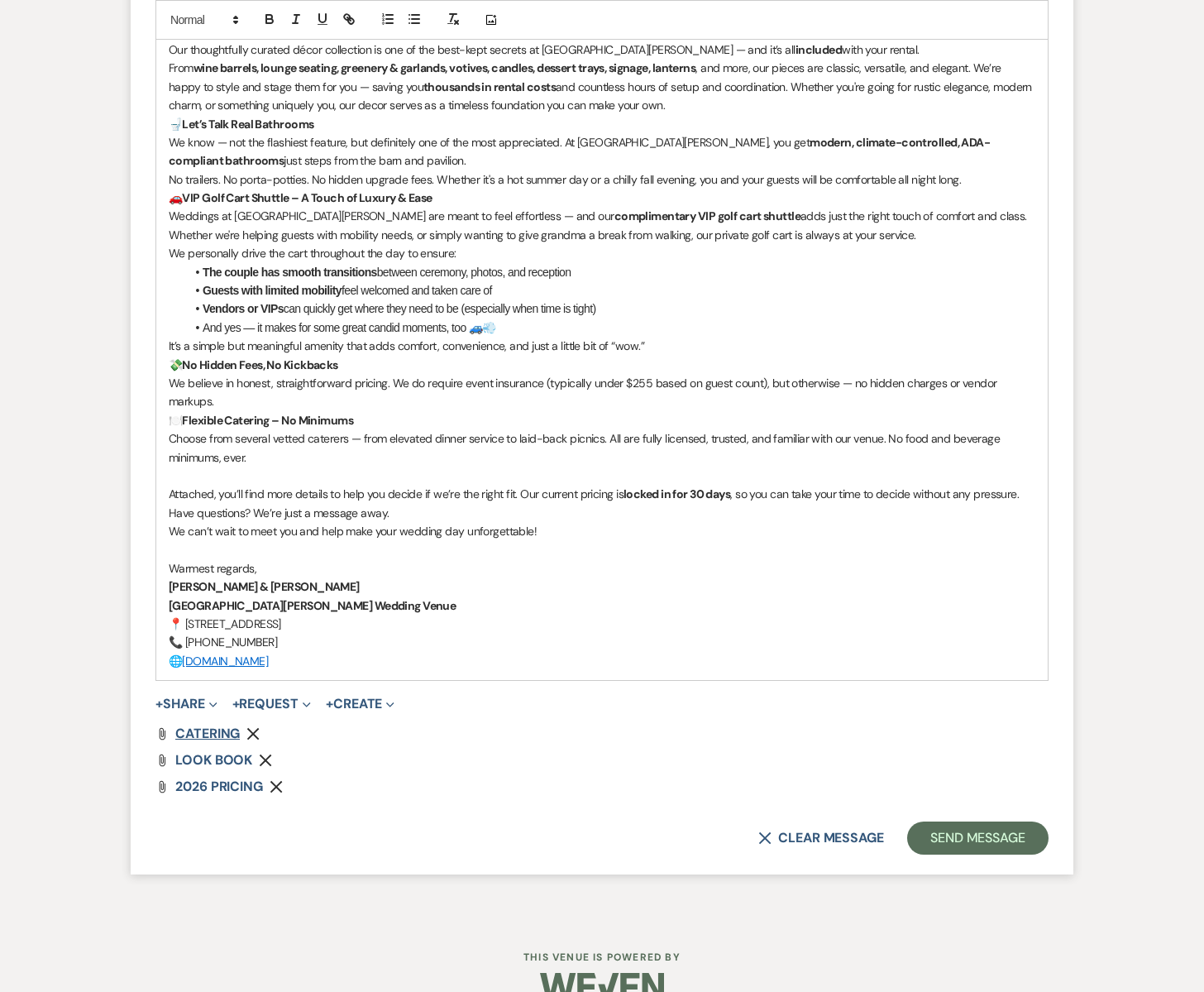
click at [212, 734] on span "CATERING" at bounding box center [207, 734] width 65 height 18
click at [252, 734] on use "button" at bounding box center [254, 734] width 12 height 12
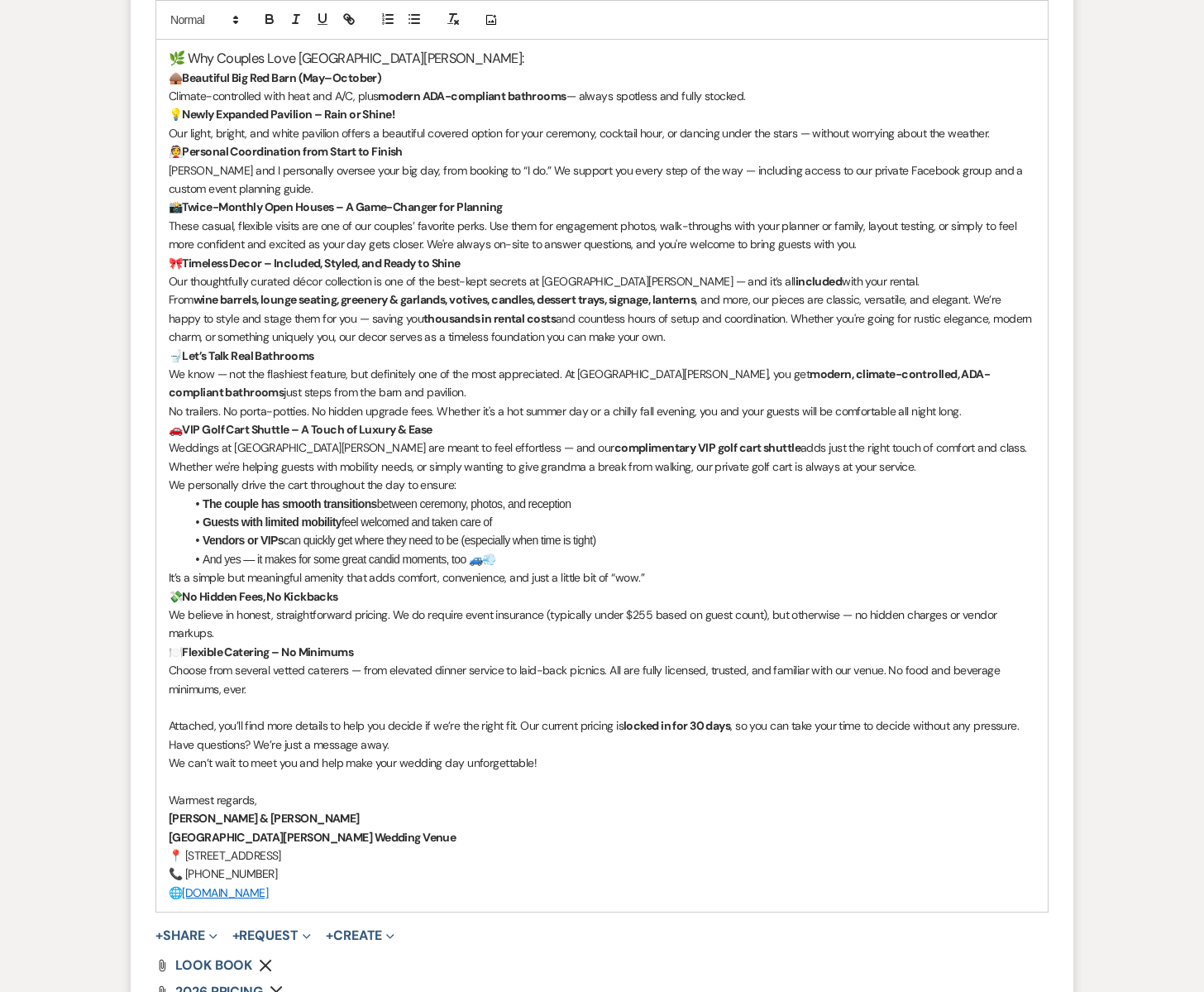
scroll to position [1554, 0]
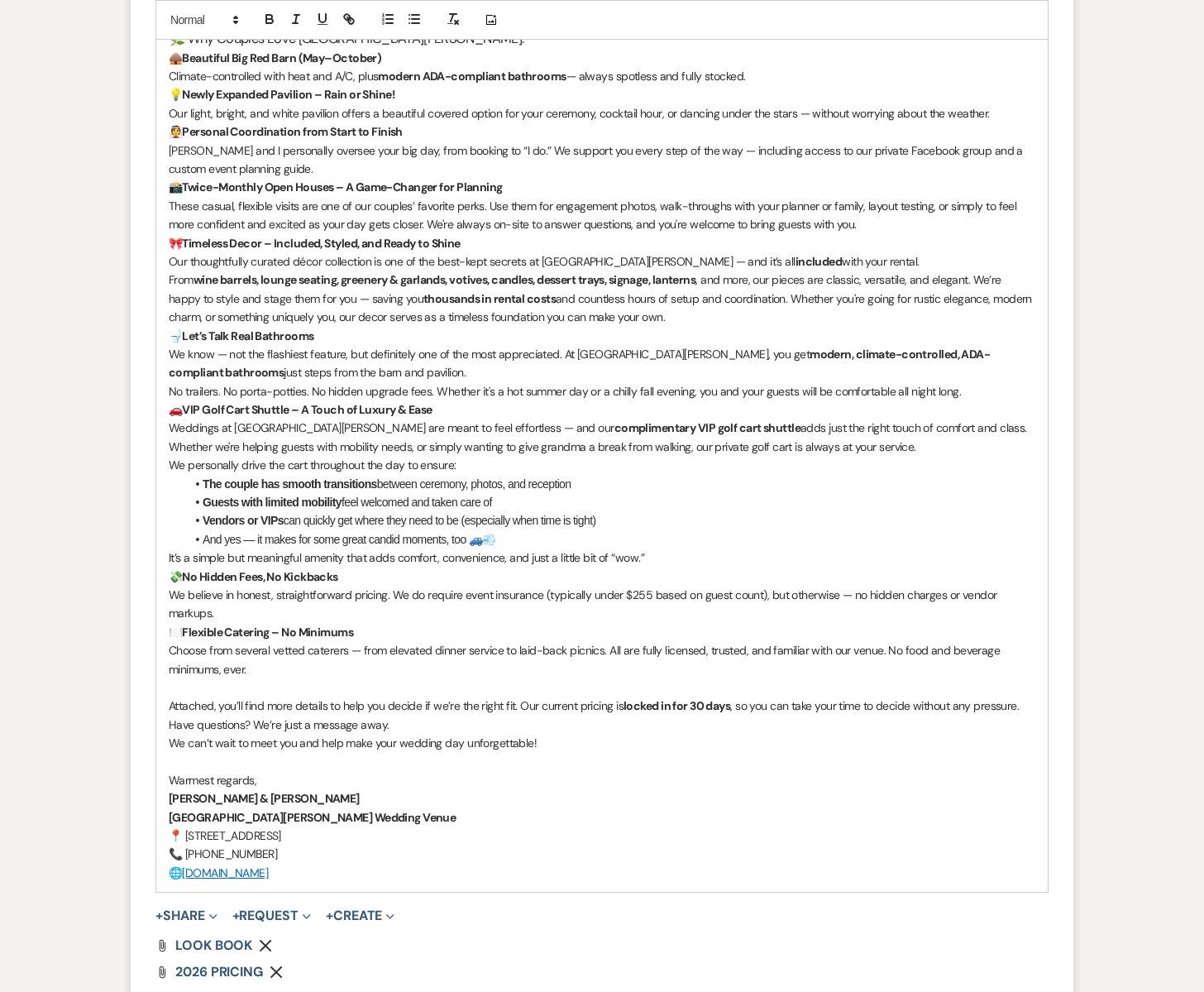
click at [261, 675] on p "Choose from several vetted caterers — from elevated dinner service to laid-back…" at bounding box center [602, 660] width 867 height 37
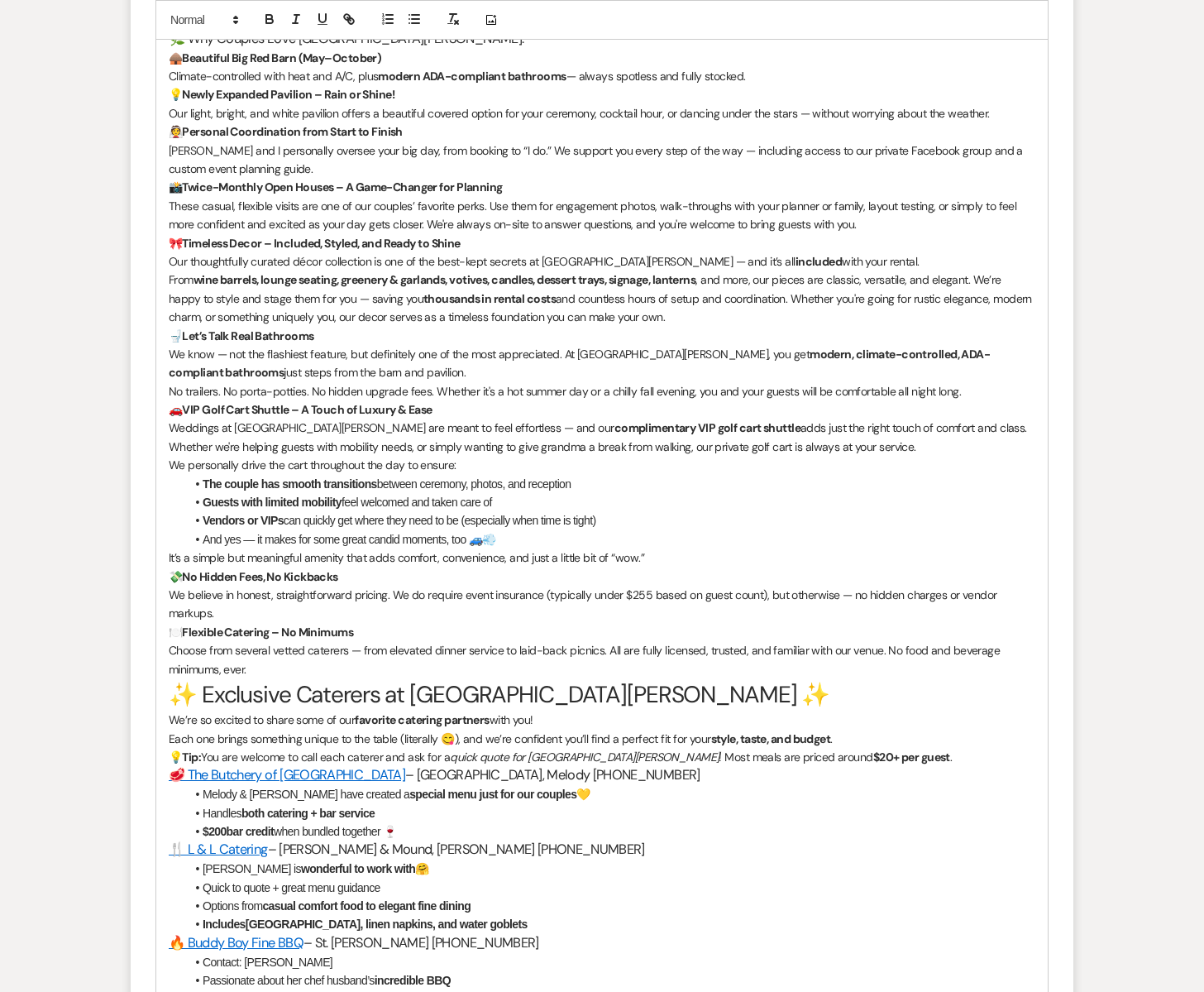
click at [267, 673] on p "Choose from several vetted caterers — from elevated dinner service to laid-back…" at bounding box center [602, 660] width 867 height 37
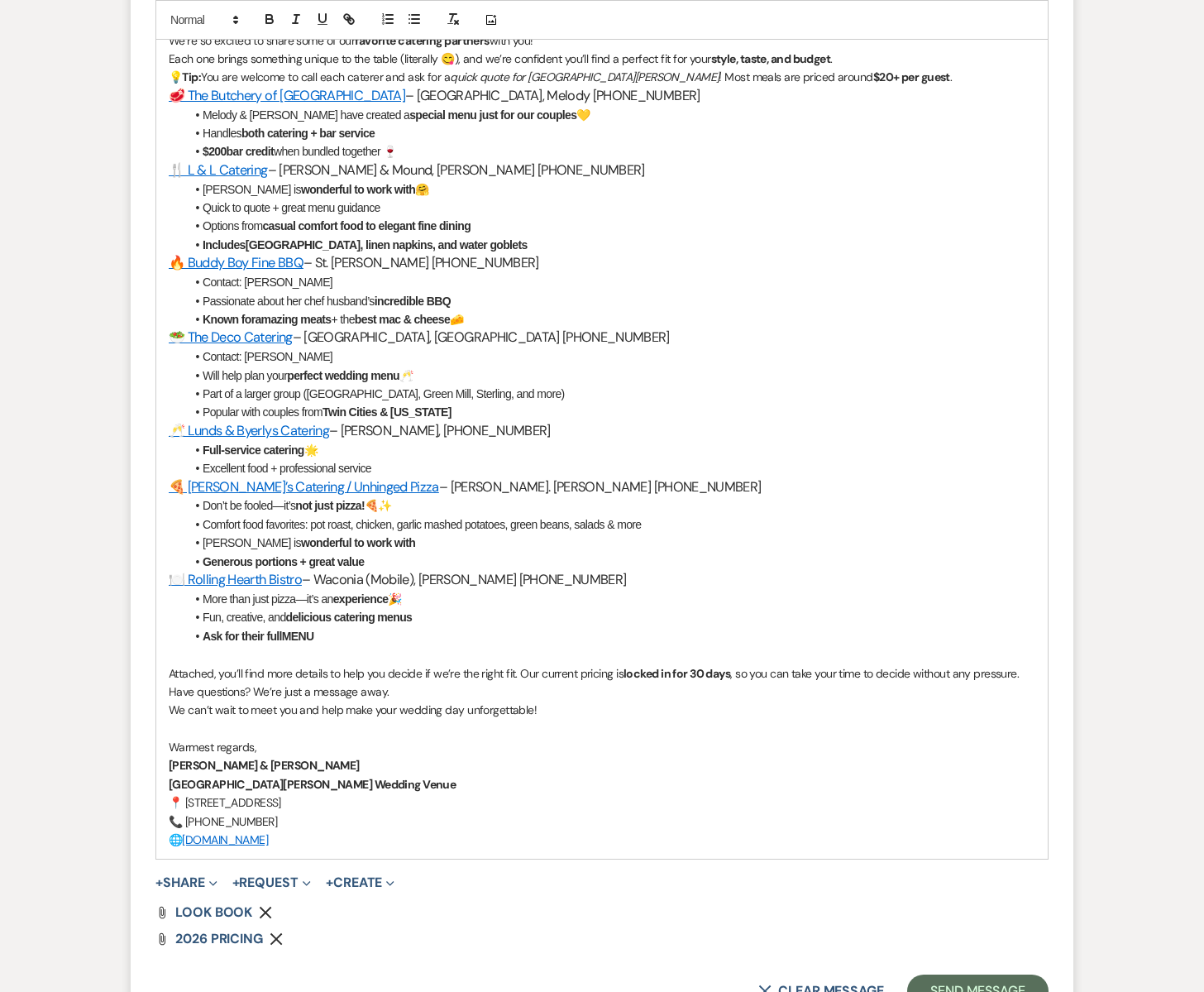
scroll to position [2258, 0]
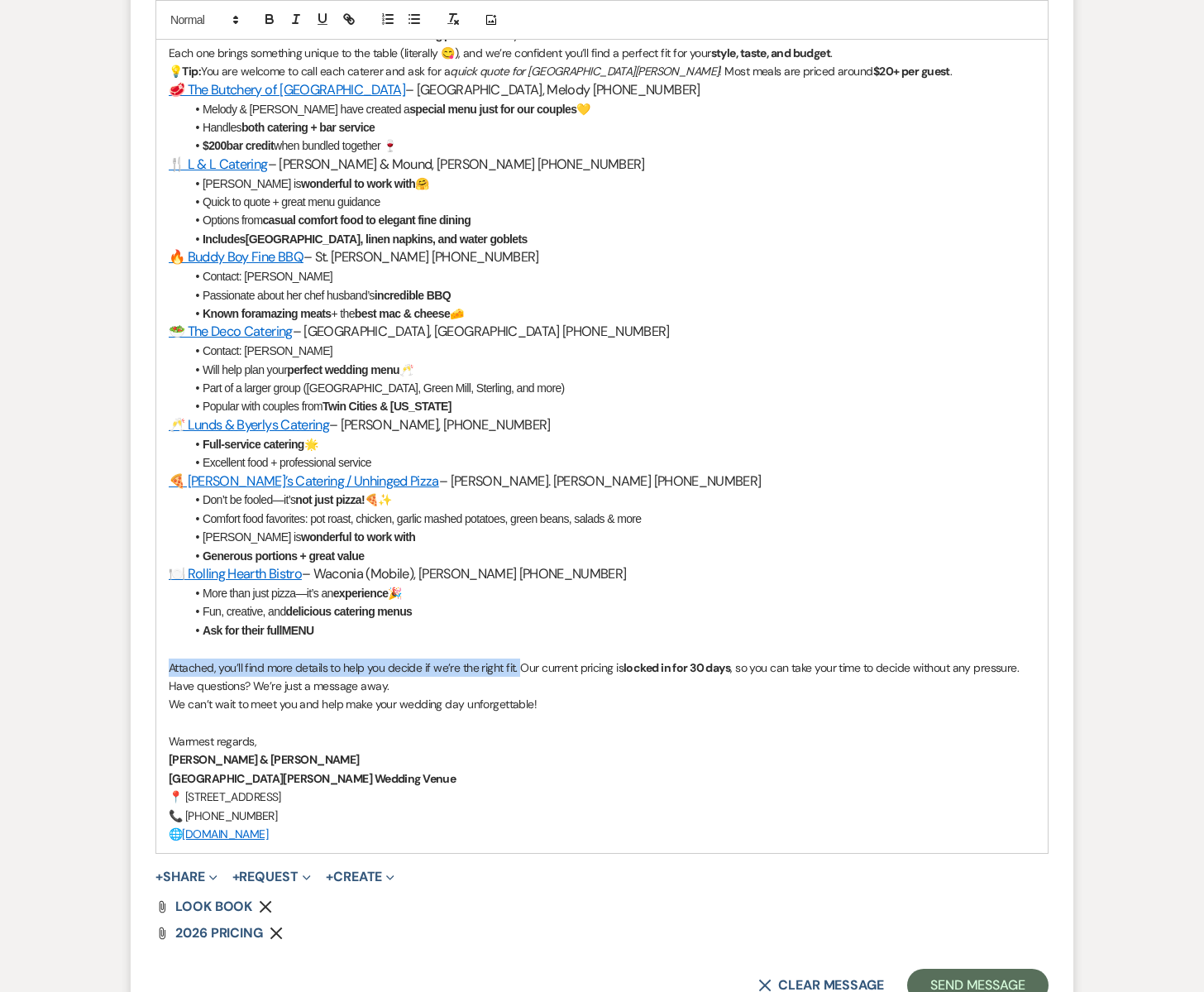
drag, startPoint x: 520, startPoint y: 669, endPoint x: 165, endPoint y: 669, distance: 355.0
click at [165, 669] on div "Your Dream Wedding Starts at South Glen Farm! Hi Lily & Charlei, ✨ All the deta…" at bounding box center [602, 37] width 892 height 1631
click at [548, 704] on p "We can’t wait to meet you and help make your wedding day unforgettable!" at bounding box center [602, 704] width 867 height 19
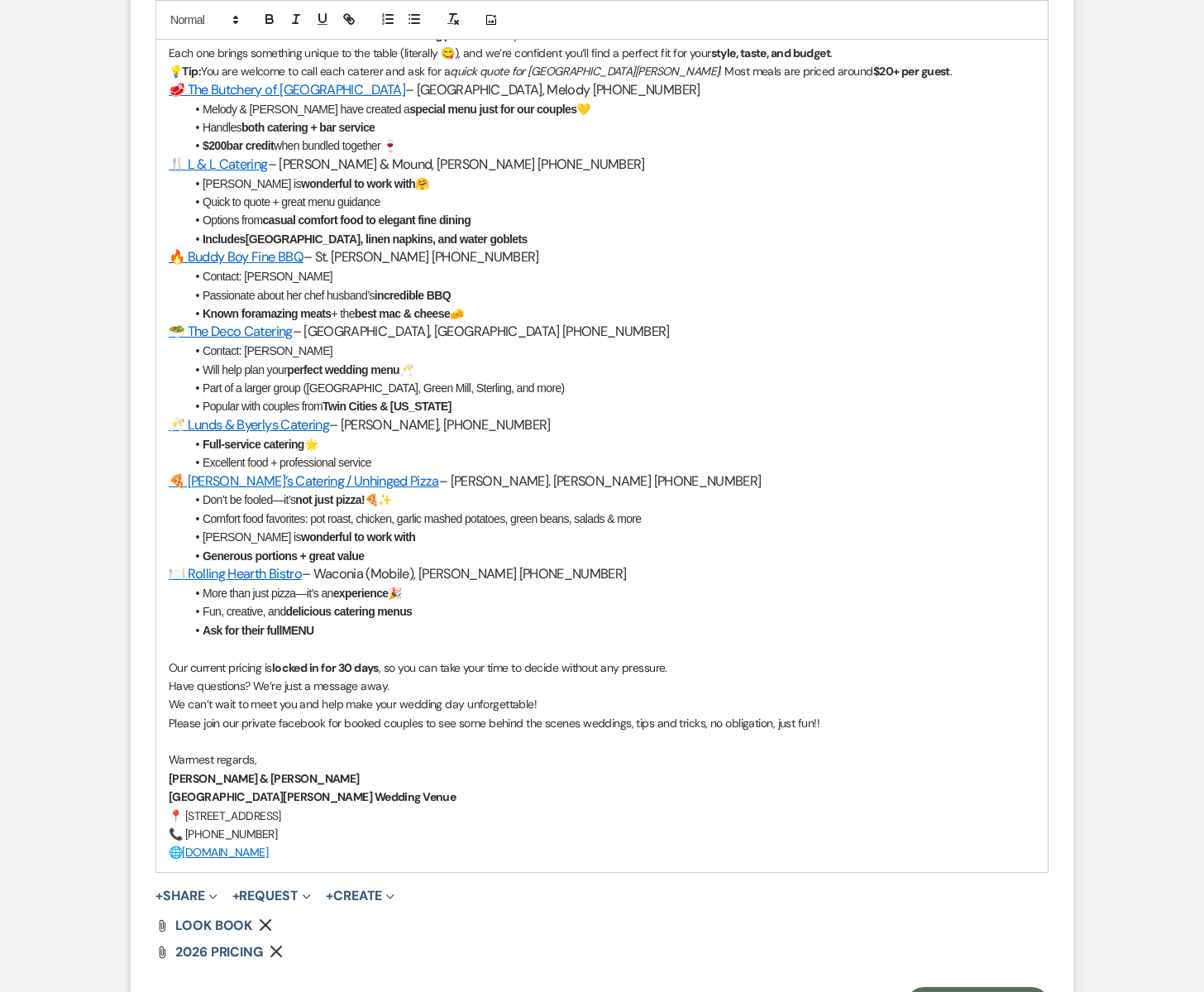
click at [241, 722] on p "Please join our private facebook for booked couples to see some behind the scen…" at bounding box center [602, 723] width 867 height 19
drag, startPoint x: 242, startPoint y: 726, endPoint x: 423, endPoint y: 726, distance: 181.0
click at [423, 726] on p "Please join our private facebook for booked couples to see some behind the scen…" at bounding box center [602, 723] width 867 height 19
click at [356, 18] on icon "button" at bounding box center [349, 19] width 15 height 15
paste input "https://www.facebook.com/groups/southglenfarmforbooked"
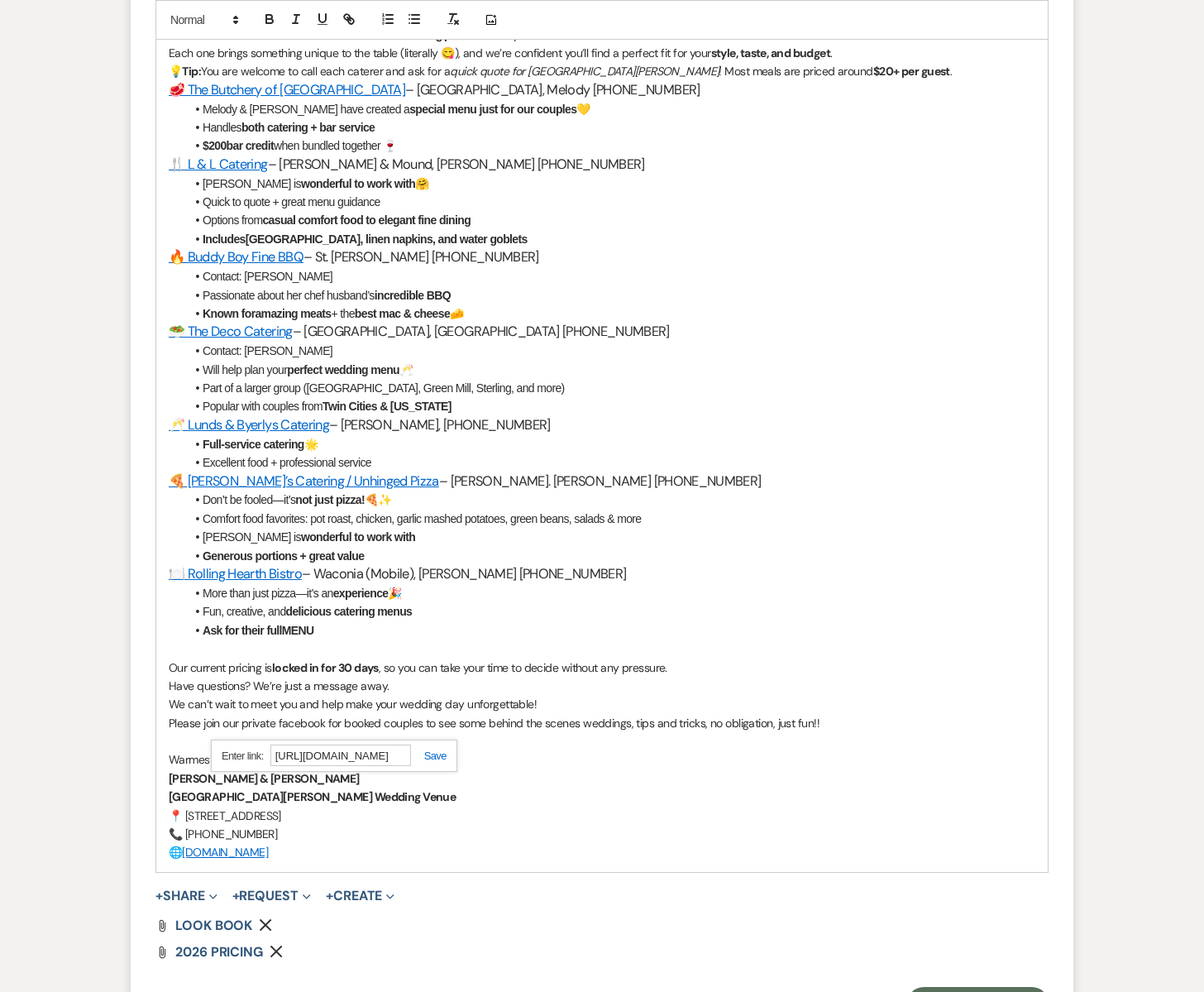
scroll to position [0, 193]
type input "https://www.facebook.com/groups/southglenfarmforbookedcouples"
click at [440, 757] on link at bounding box center [429, 756] width 35 height 12
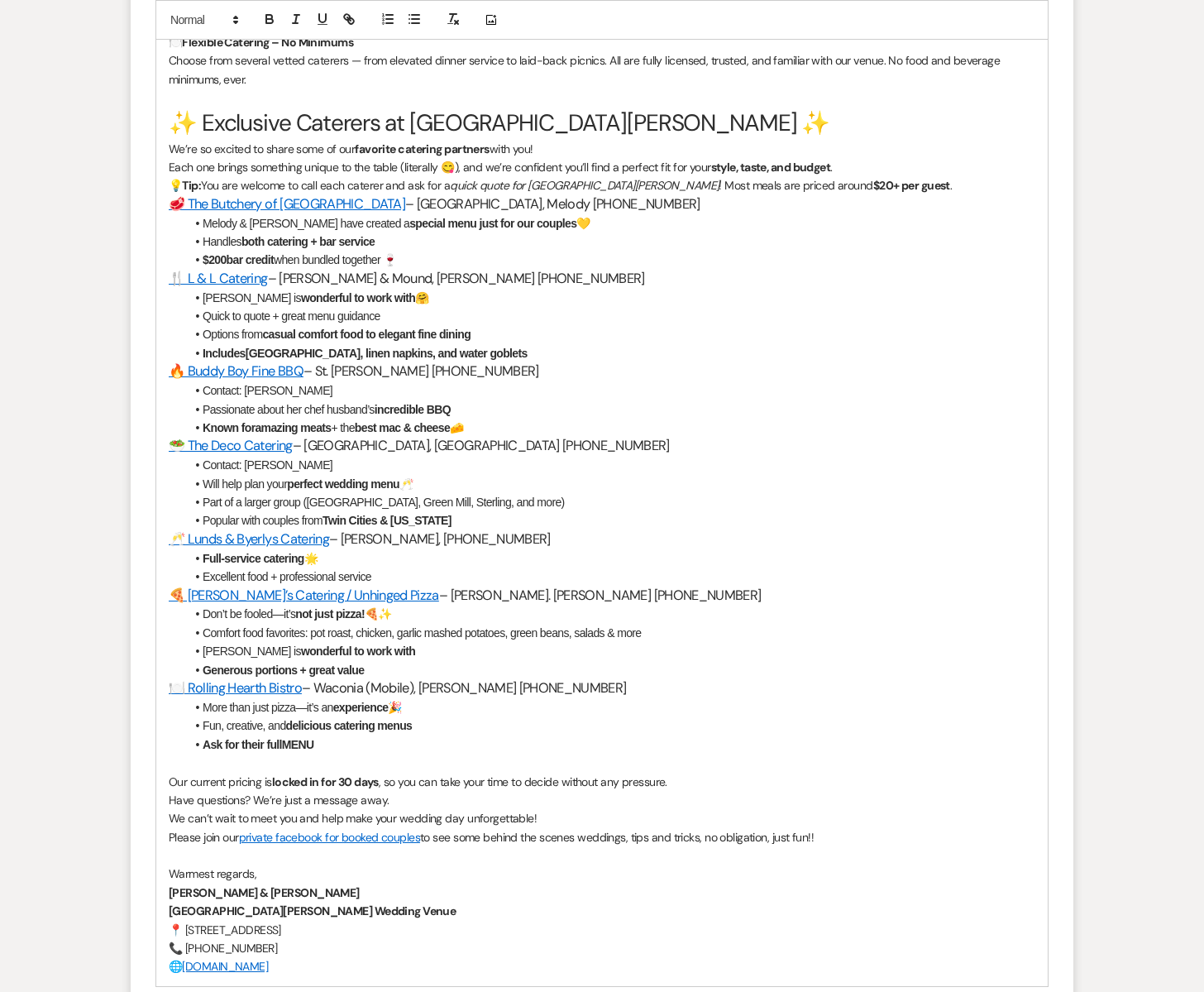
scroll to position [2457, 0]
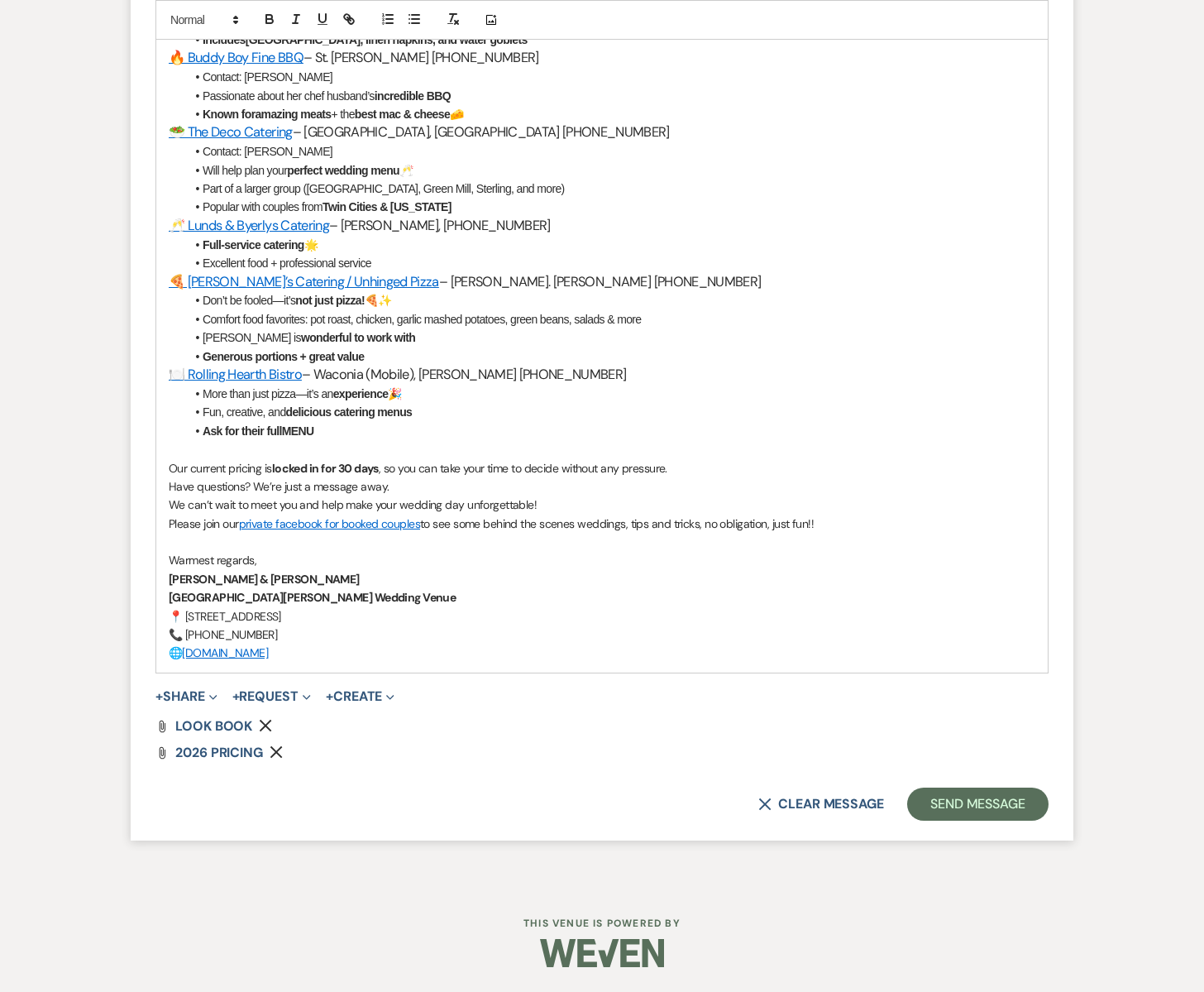
click at [360, 570] on p "Sherry & Doug" at bounding box center [602, 579] width 867 height 19
click at [330, 527] on link "private facebook for booked couples" at bounding box center [329, 523] width 181 height 15
click at [543, 560] on p "Warmest regards," at bounding box center [602, 560] width 867 height 19
click at [328, 527] on link "private facebook for booked couples" at bounding box center [329, 523] width 181 height 15
click at [435, 523] on link "private facebook South Glen Farm for booked couples" at bounding box center [426, 523] width 376 height 15
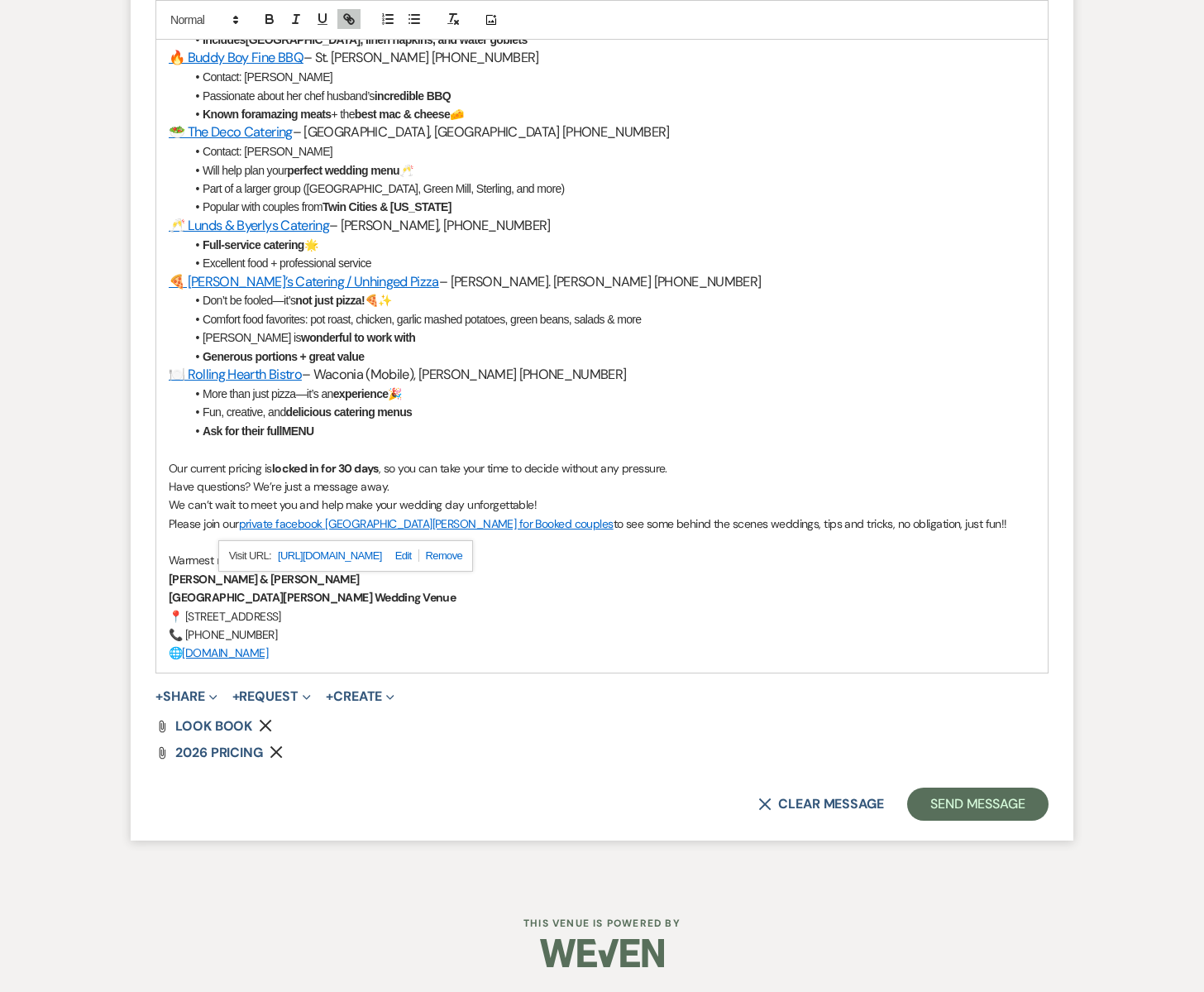
click at [472, 522] on link "private facebook South Glen Farm for Booked couples" at bounding box center [426, 523] width 375 height 15
click at [556, 593] on p "South Glen Farm Wedding Venue" at bounding box center [602, 597] width 867 height 19
click at [937, 801] on button "Send Message" at bounding box center [978, 804] width 142 height 33
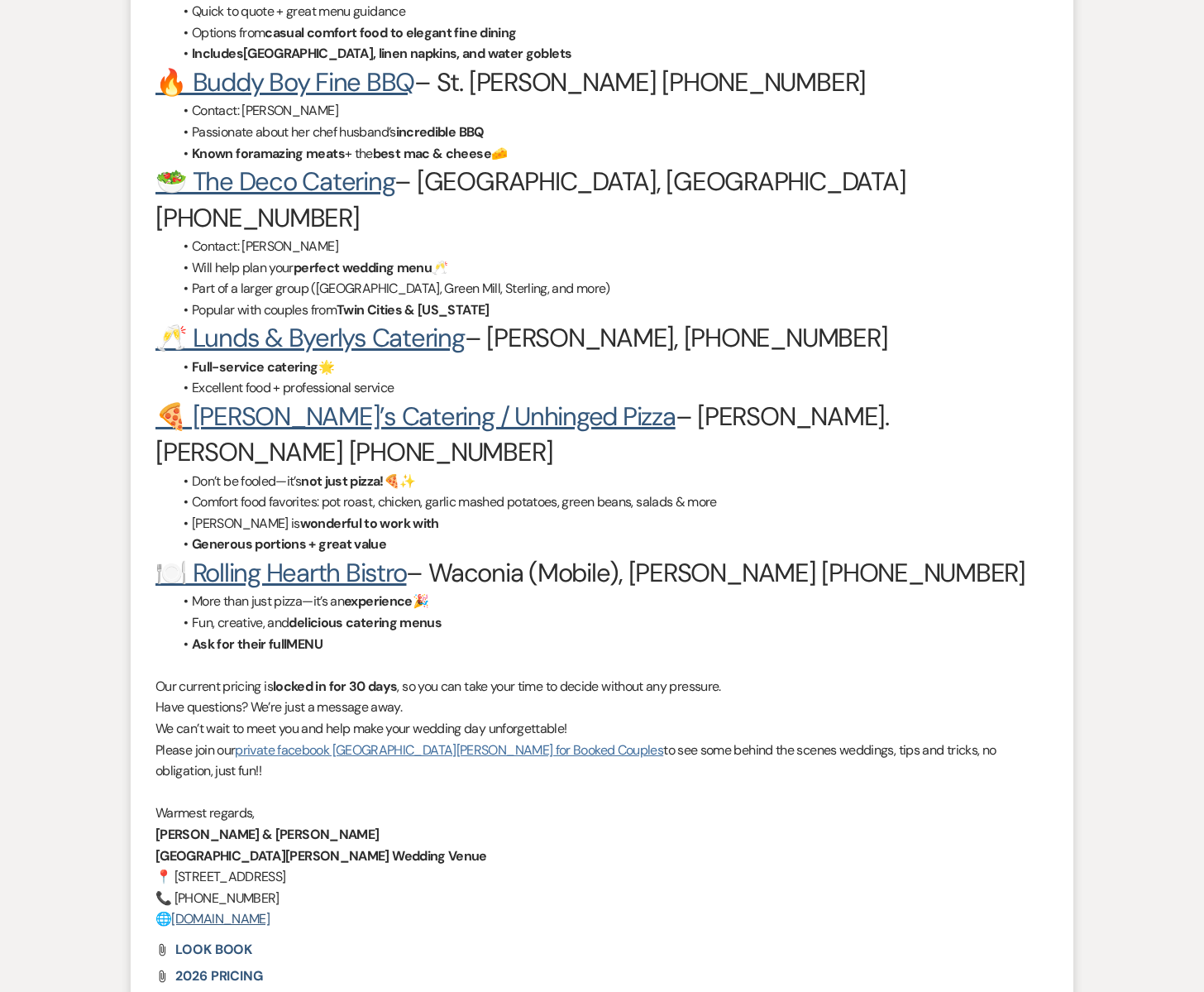
click at [368, 742] on link "private facebook South Glen Farm for Booked Couples" at bounding box center [449, 750] width 428 height 18
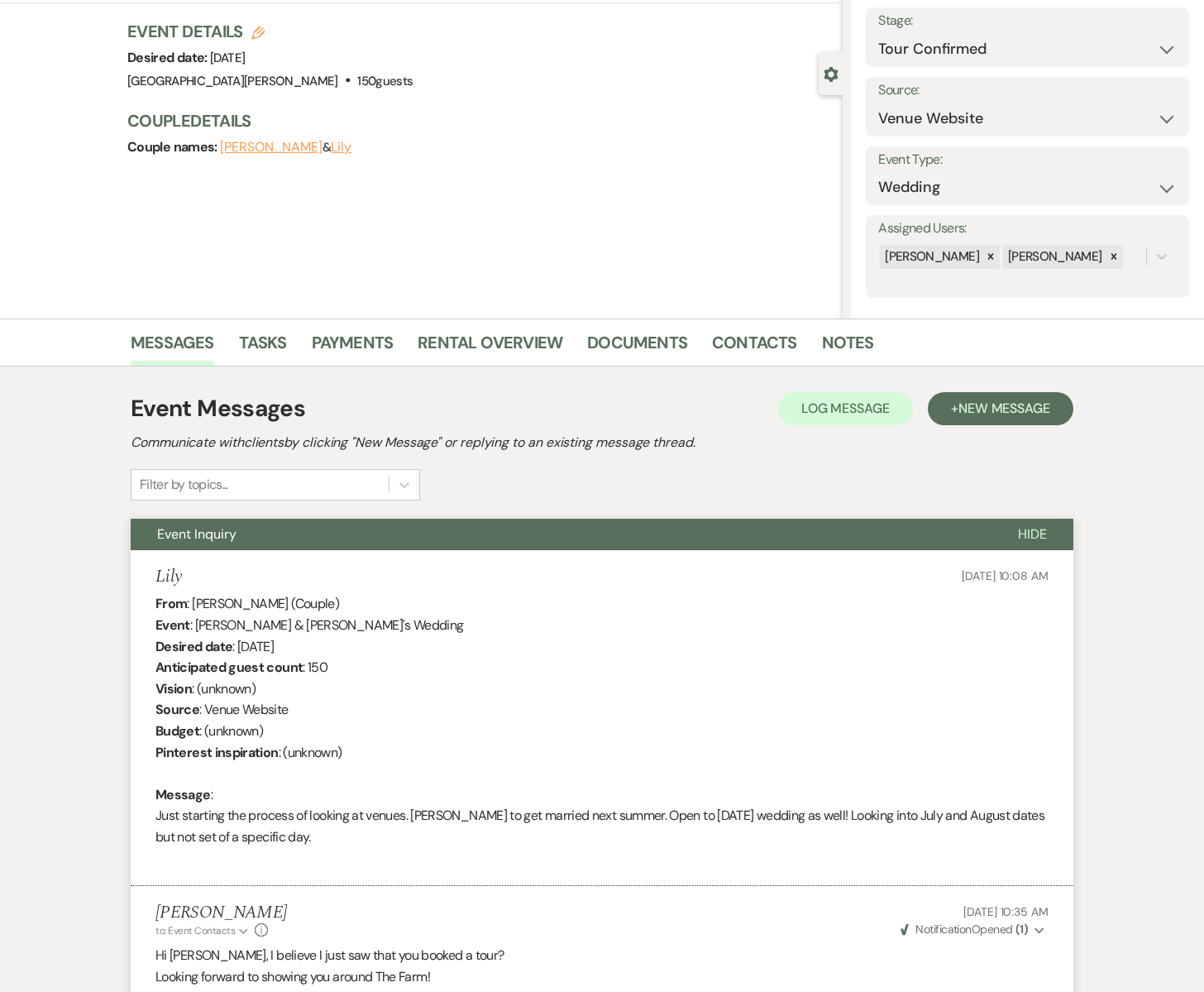
scroll to position [0, 0]
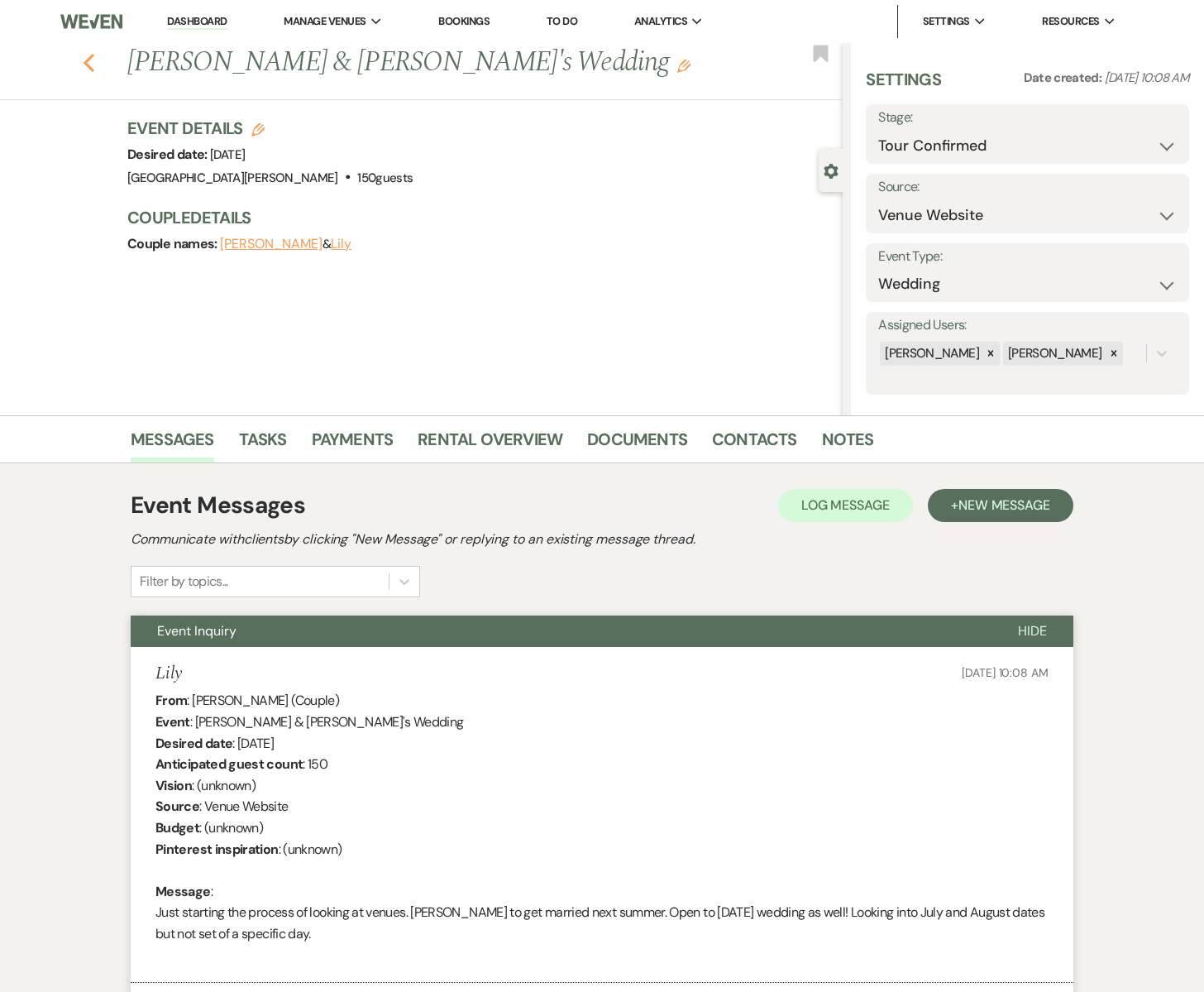
click at [88, 60] on use "button" at bounding box center [88, 63] width 11 height 19
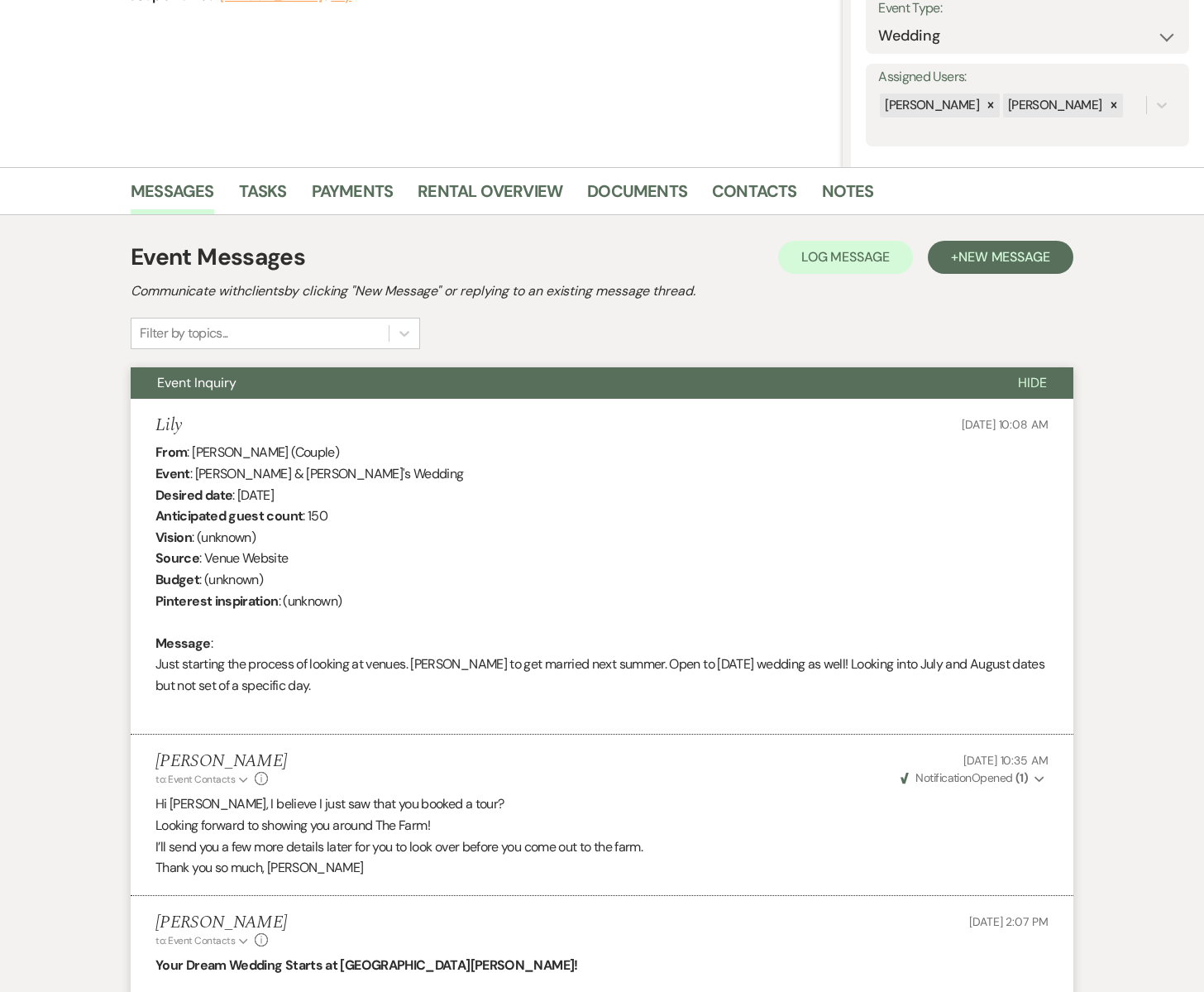
select select "4"
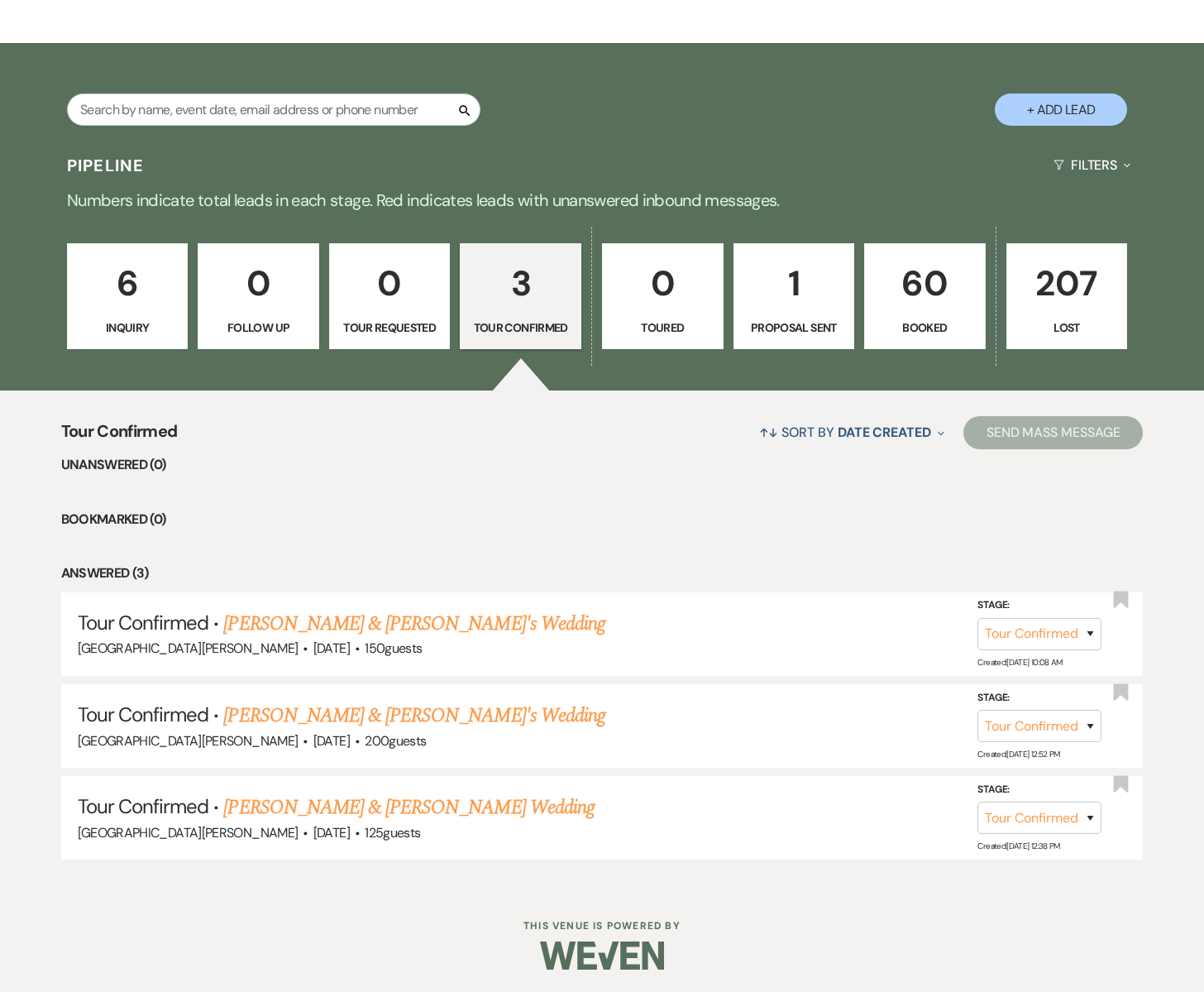
click at [771, 314] on link "1 Proposal Sent" at bounding box center [794, 296] width 121 height 106
select select "6"
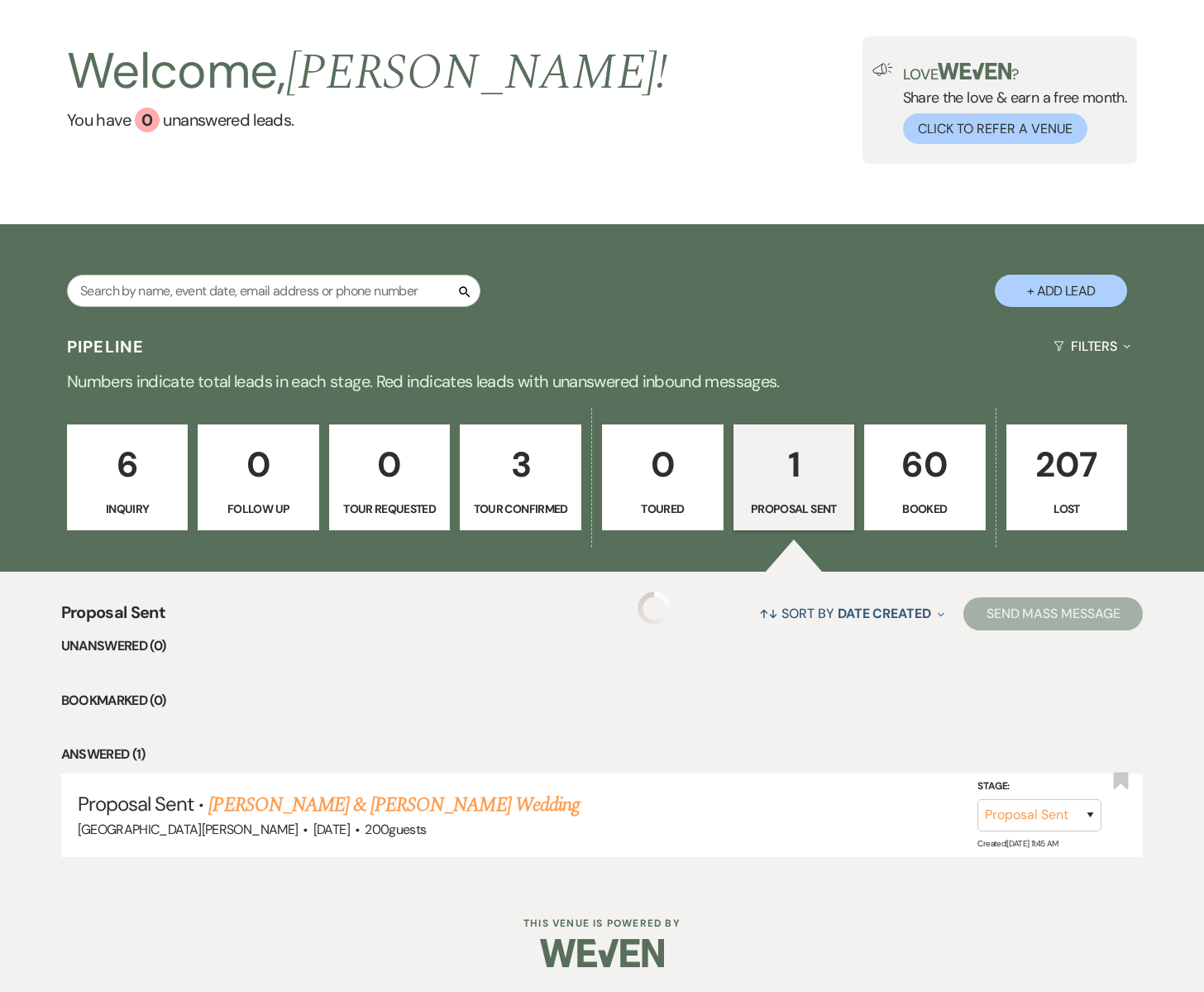
scroll to position [66, 0]
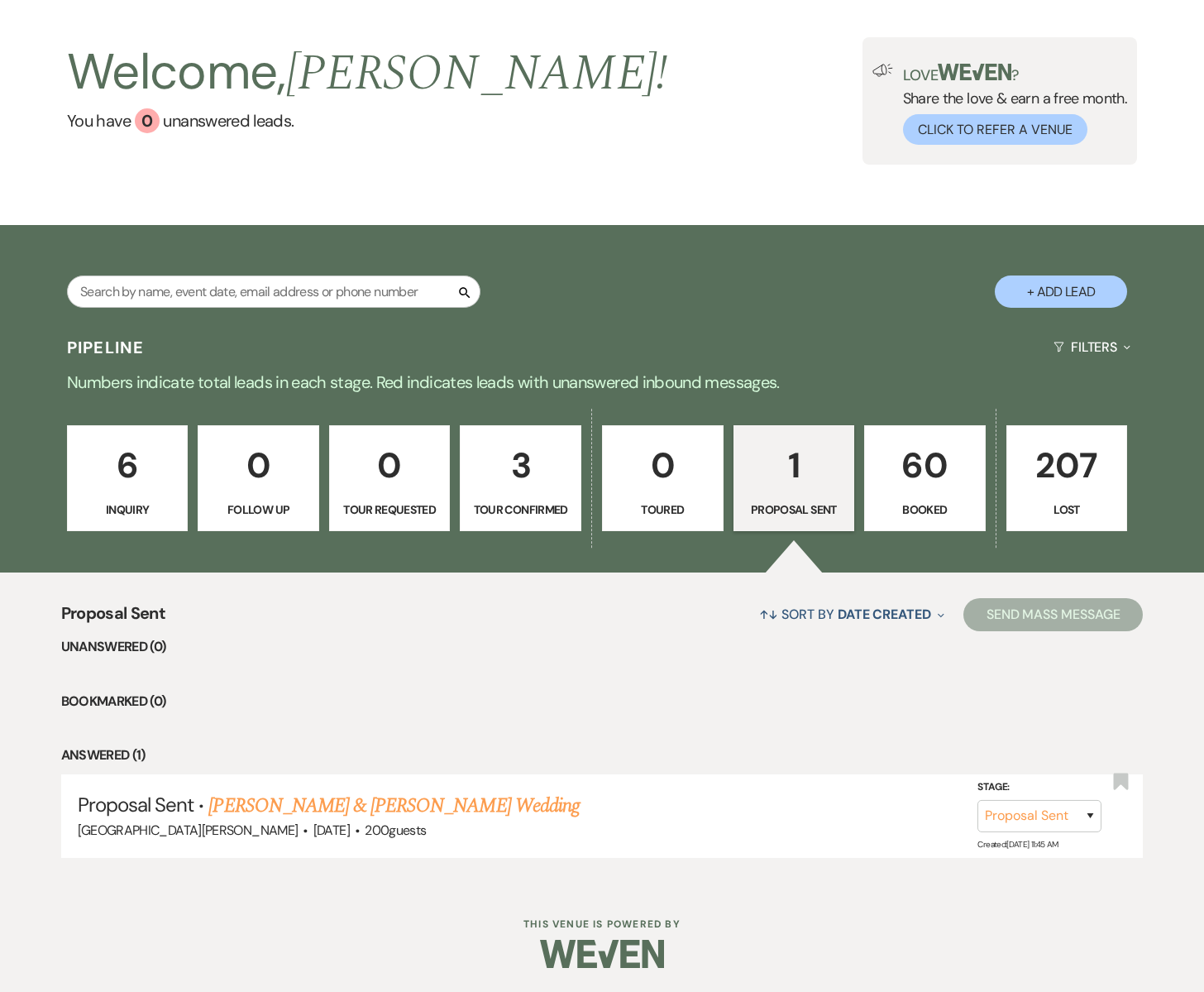
click at [520, 475] on p "3" at bounding box center [520, 465] width 100 height 56
select select "4"
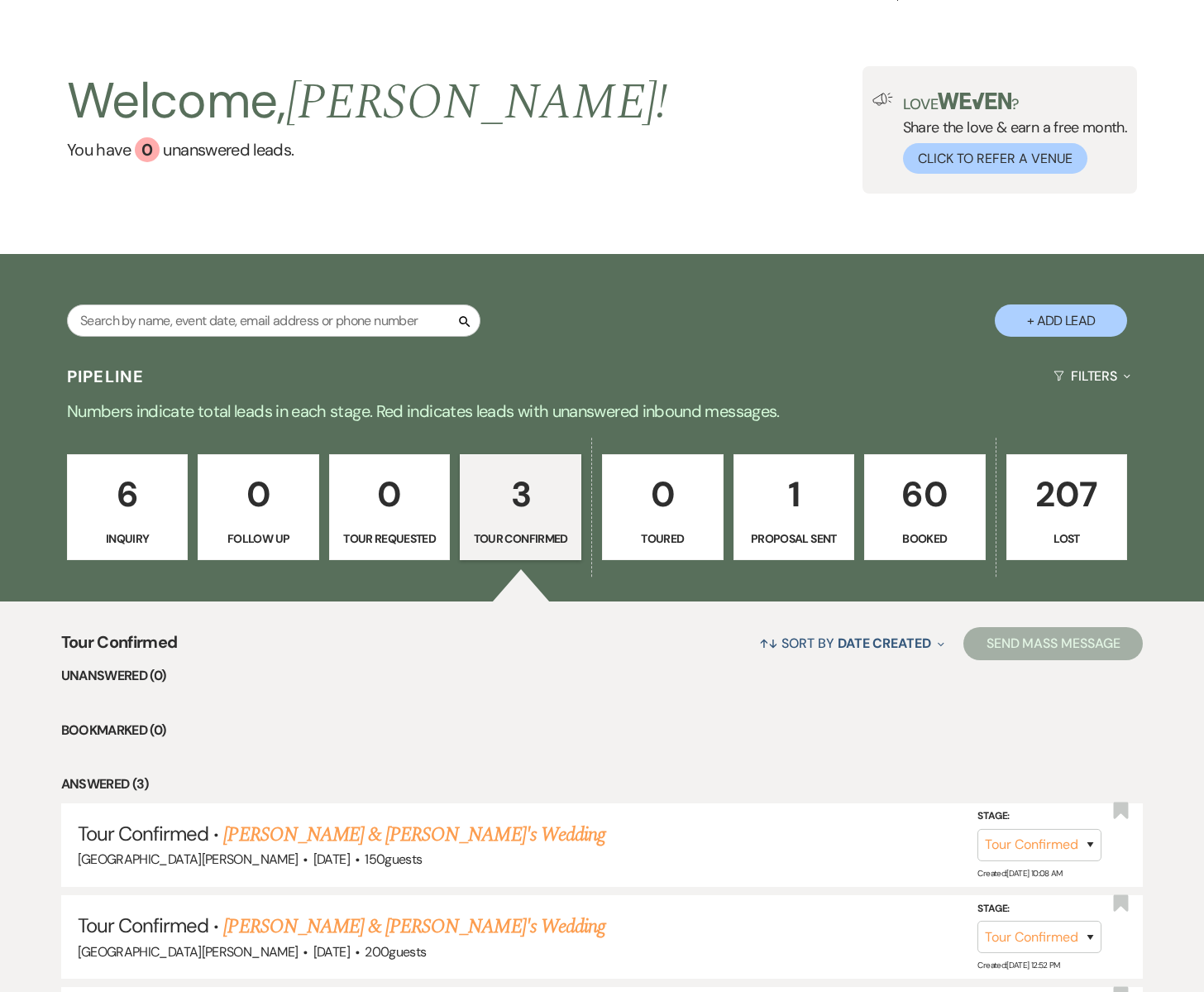
scroll to position [42, 0]
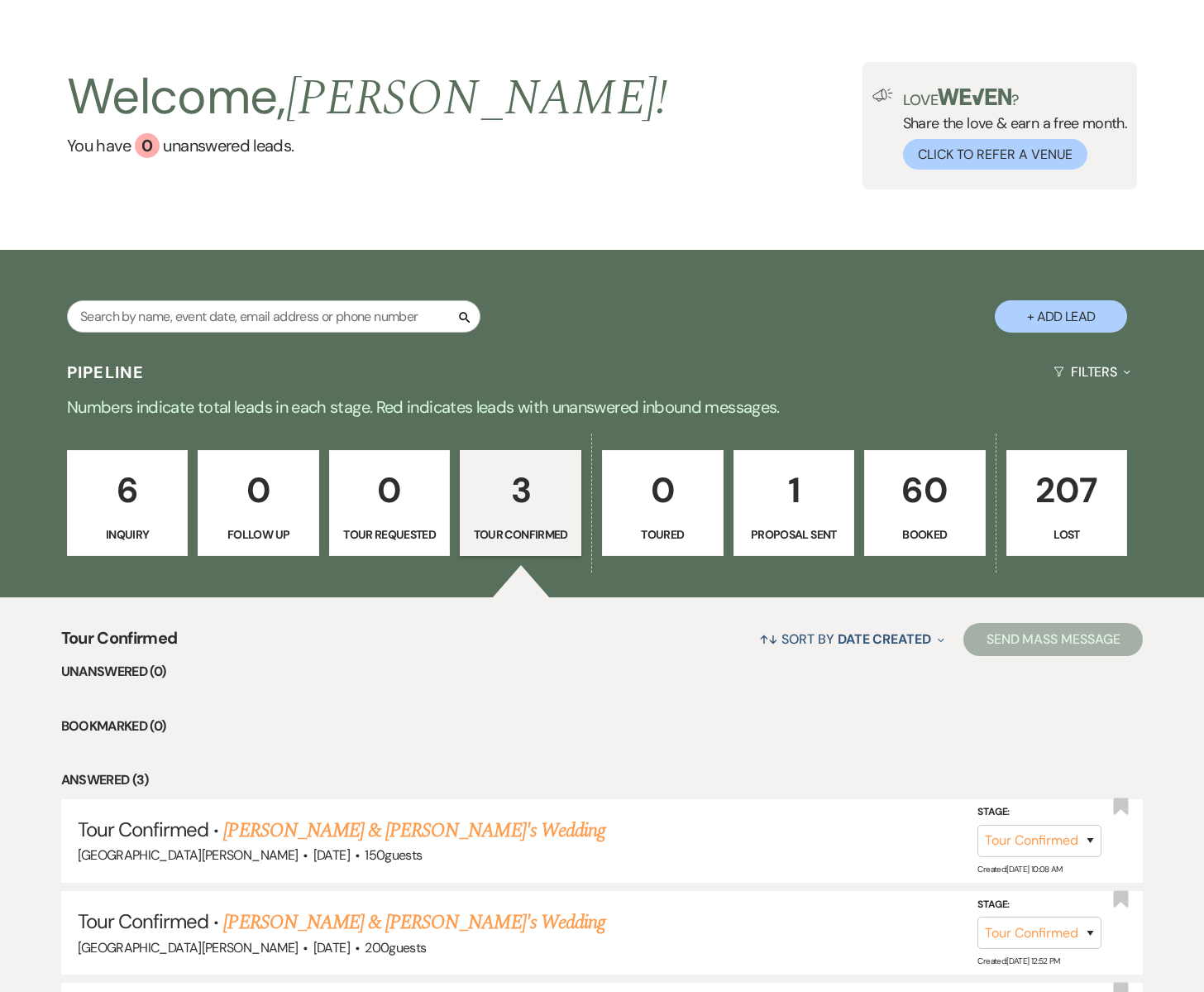
click at [791, 505] on p "1" at bounding box center [794, 490] width 100 height 56
select select "6"
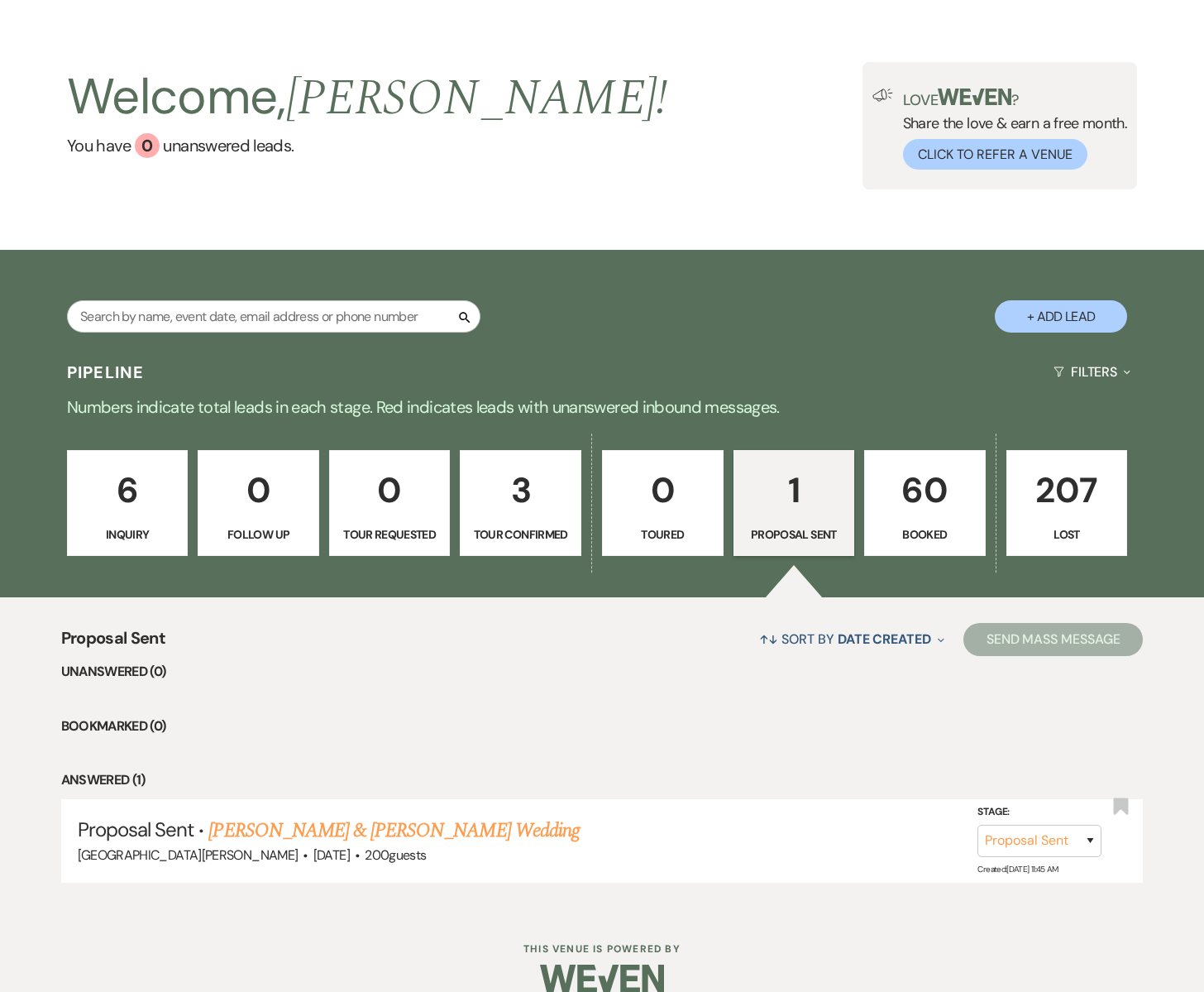
click at [532, 519] on link "3 Tour Confirmed" at bounding box center [520, 504] width 121 height 106
select select "4"
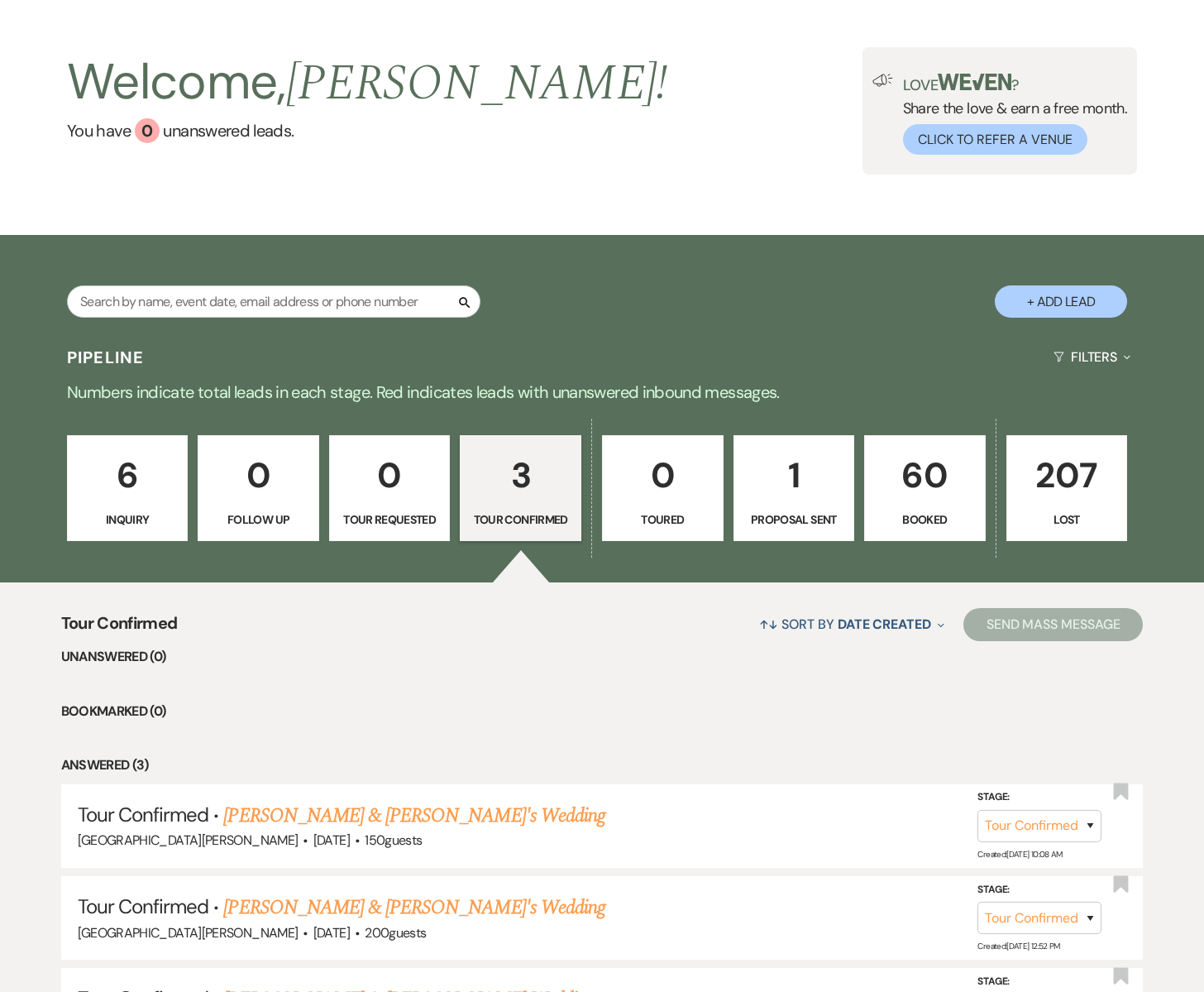
scroll to position [60, 0]
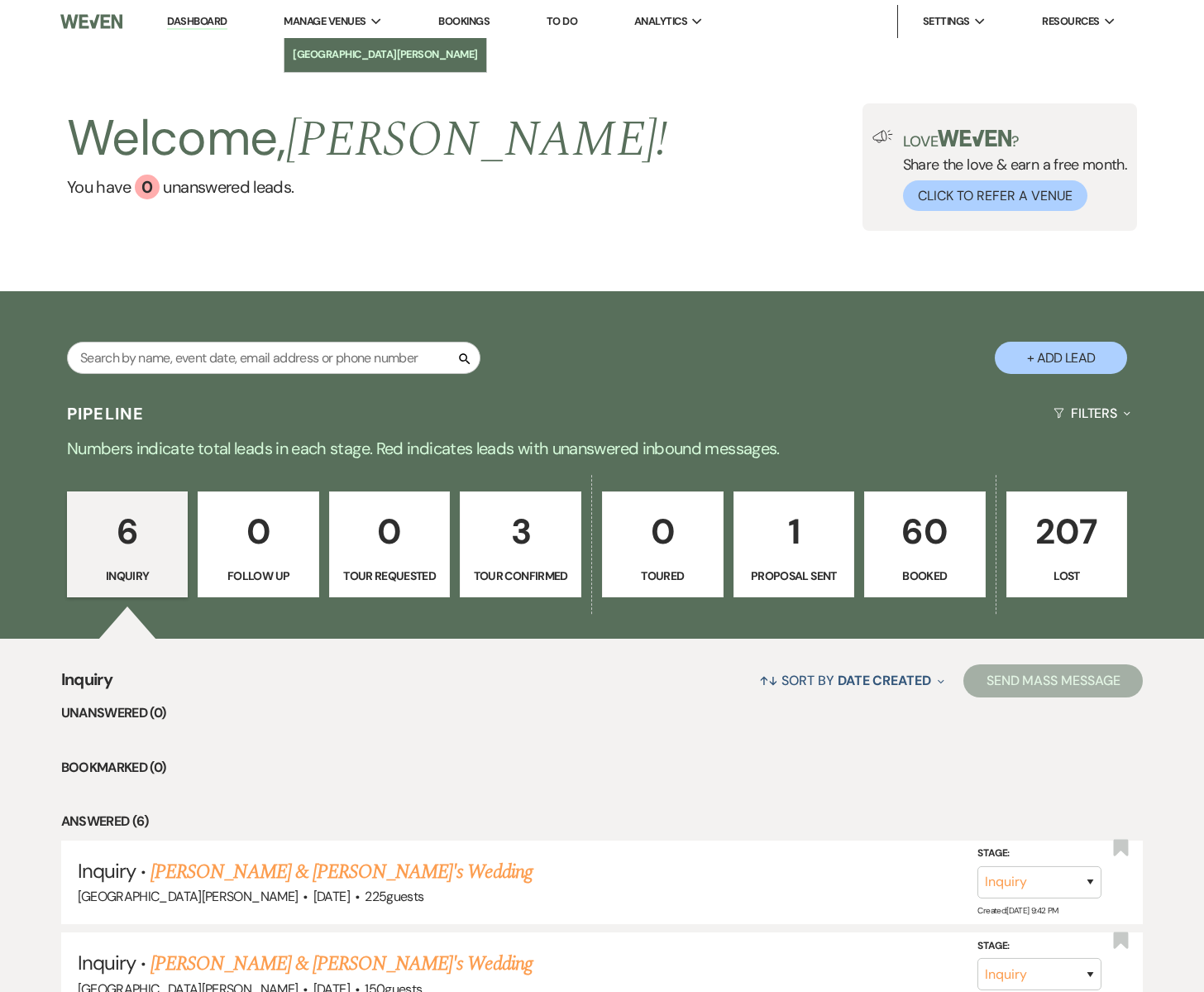
click at [339, 44] on link "[GEOGRAPHIC_DATA][PERSON_NAME]" at bounding box center [386, 54] width 202 height 33
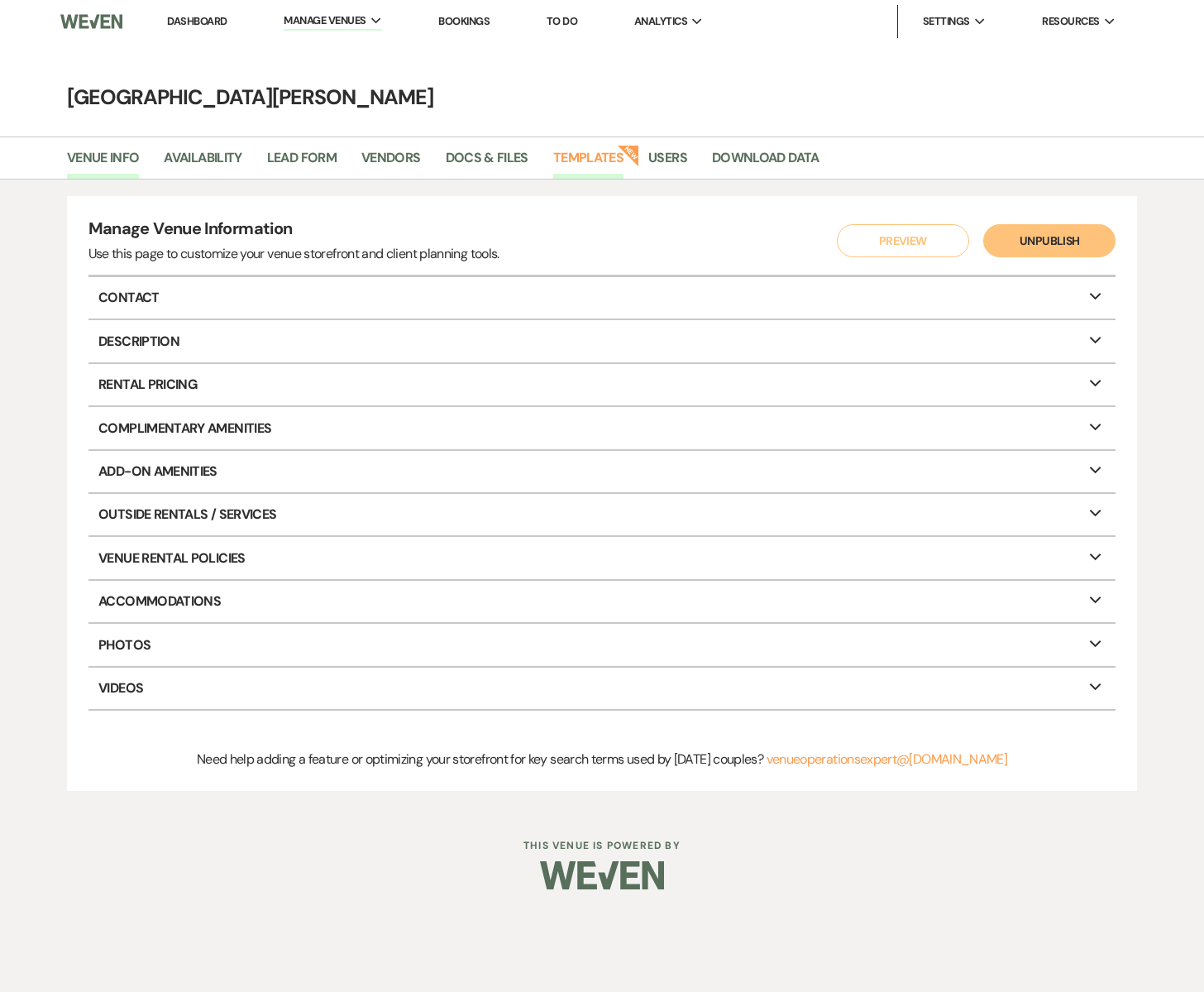
click at [587, 150] on link "Templates" at bounding box center [588, 163] width 70 height 32
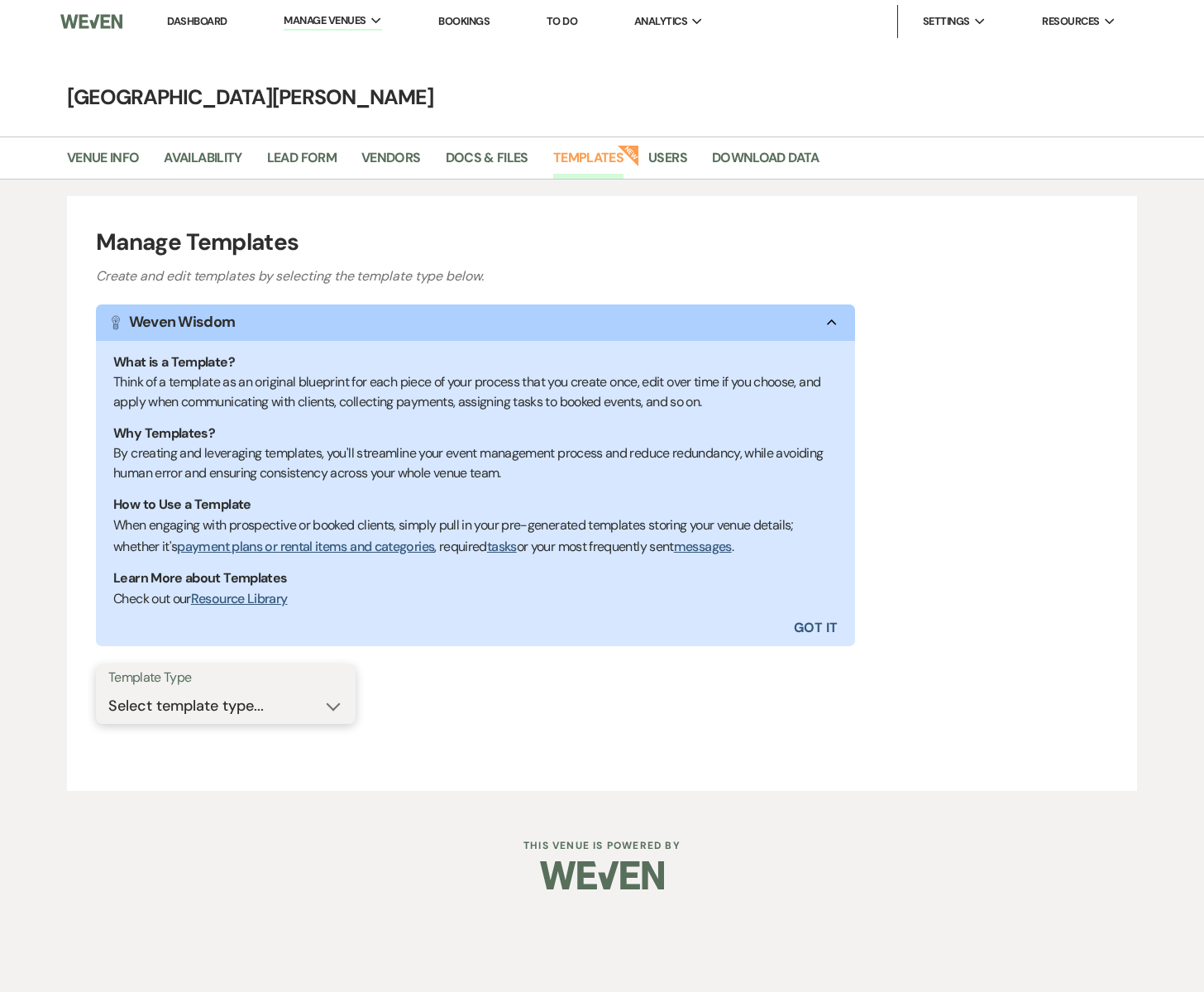
click at [268, 696] on select "Select template type... Task List Message Templates Payment Plan Inventory Item…" at bounding box center [226, 706] width 235 height 32
select select "Message Templates"
click at [108, 690] on select "Select template type... Task List Message Templates Payment Plan Inventory Item…" at bounding box center [226, 706] width 235 height 32
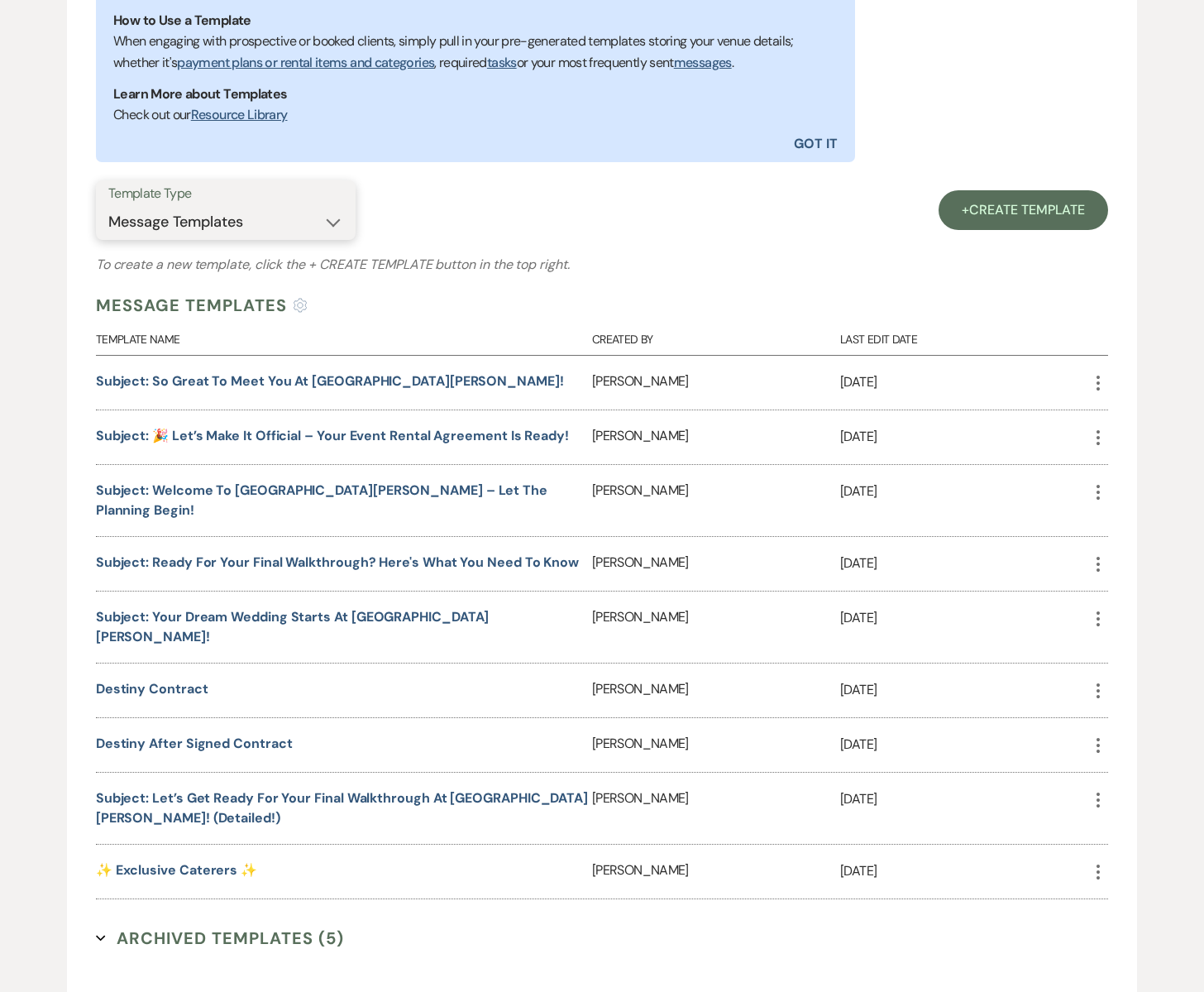
scroll to position [534, 0]
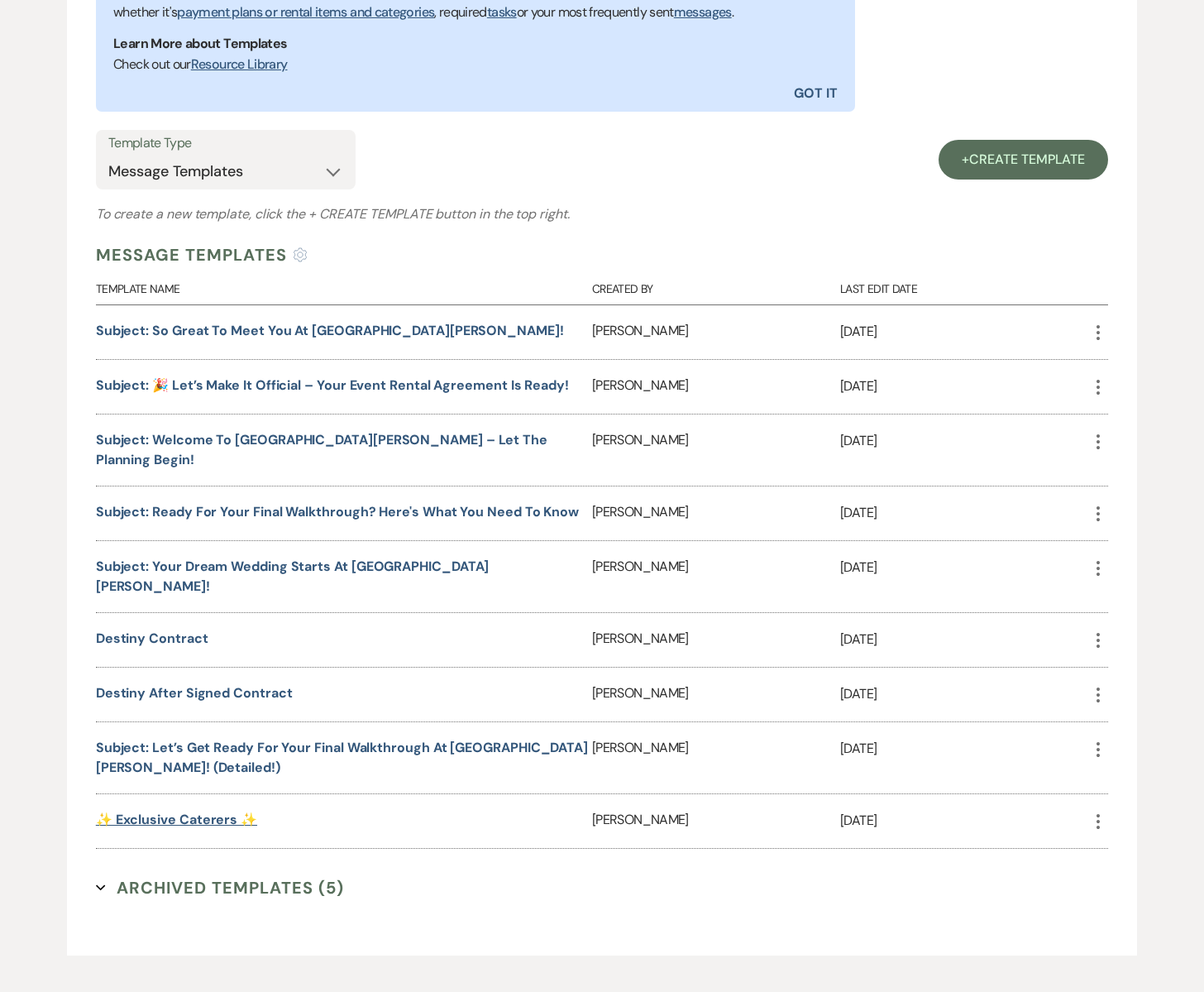
click at [201, 811] on link "✨ Exclusive Caterers ✨" at bounding box center [176, 819] width 161 height 18
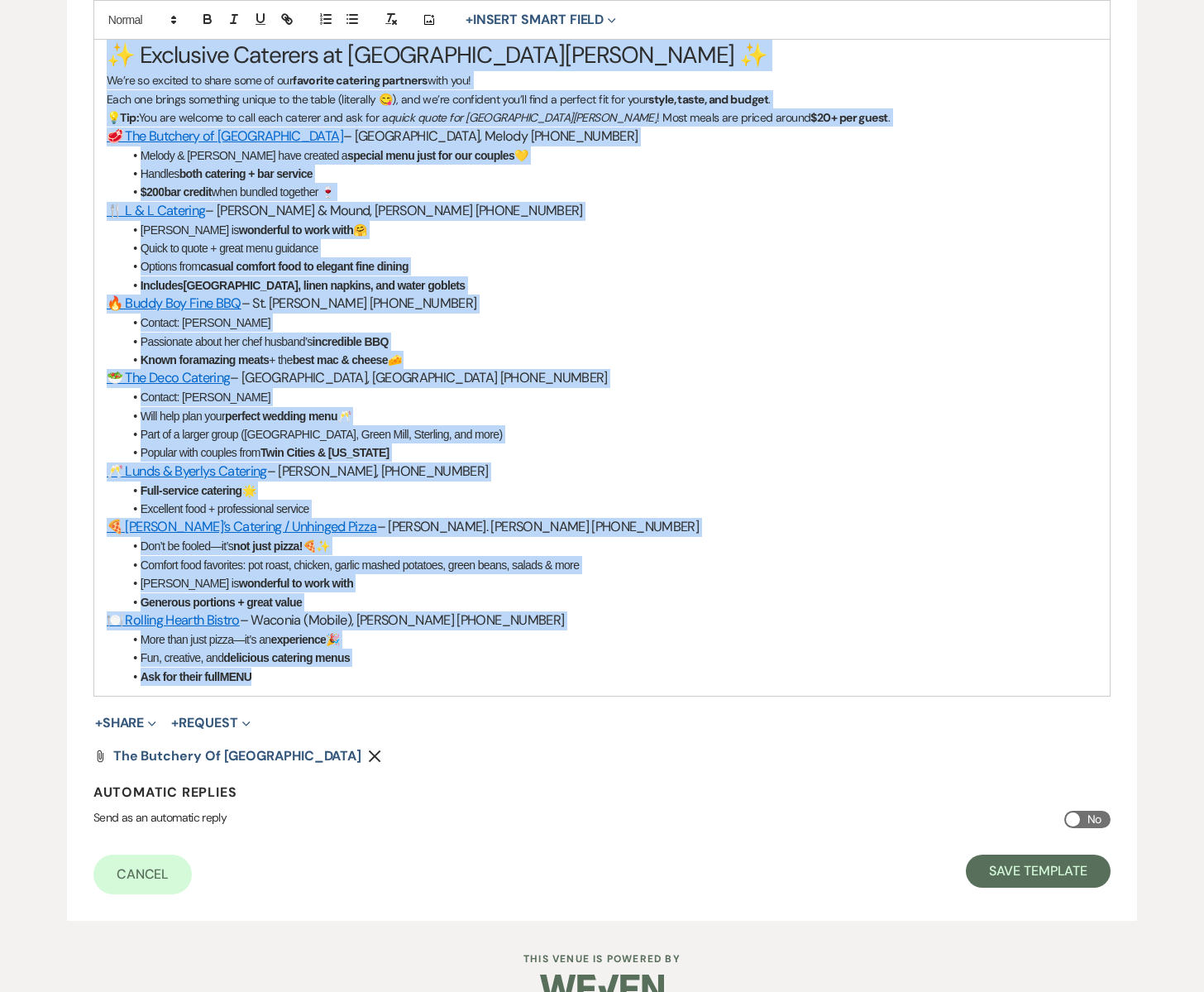
scroll to position [517, 0]
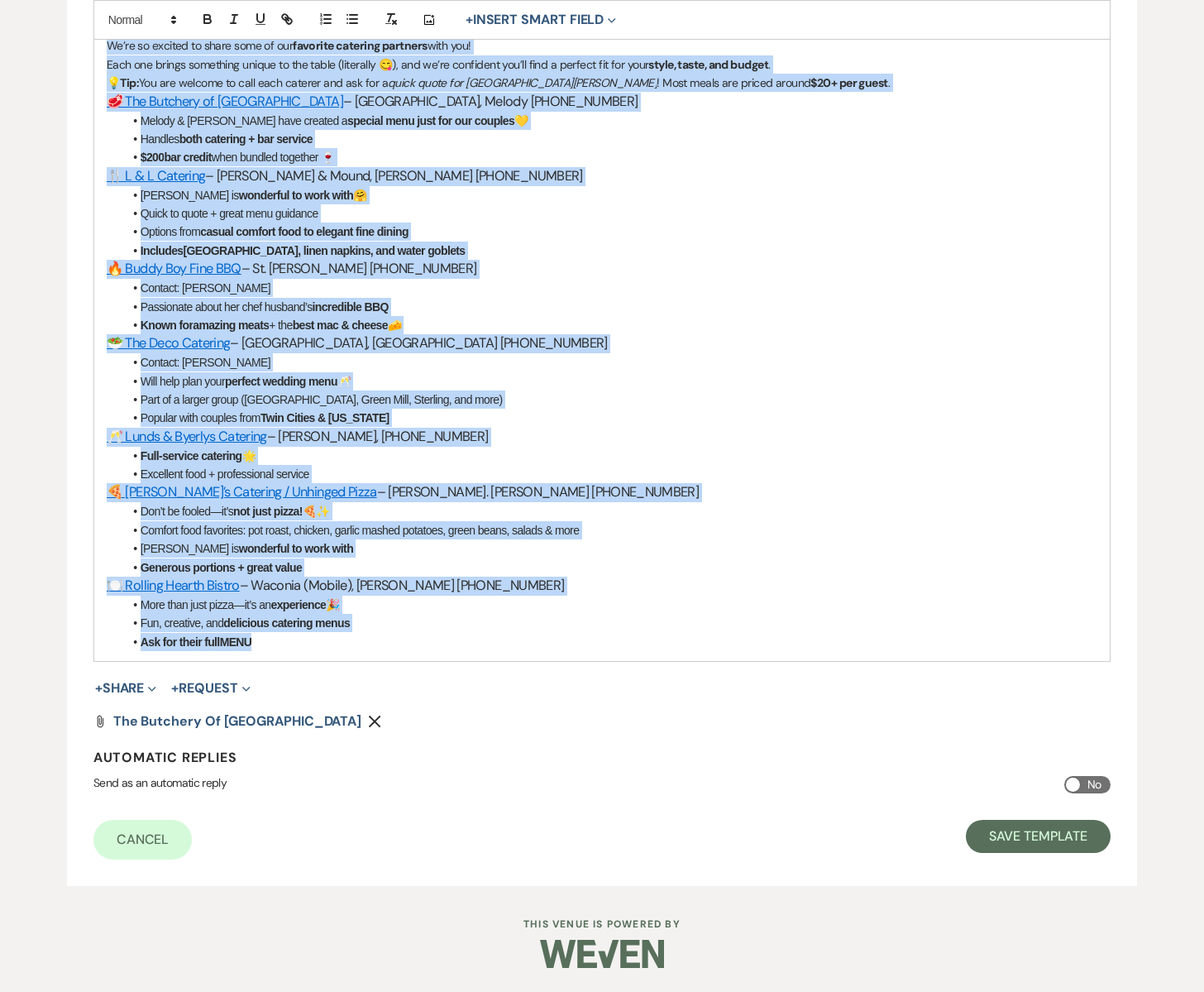
drag, startPoint x: 105, startPoint y: 521, endPoint x: 501, endPoint y: 695, distance: 432.5
click at [500, 695] on form "Edit Message Template This template was created on [DATE] * Required Template N…" at bounding box center [602, 265] width 1070 height 1242
copy div "✨ Loremipsu Dolorsit am Conse Adip Elit ✨ Se’do ei tempori ut labor etdo ma ali…"
